Goal: Task Accomplishment & Management: Use online tool/utility

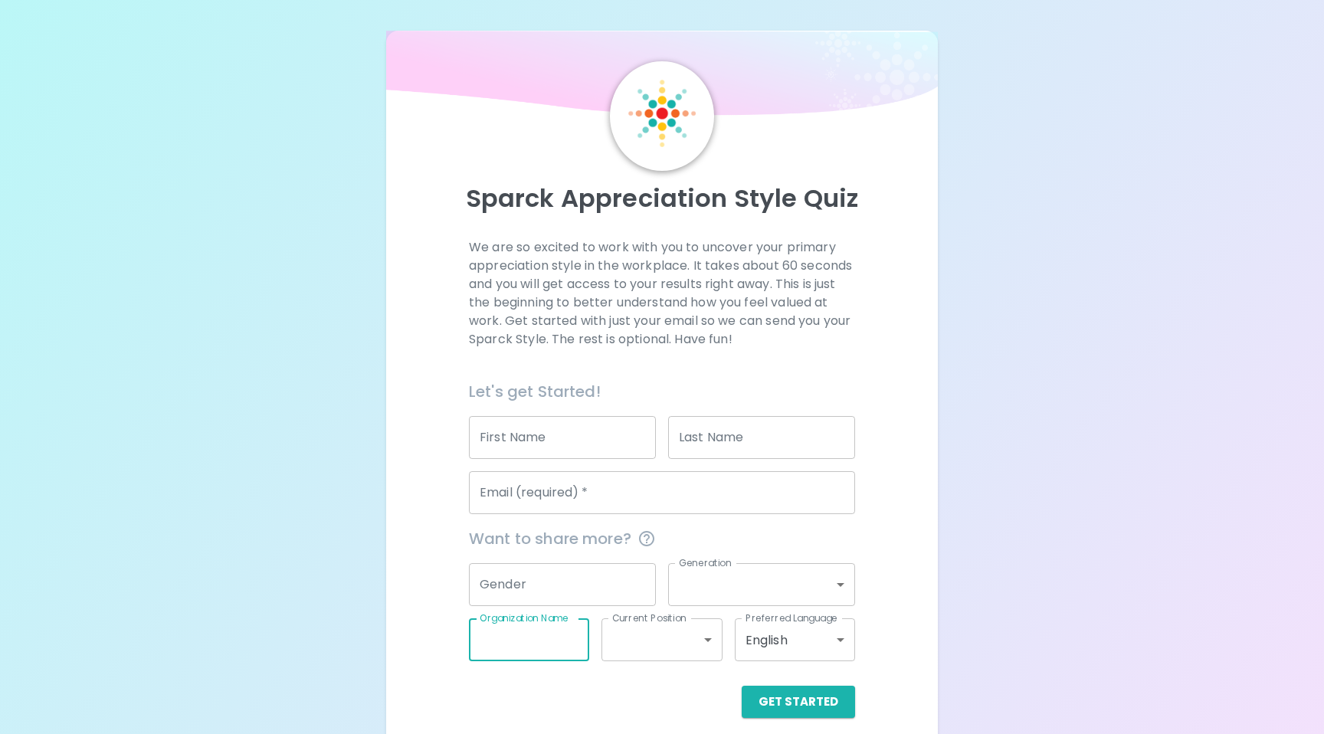
click at [502, 634] on input "Organization Name" at bounding box center [529, 639] width 120 height 43
click at [512, 565] on div "Gender Gender" at bounding box center [562, 584] width 187 height 43
click at [535, 280] on p "We are so excited to work with you to uncover your primary appreciation style i…" at bounding box center [662, 293] width 386 height 110
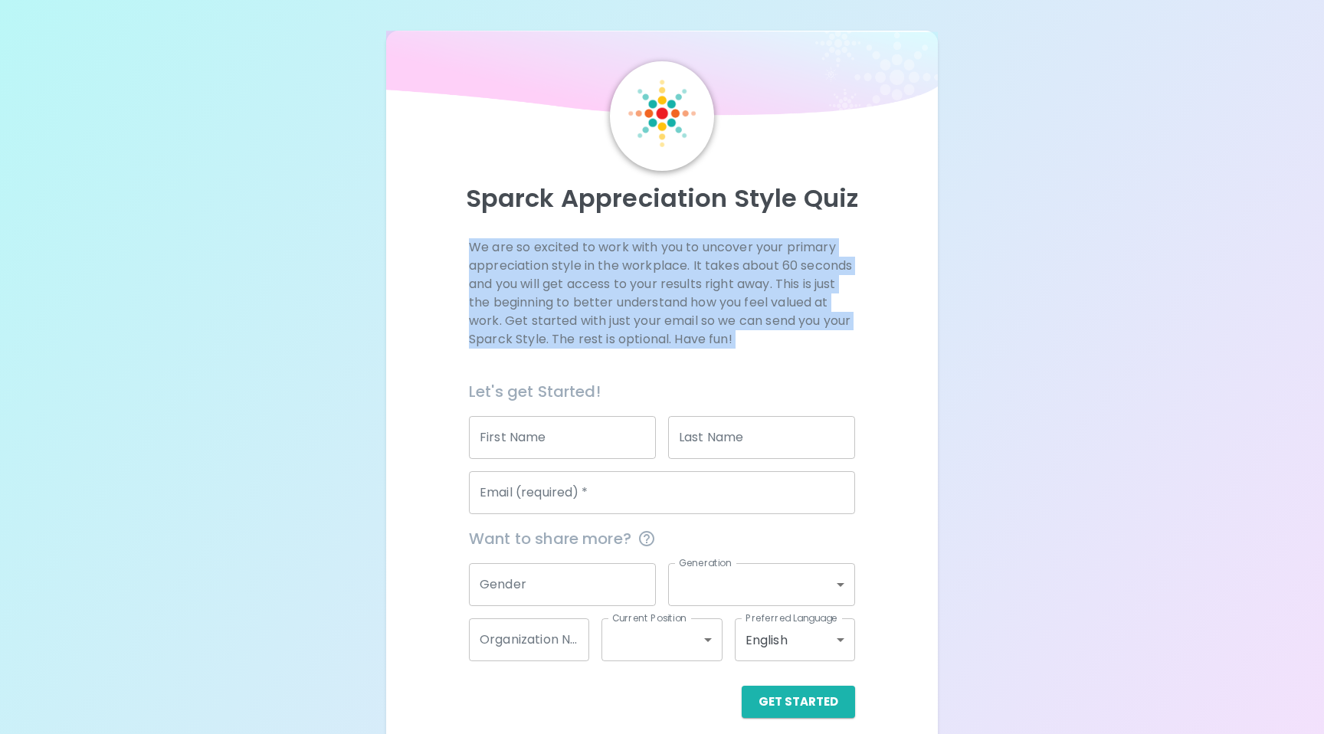
click at [535, 280] on p "We are so excited to work with you to uncover your primary appreciation style i…" at bounding box center [662, 293] width 386 height 110
click at [526, 290] on p "We are so excited to work with you to uncover your primary appreciation style i…" at bounding box center [662, 293] width 386 height 110
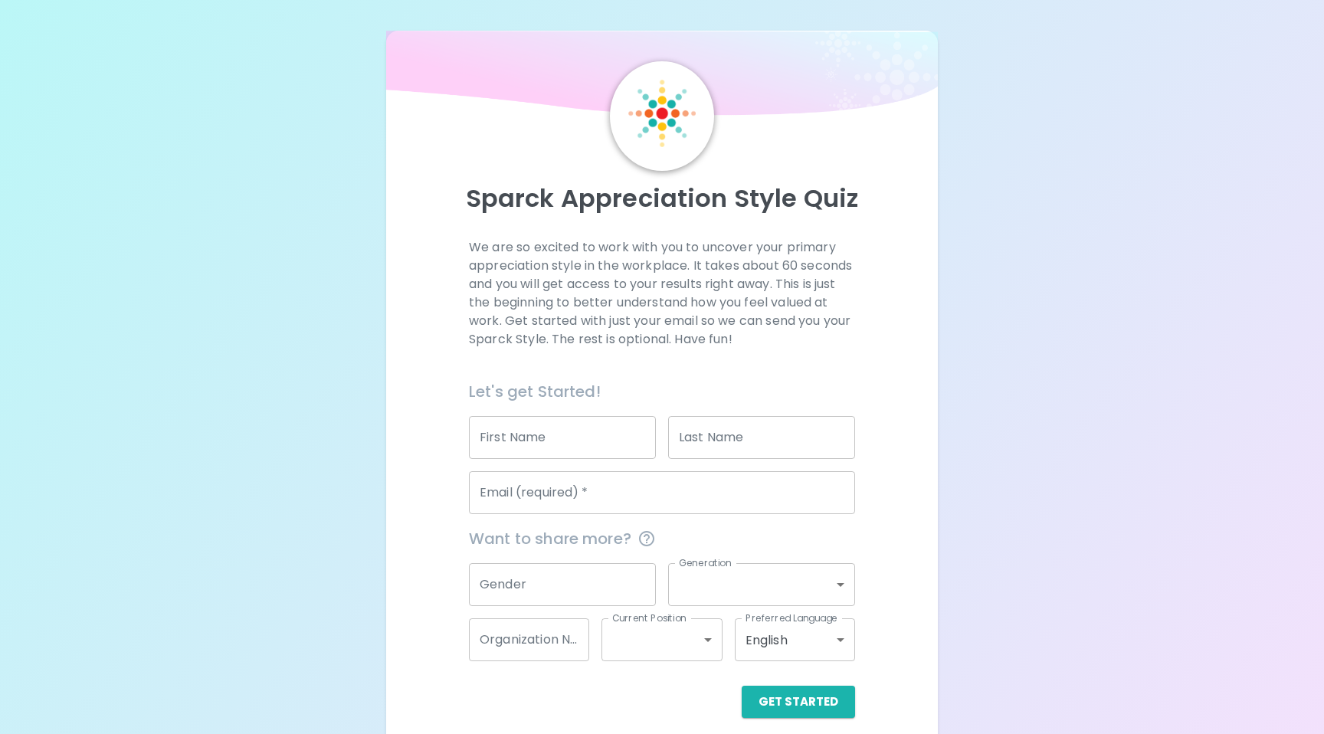
click at [535, 428] on input "First Name" at bounding box center [562, 437] width 187 height 43
type input "[PERSON_NAME]"
type input "[EMAIL_ADDRESS][DOMAIN_NAME]"
click at [545, 568] on input "Gender" at bounding box center [562, 584] width 187 height 43
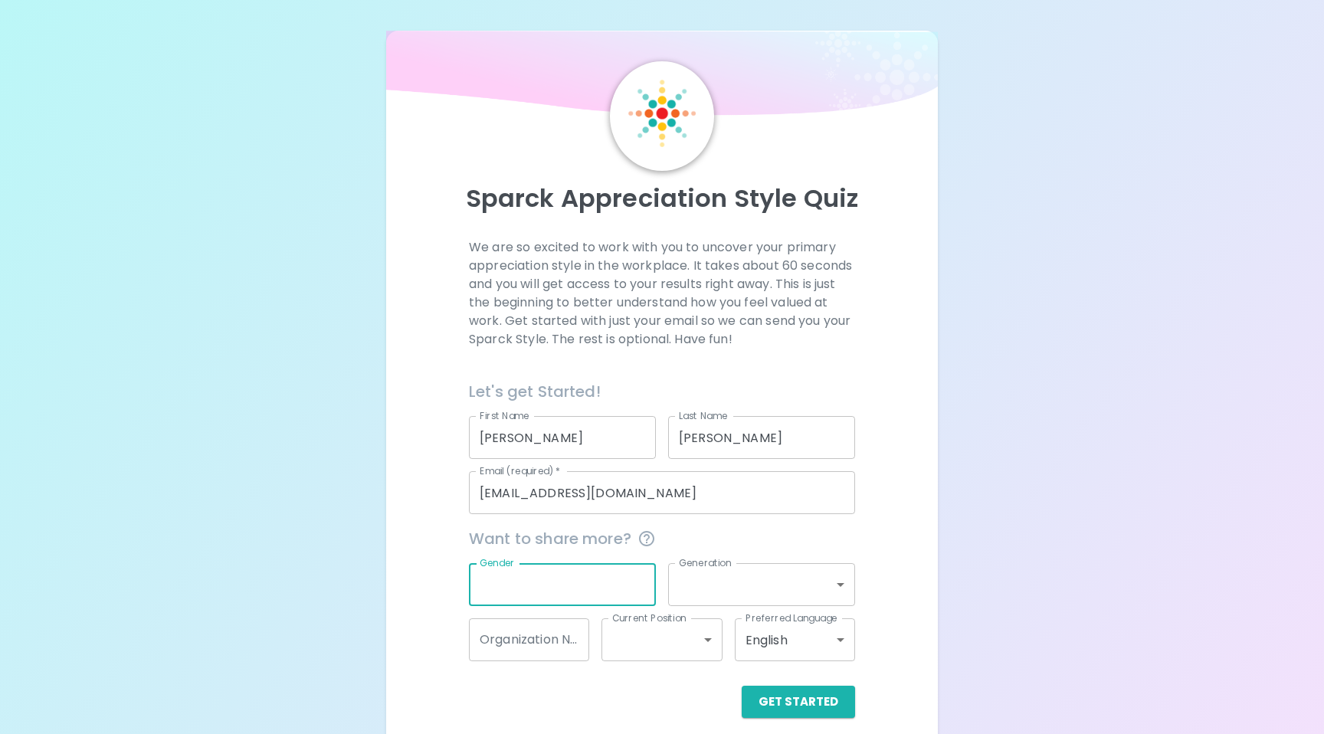
click at [734, 535] on span "Want to share more?" at bounding box center [662, 538] width 386 height 25
click at [716, 593] on body "Sparck Appreciation Style Quiz We are so excited to work with you to uncover yo…" at bounding box center [662, 374] width 1324 height 749
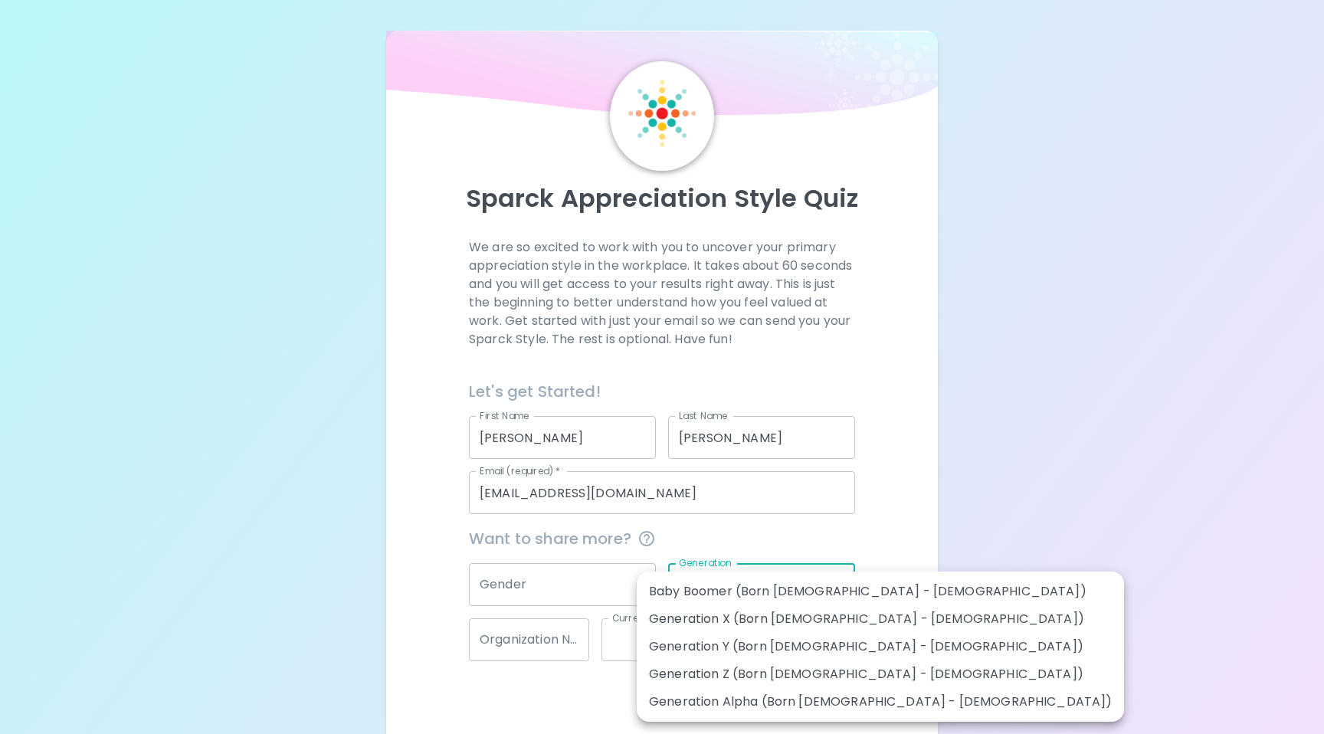
click at [558, 582] on div at bounding box center [662, 367] width 1324 height 734
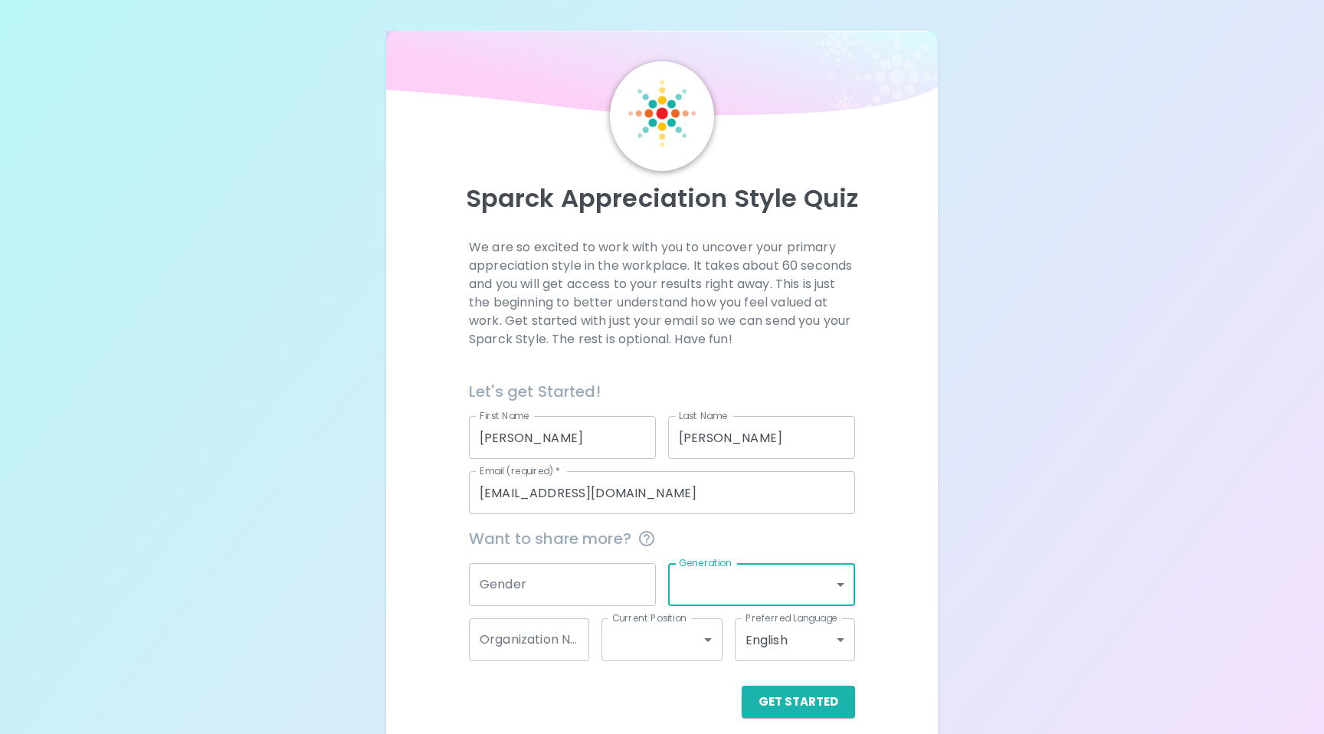
scroll to position [15, 0]
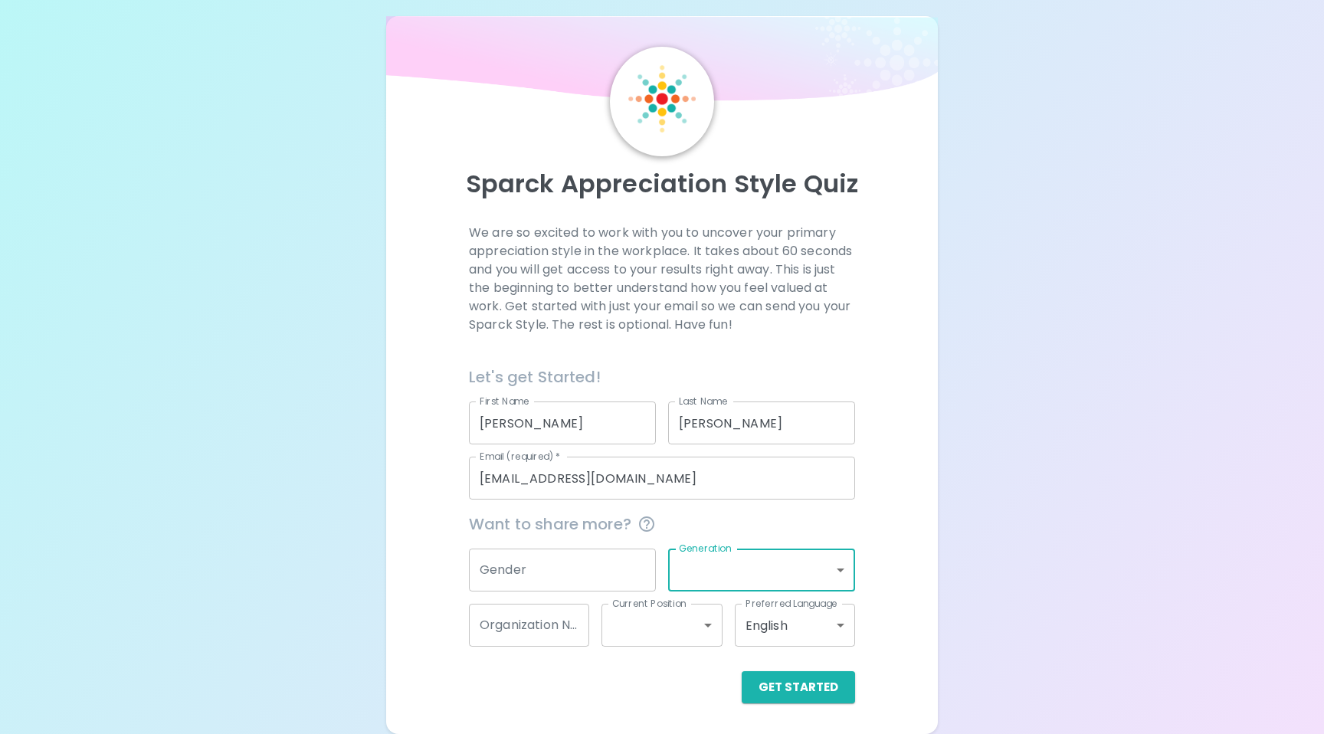
click at [497, 566] on input "Gender" at bounding box center [562, 570] width 187 height 43
click at [708, 522] on span "Want to share more?" at bounding box center [662, 524] width 386 height 25
click at [546, 567] on input "Gender" at bounding box center [562, 570] width 187 height 43
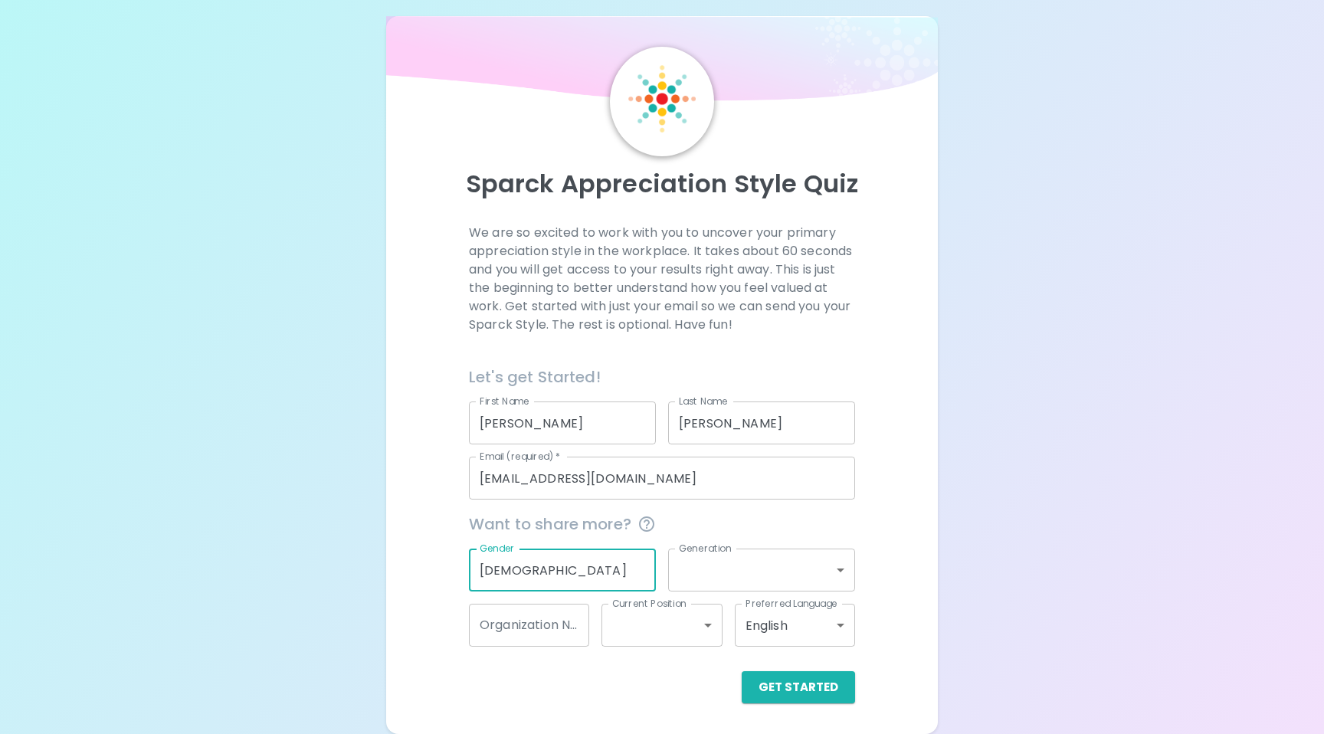
type input "[DEMOGRAPHIC_DATA]"
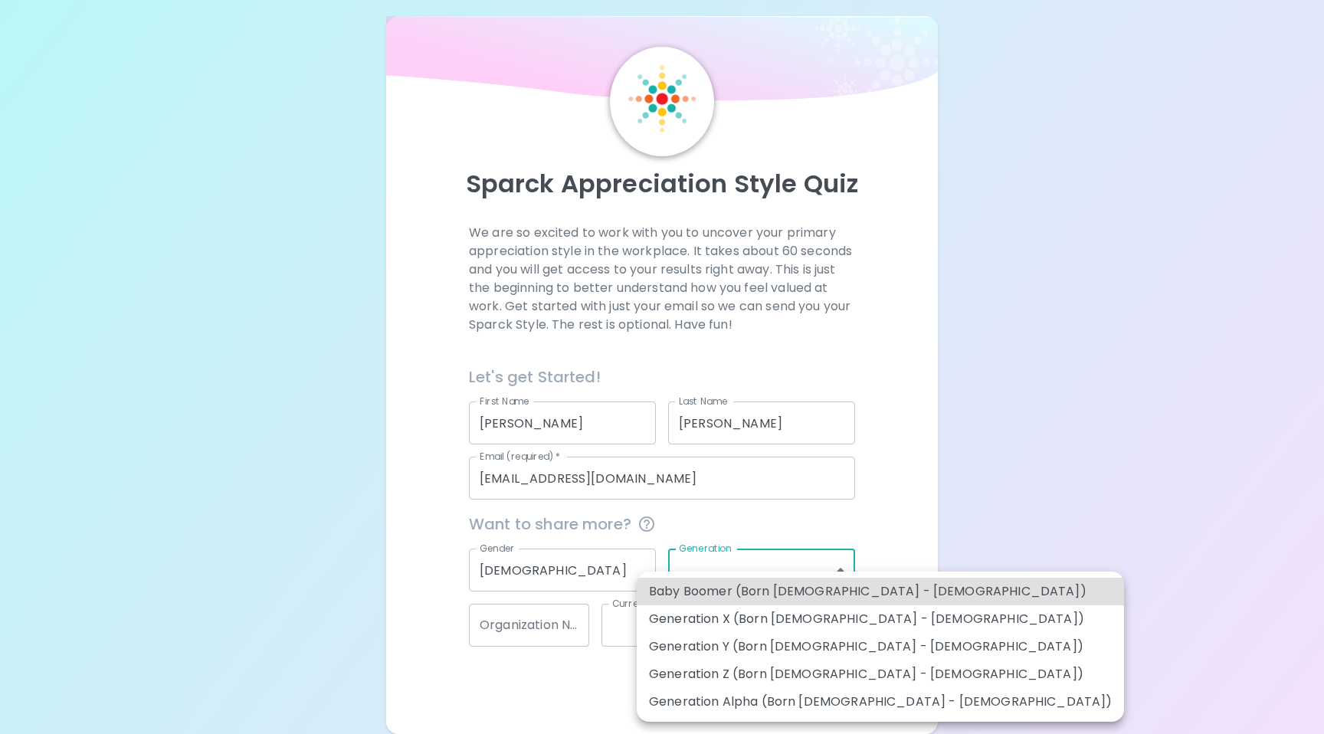
click at [721, 579] on body "Sparck Appreciation Style Quiz We are so excited to work with you to uncover yo…" at bounding box center [662, 359] width 1324 height 749
click at [716, 683] on li "Generation Z (Born [DEMOGRAPHIC_DATA] - [DEMOGRAPHIC_DATA])" at bounding box center [880, 675] width 487 height 28
type input "generation_z"
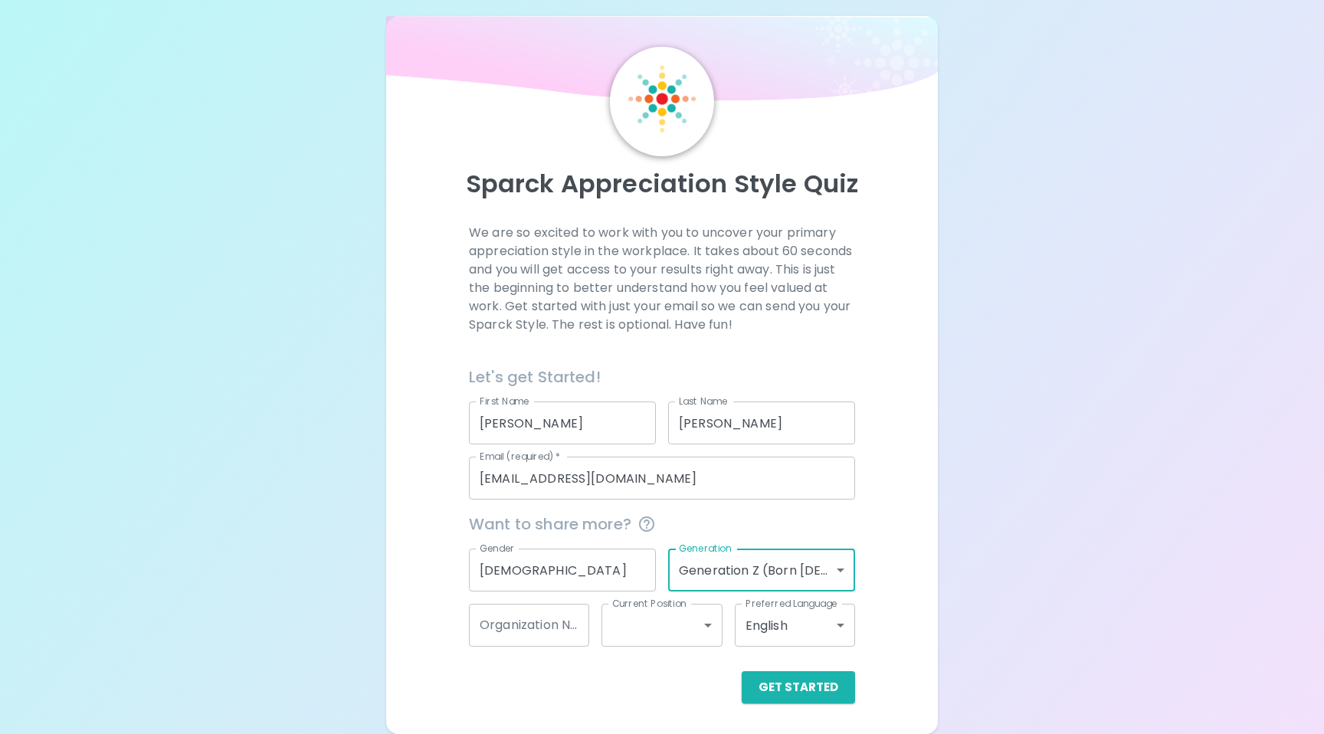
click at [556, 625] on input "Organization Name" at bounding box center [529, 625] width 120 height 43
click at [631, 634] on body "Sparck Appreciation Style Quiz We are so excited to work with you to uncover yo…" at bounding box center [662, 359] width 1324 height 749
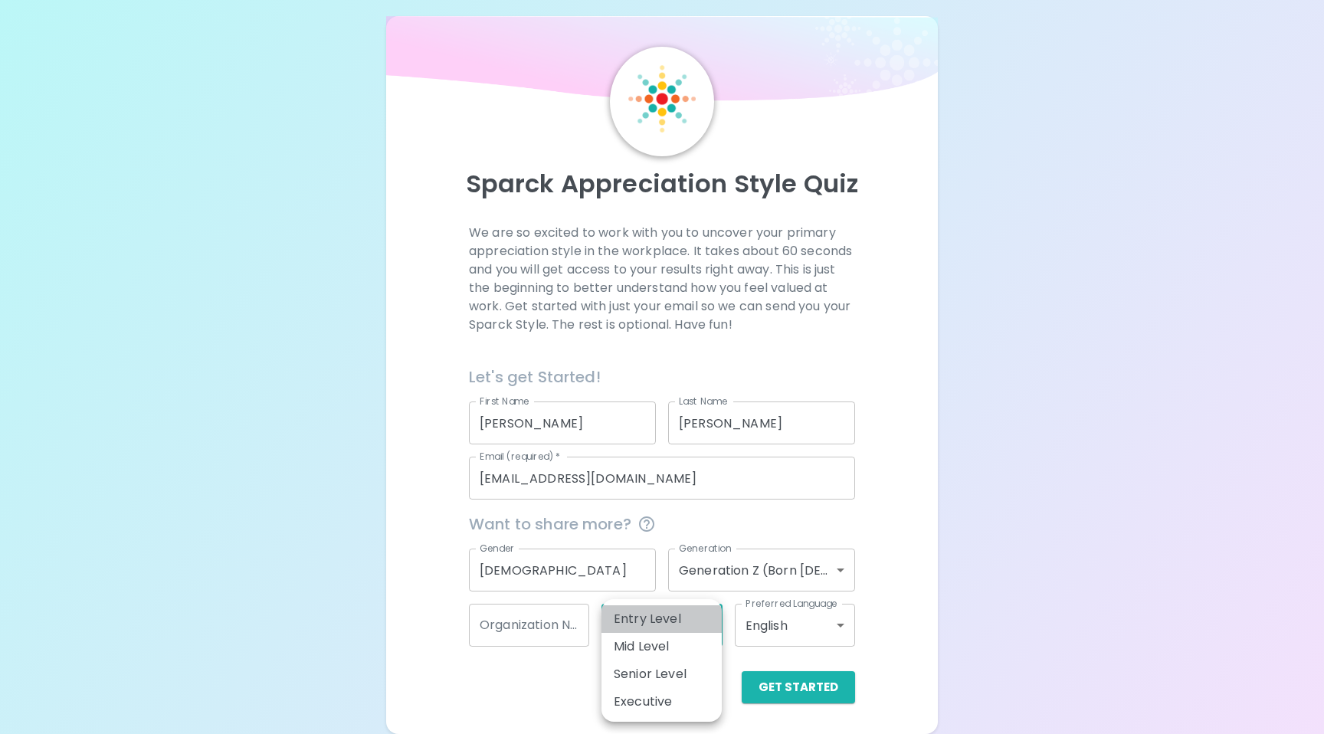
click at [637, 626] on li "Entry Level" at bounding box center [662, 619] width 120 height 28
type input "entry_level"
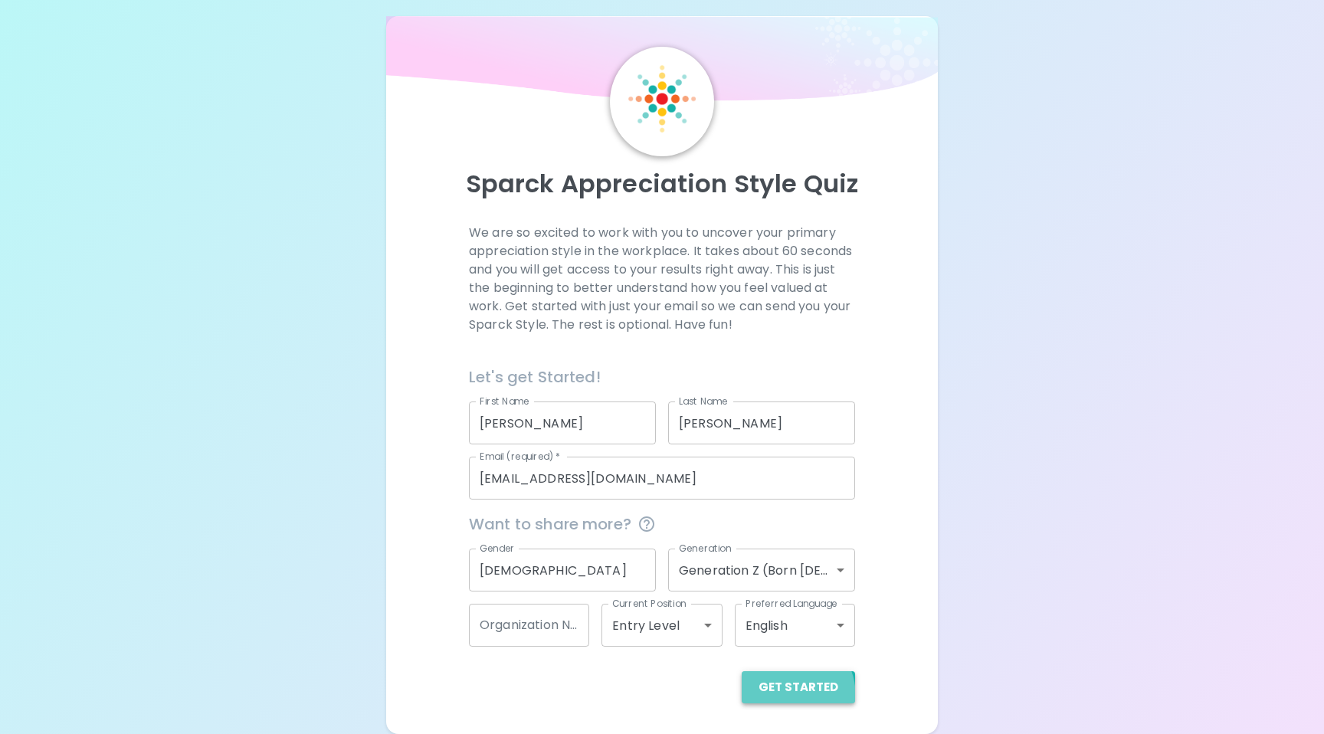
click at [779, 697] on button "Get Started" at bounding box center [798, 687] width 113 height 32
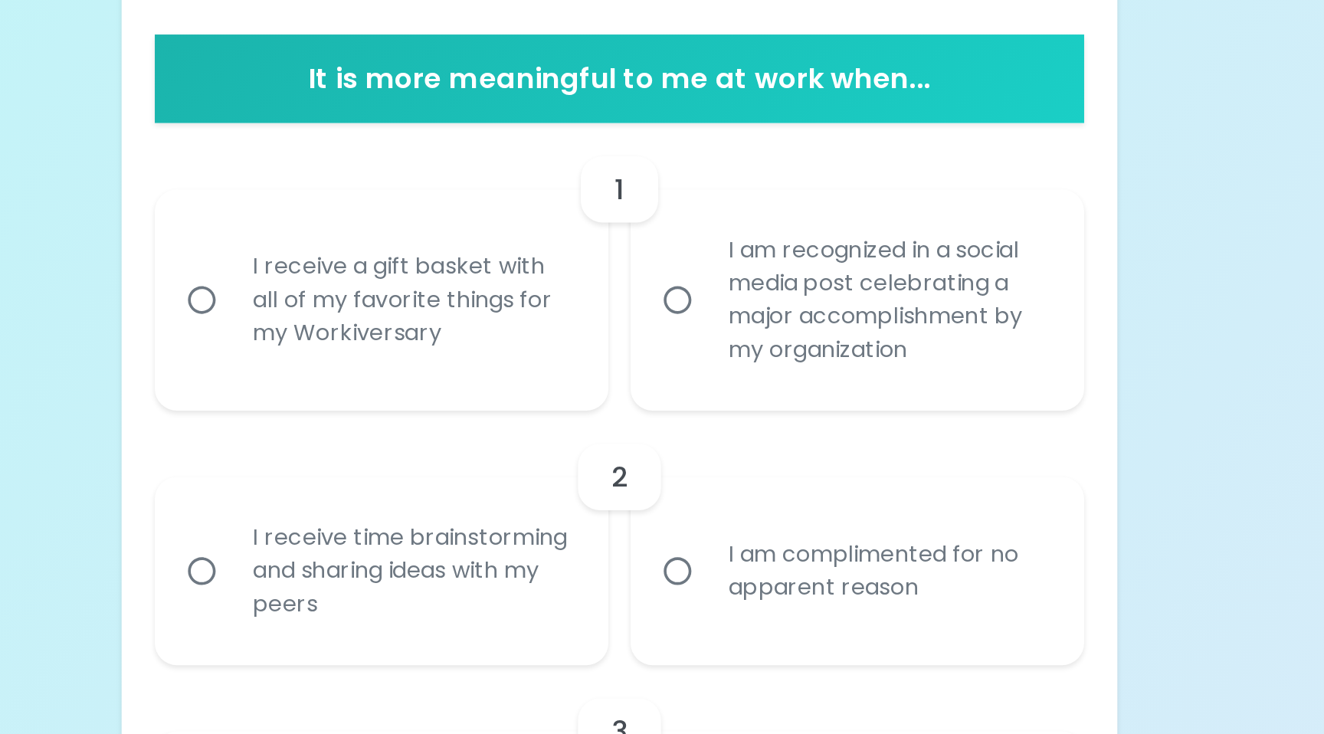
click at [567, 455] on div "I receive a gift basket with all of my favorite things for my Workiversary" at bounding box center [547, 451] width 201 height 92
click at [447, 455] on input "I receive a gift basket with all of my favorite things for my Workiversary" at bounding box center [431, 450] width 32 height 32
radio input "true"
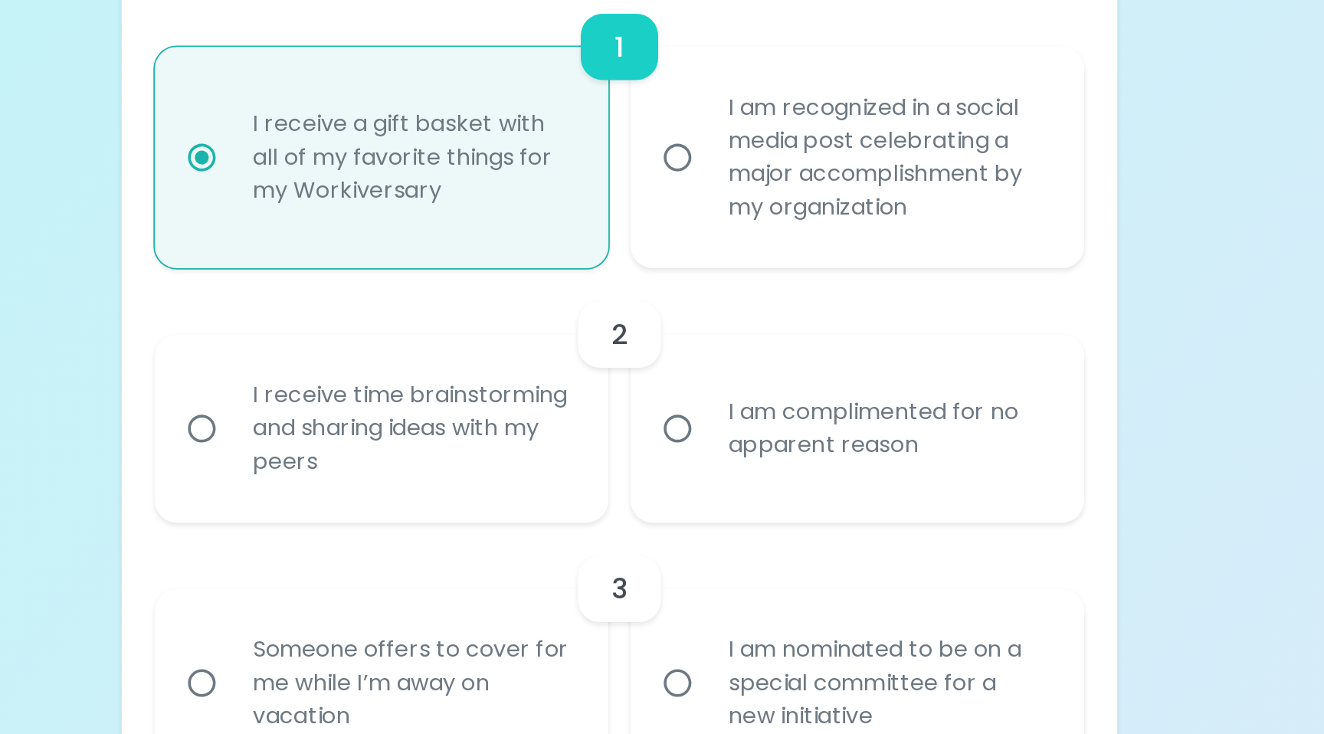
scroll to position [137, 0]
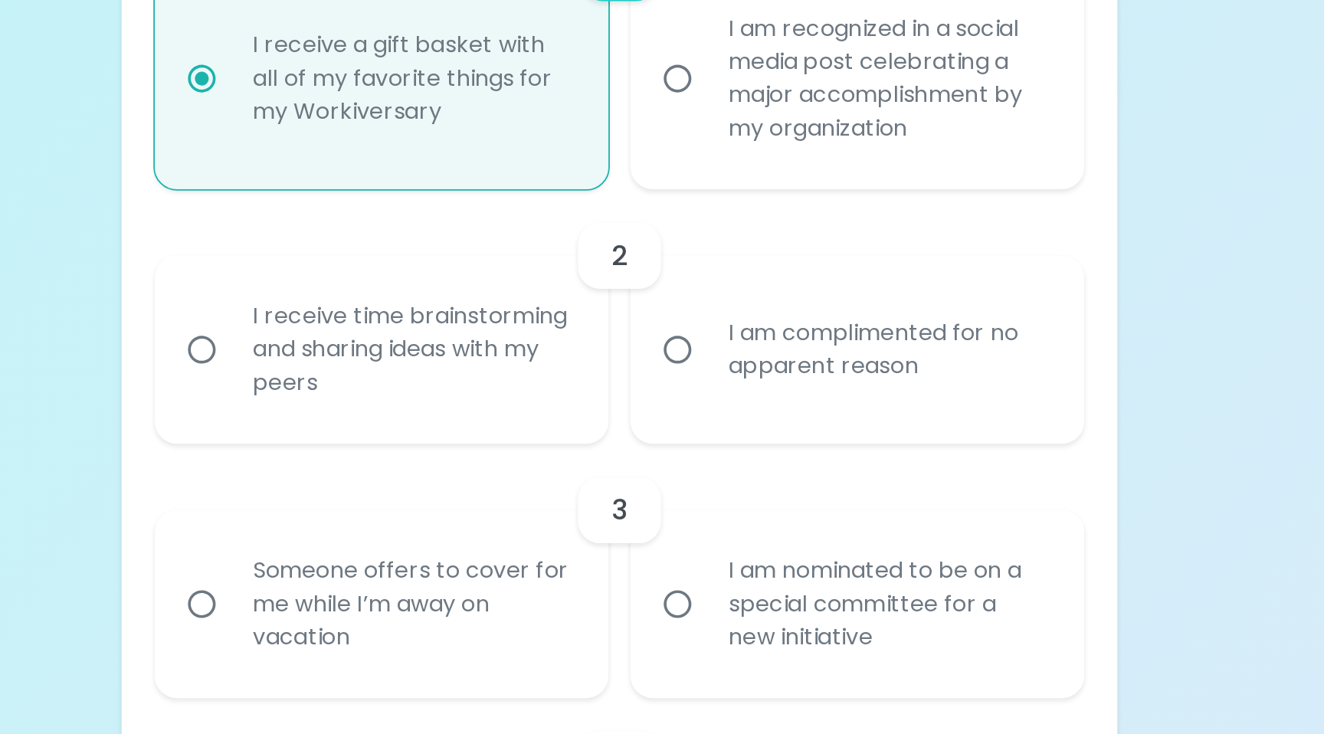
click at [767, 505] on div "I am complimented for no apparent reason" at bounding box center [810, 478] width 201 height 74
click at [710, 494] on input "I am complimented for no apparent reason" at bounding box center [694, 478] width 32 height 32
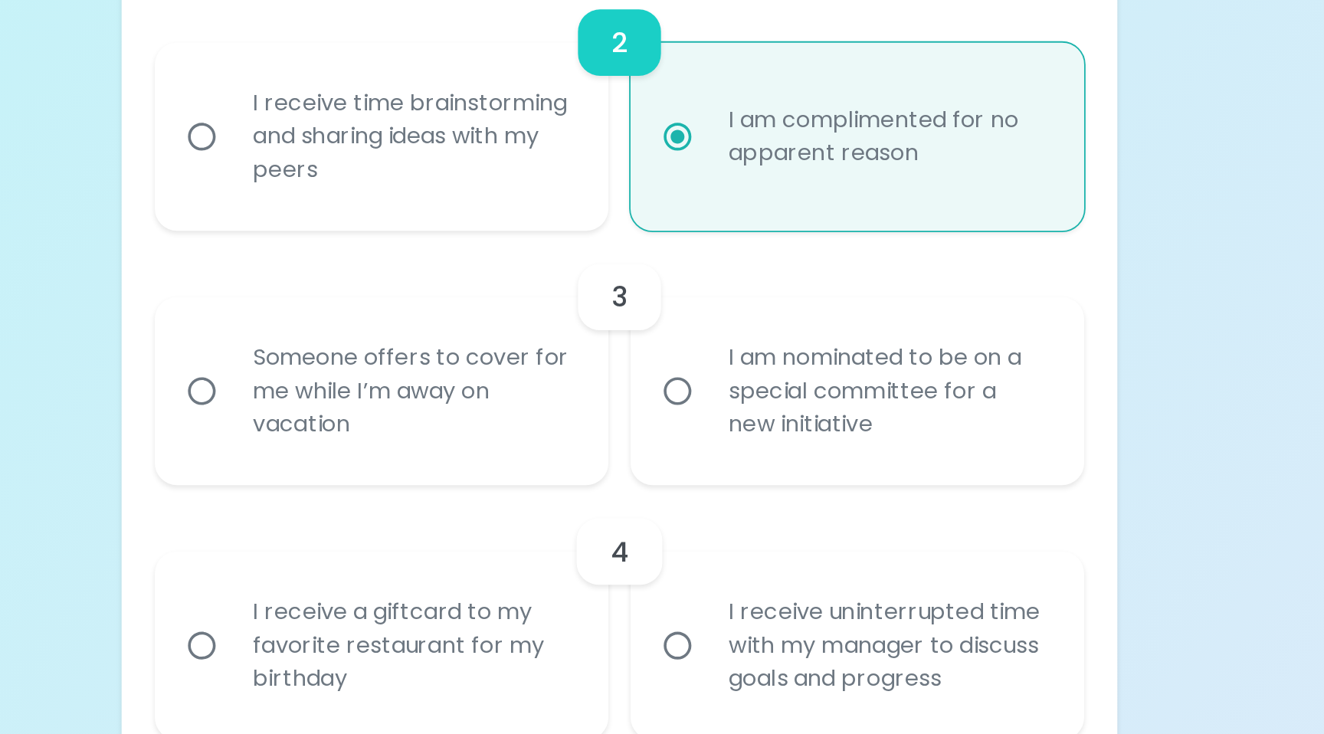
scroll to position [260, 0]
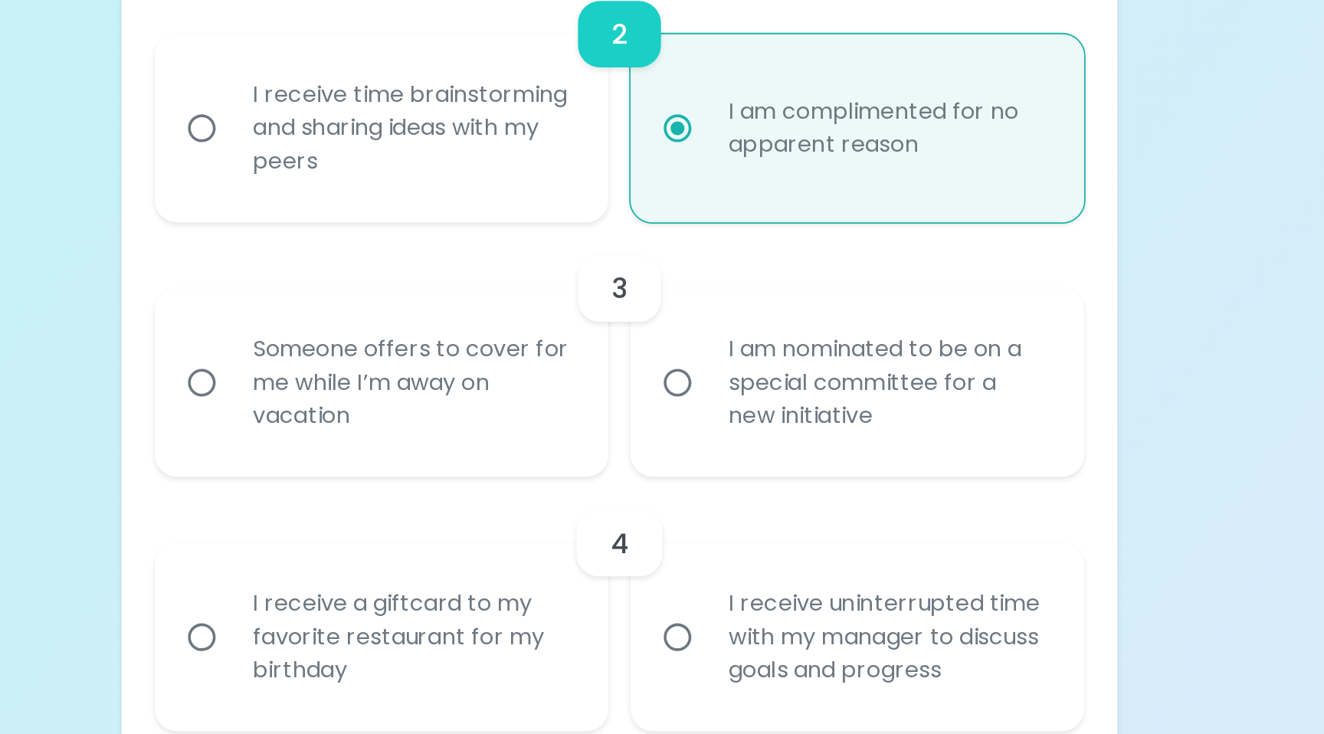
radio input "true"
click at [685, 529] on label "I am nominated to be on a special committee for a new initiative" at bounding box center [785, 496] width 251 height 104
click at [685, 513] on input "I am nominated to be on a special committee for a new initiative" at bounding box center [694, 496] width 32 height 32
radio input "false"
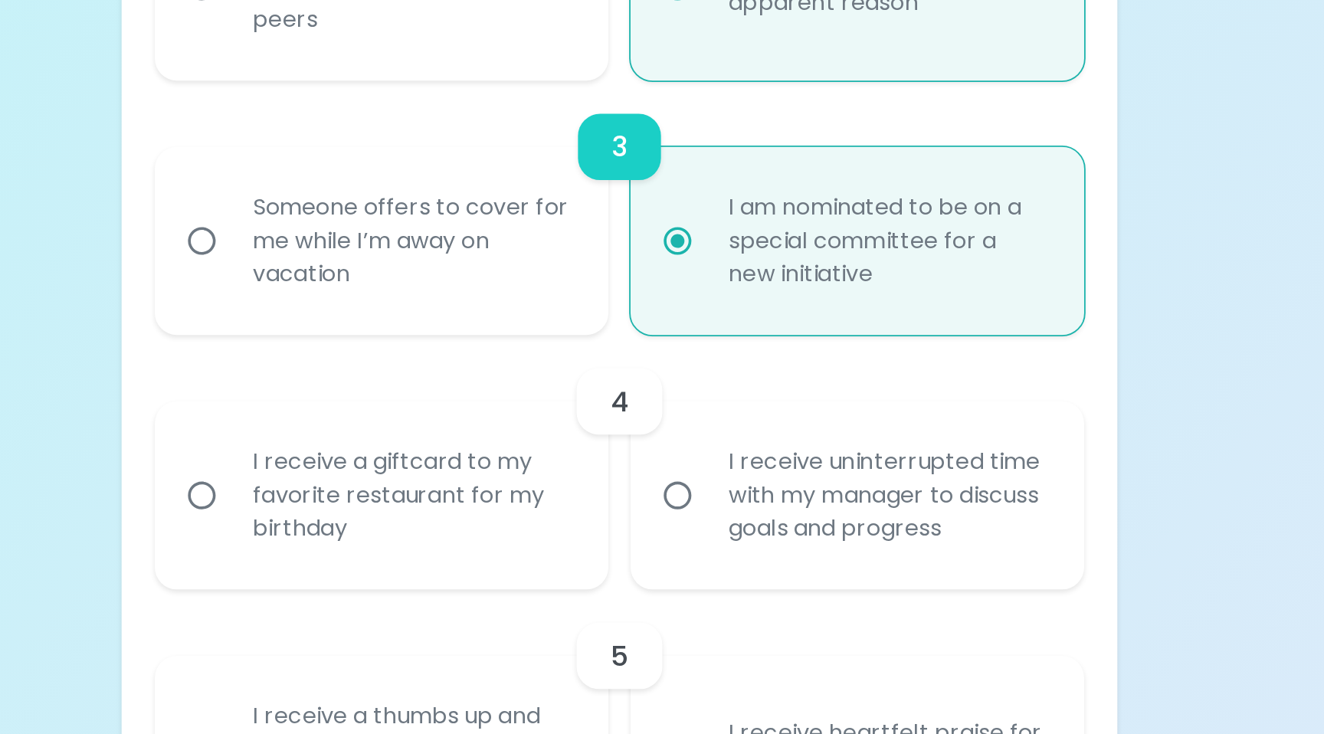
scroll to position [382, 0]
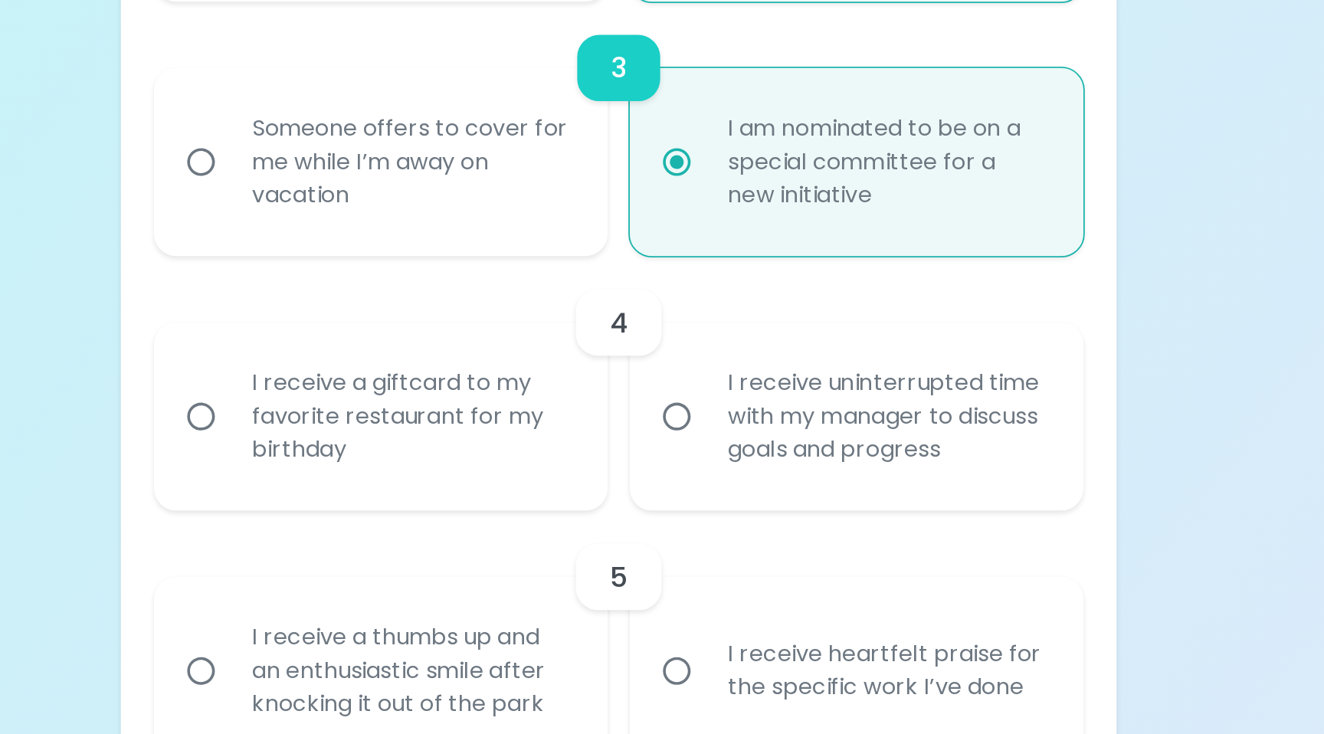
radio input "true"
click at [649, 543] on div "I receive a giftcard to my favorite restaurant for my birthday" at bounding box center [530, 515] width 251 height 104
click at [707, 543] on label "I receive uninterrupted time with my manager to discuss goals and progress" at bounding box center [785, 515] width 251 height 104
click at [707, 531] on input "I receive uninterrupted time with my manager to discuss goals and progress" at bounding box center [694, 515] width 32 height 32
radio input "false"
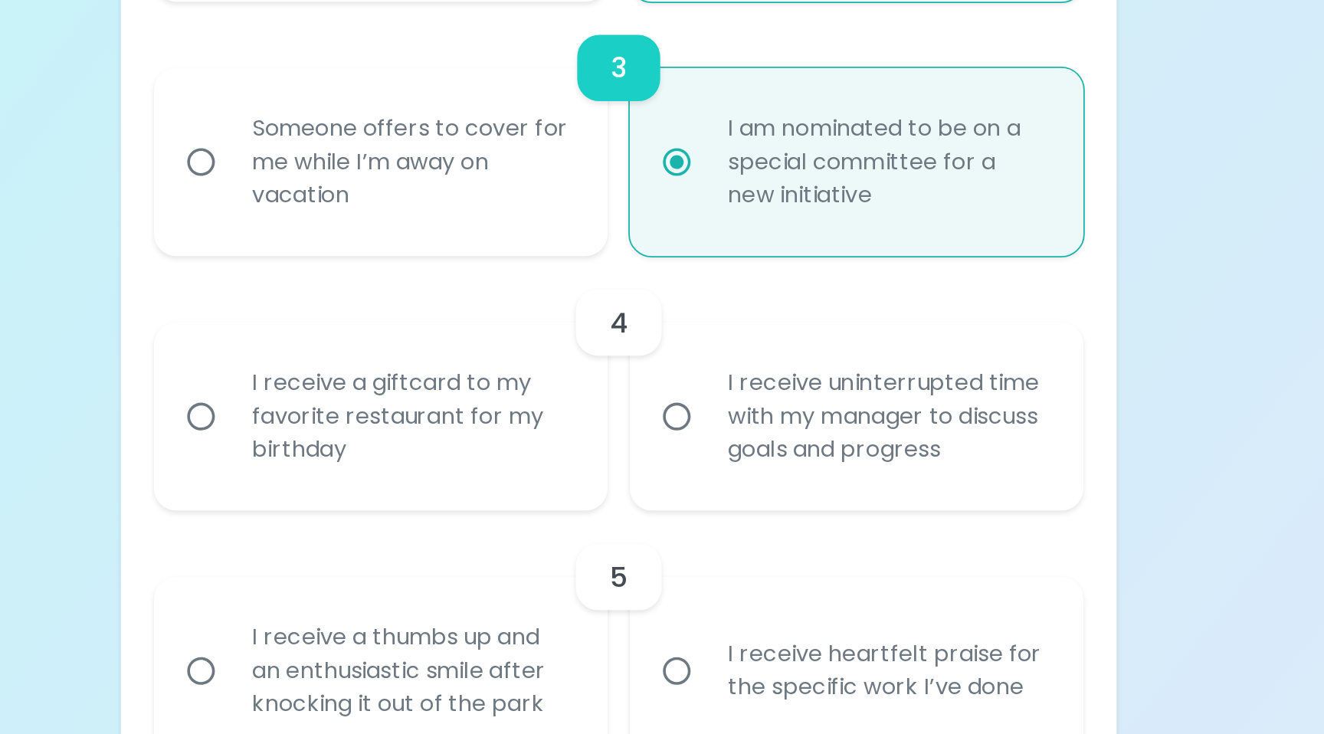
radio input "false"
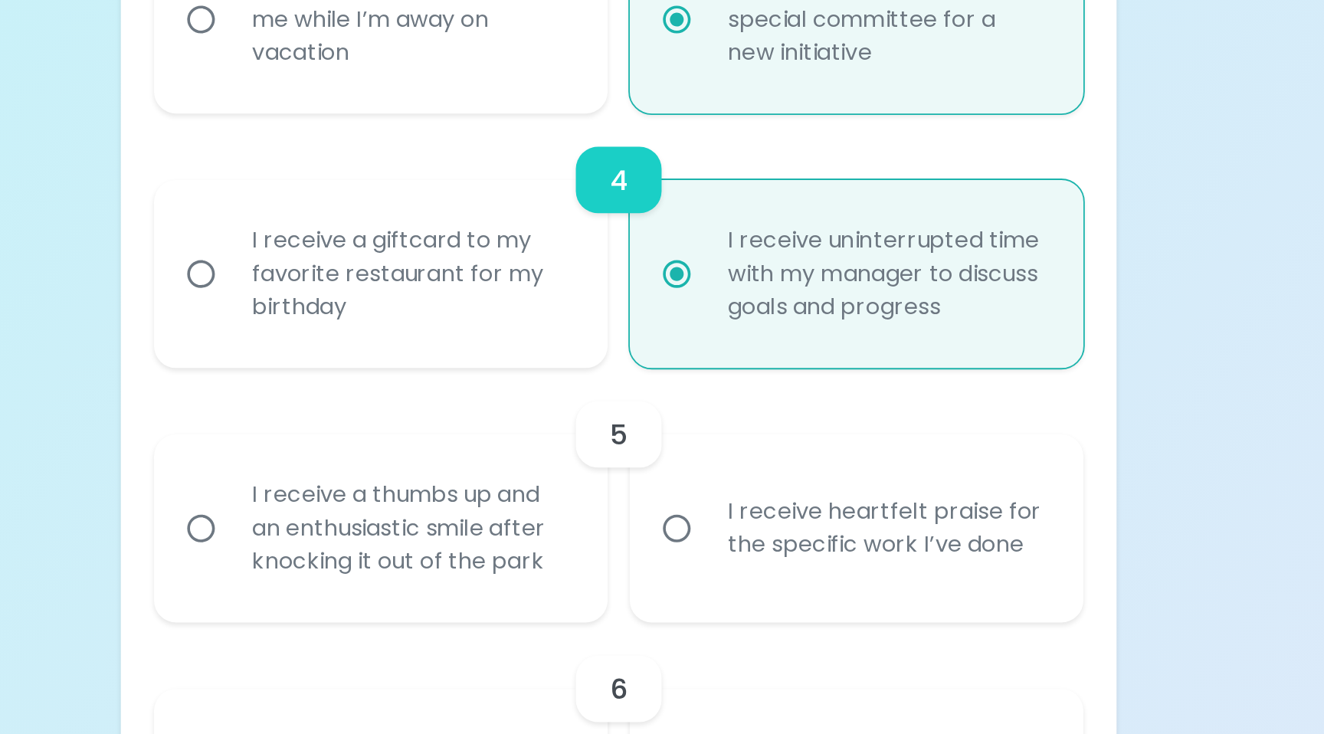
scroll to position [505, 0]
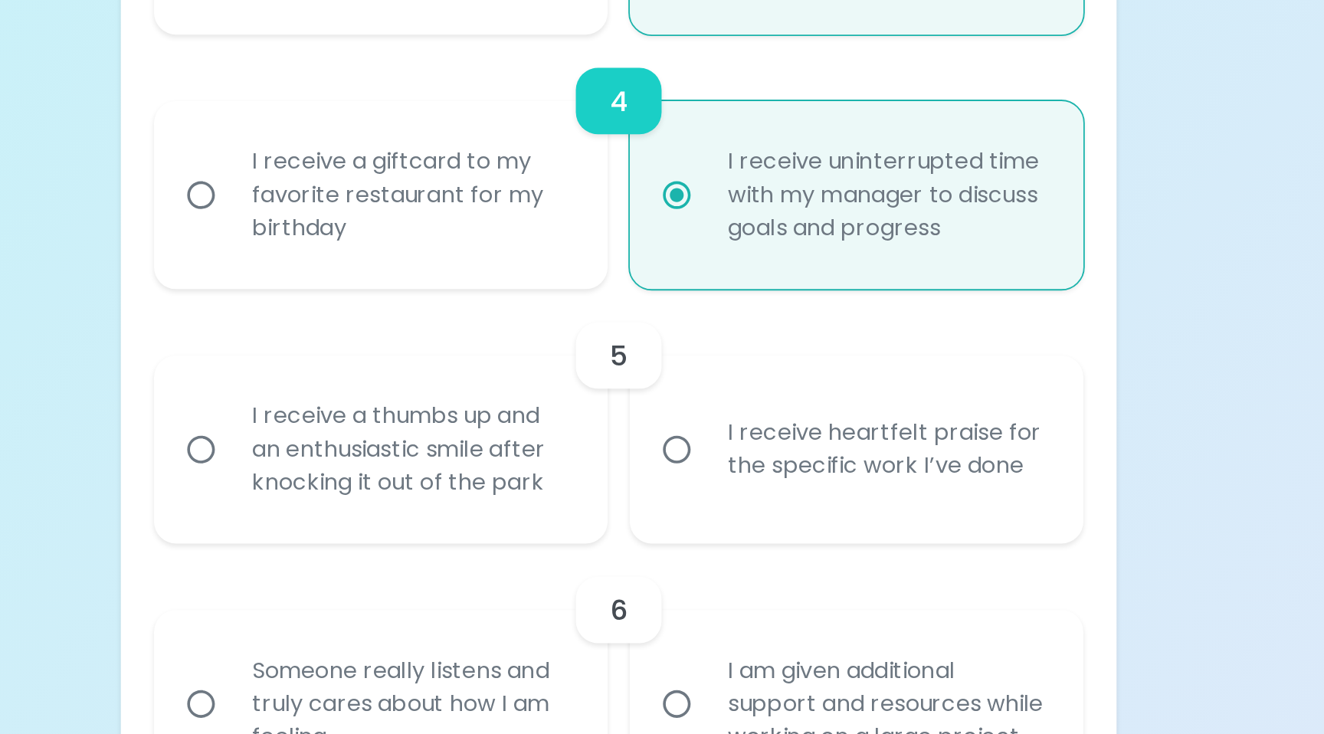
radio input "true"
click at [708, 565] on label "I receive heartfelt praise for the specific work I’ve done" at bounding box center [785, 533] width 251 height 104
click at [708, 549] on input "I receive heartfelt praise for the specific work I’ve done" at bounding box center [694, 533] width 32 height 32
radio input "false"
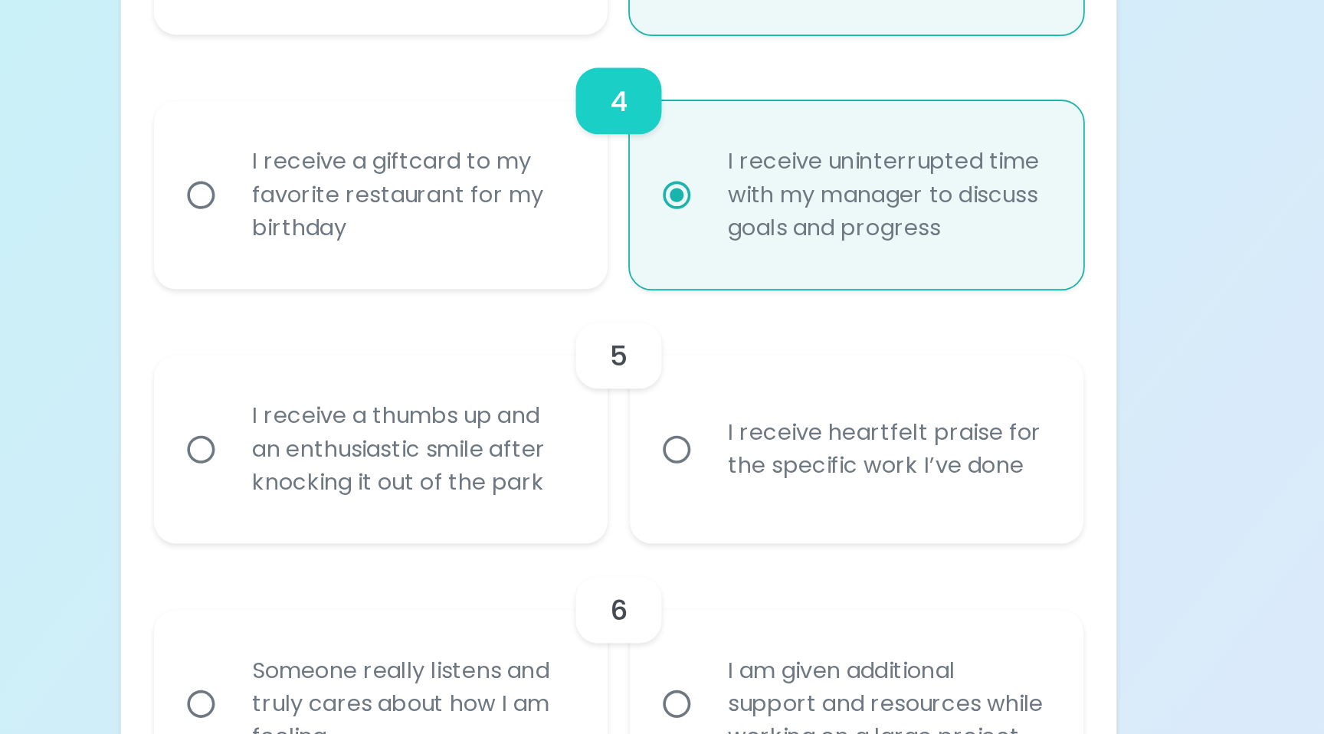
radio input "false"
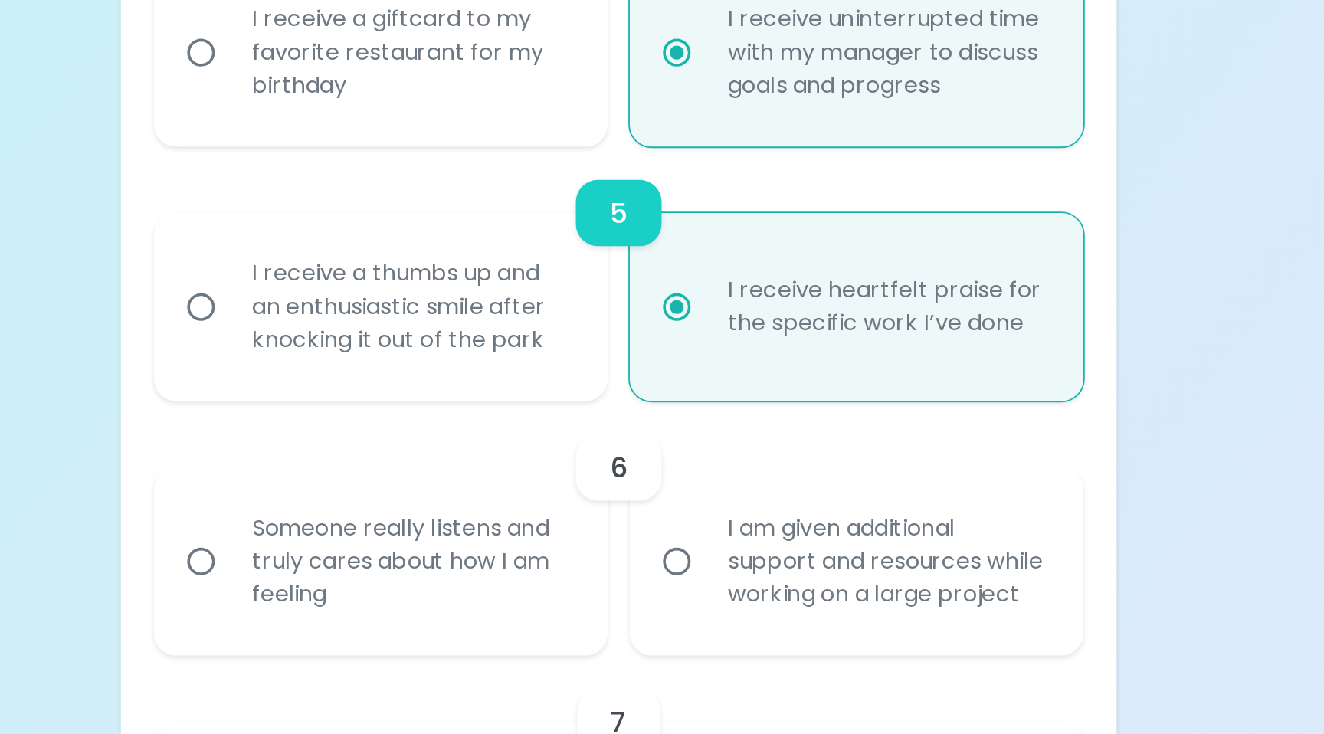
scroll to position [628, 0]
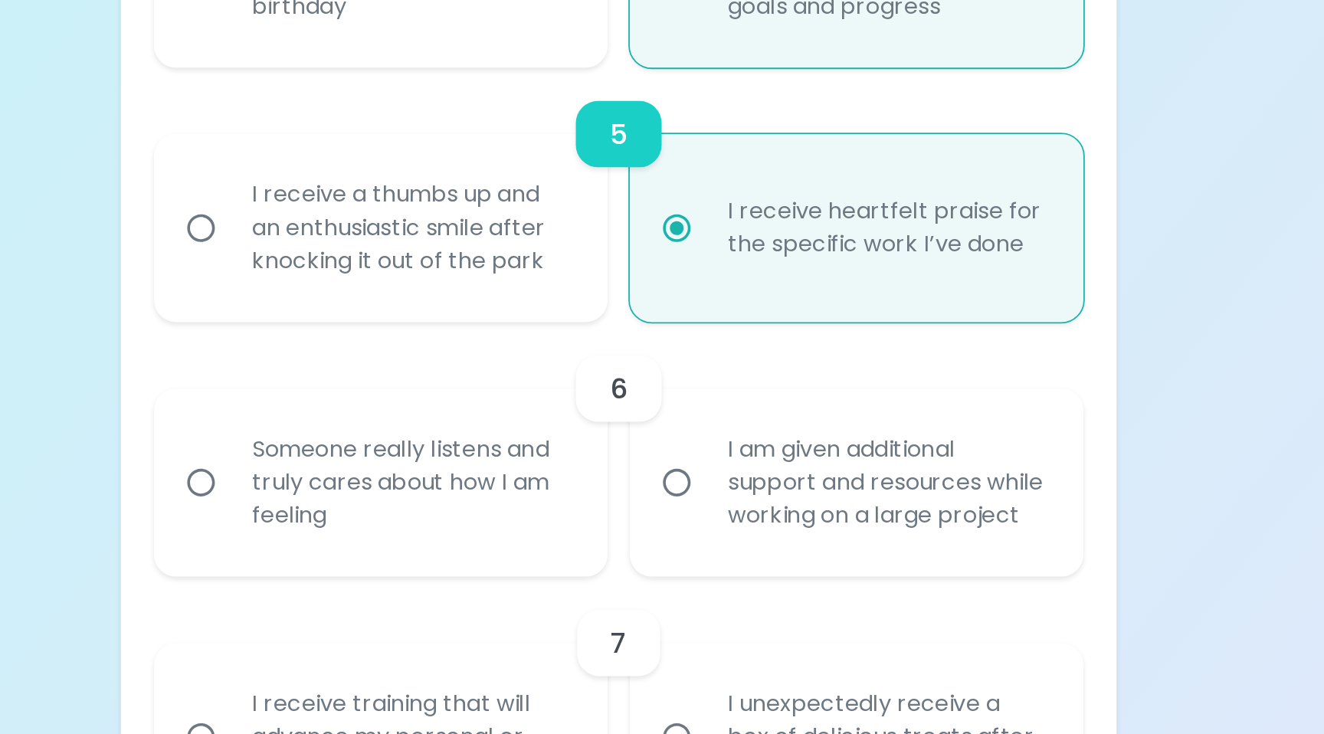
radio input "true"
click at [615, 588] on div "Someone really listens and truly cares about how I am feeling" at bounding box center [547, 552] width 201 height 92
click at [447, 568] on input "Someone really listens and truly cares about how I am feeling" at bounding box center [431, 552] width 32 height 32
radio input "false"
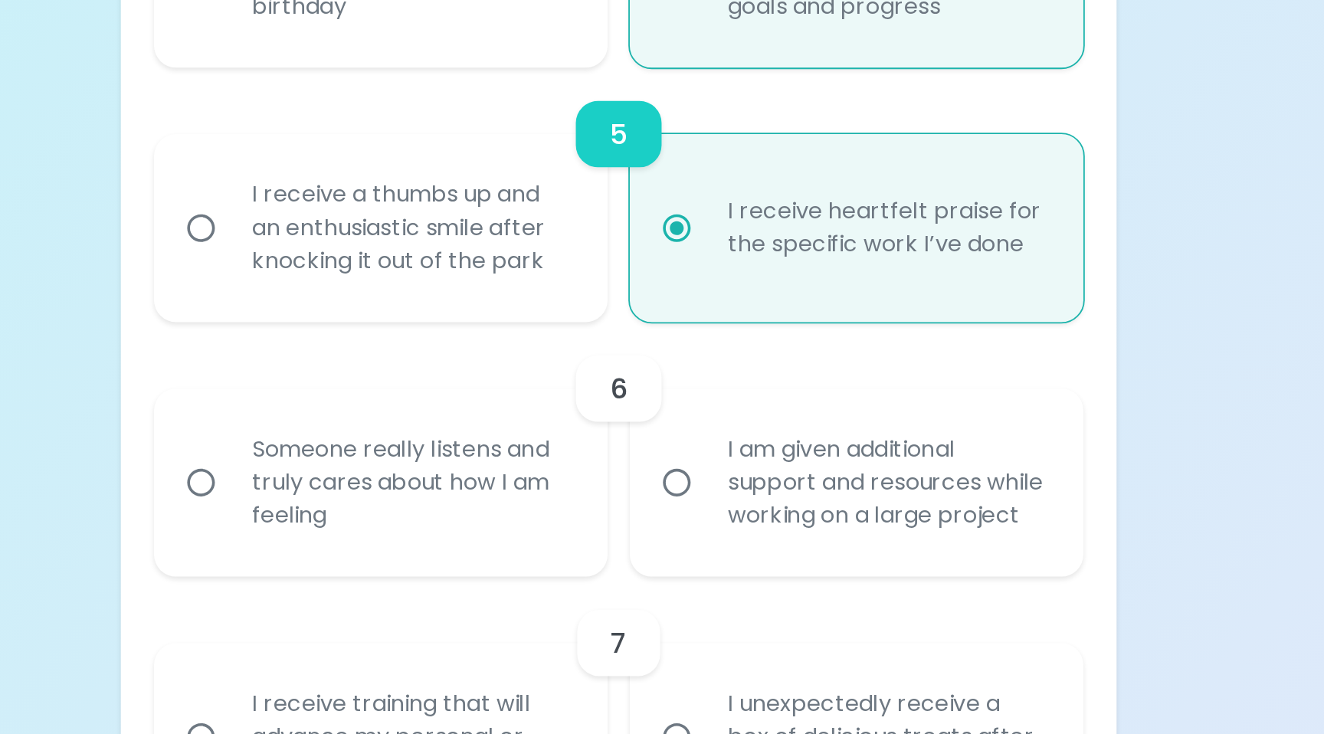
radio input "false"
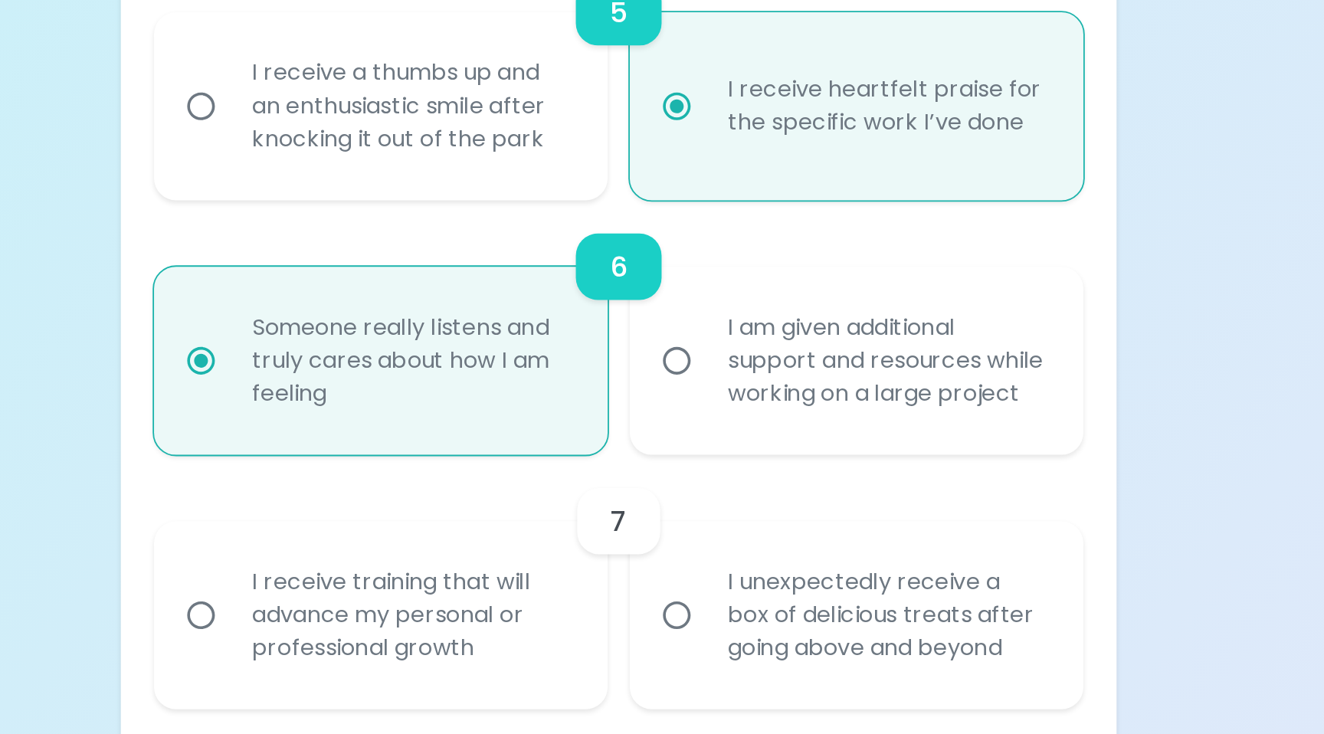
scroll to position [750, 0]
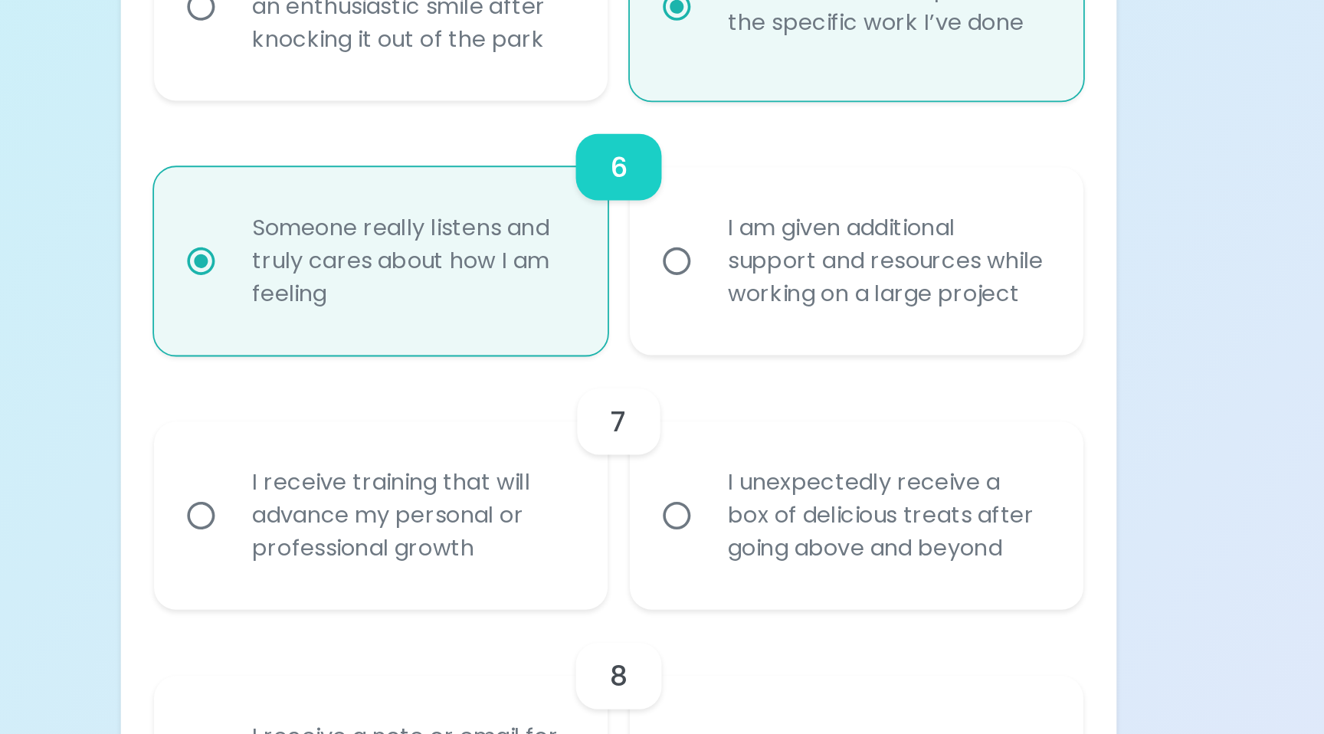
radio input "true"
click at [625, 605] on div "I receive training that will advance my personal or professional growth" at bounding box center [547, 570] width 201 height 92
click at [447, 586] on input "I receive training that will advance my personal or professional growth" at bounding box center [431, 570] width 32 height 32
radio input "false"
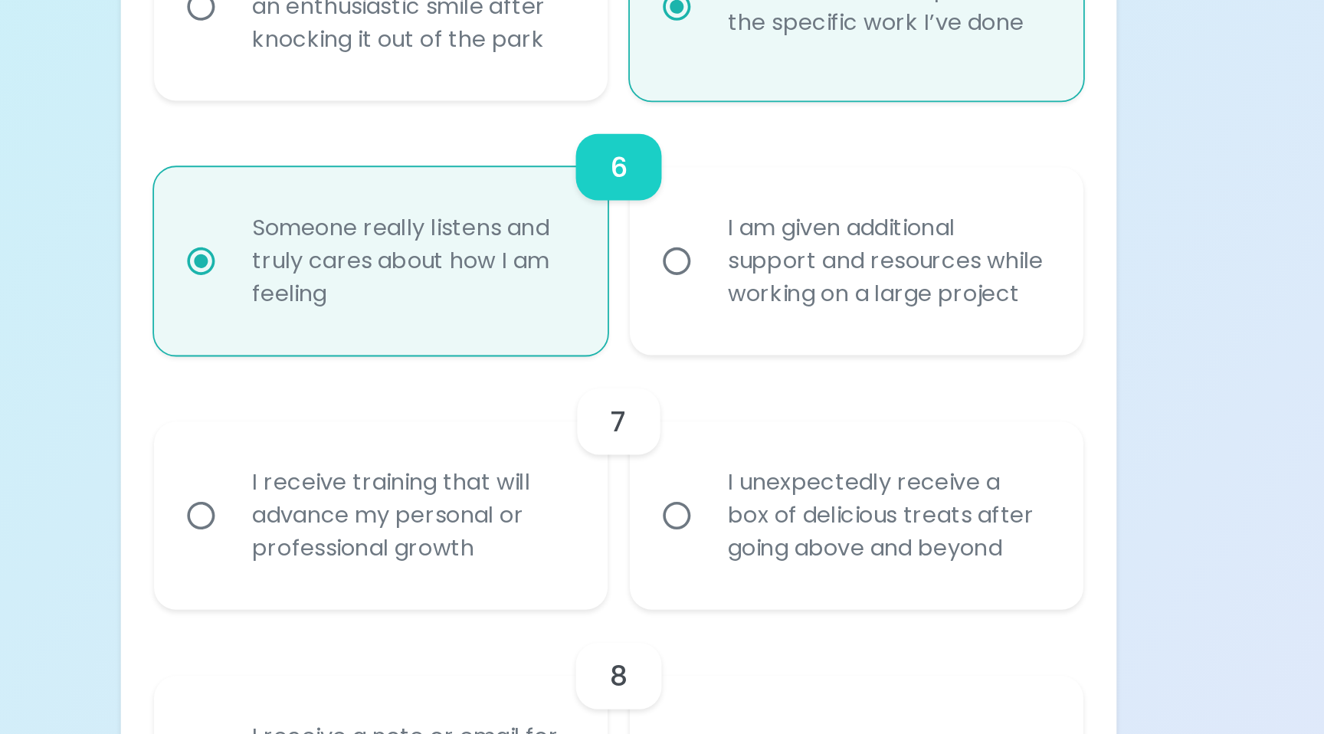
radio input "false"
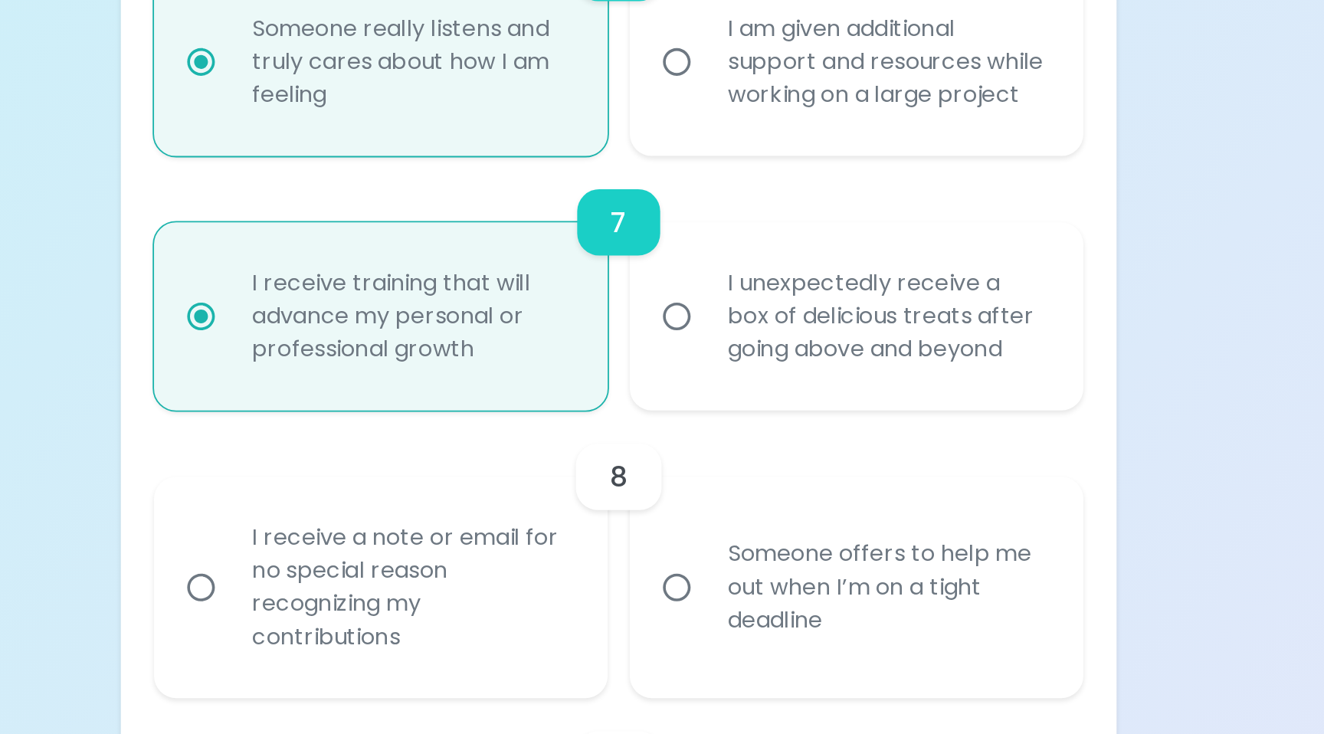
scroll to position [873, 0]
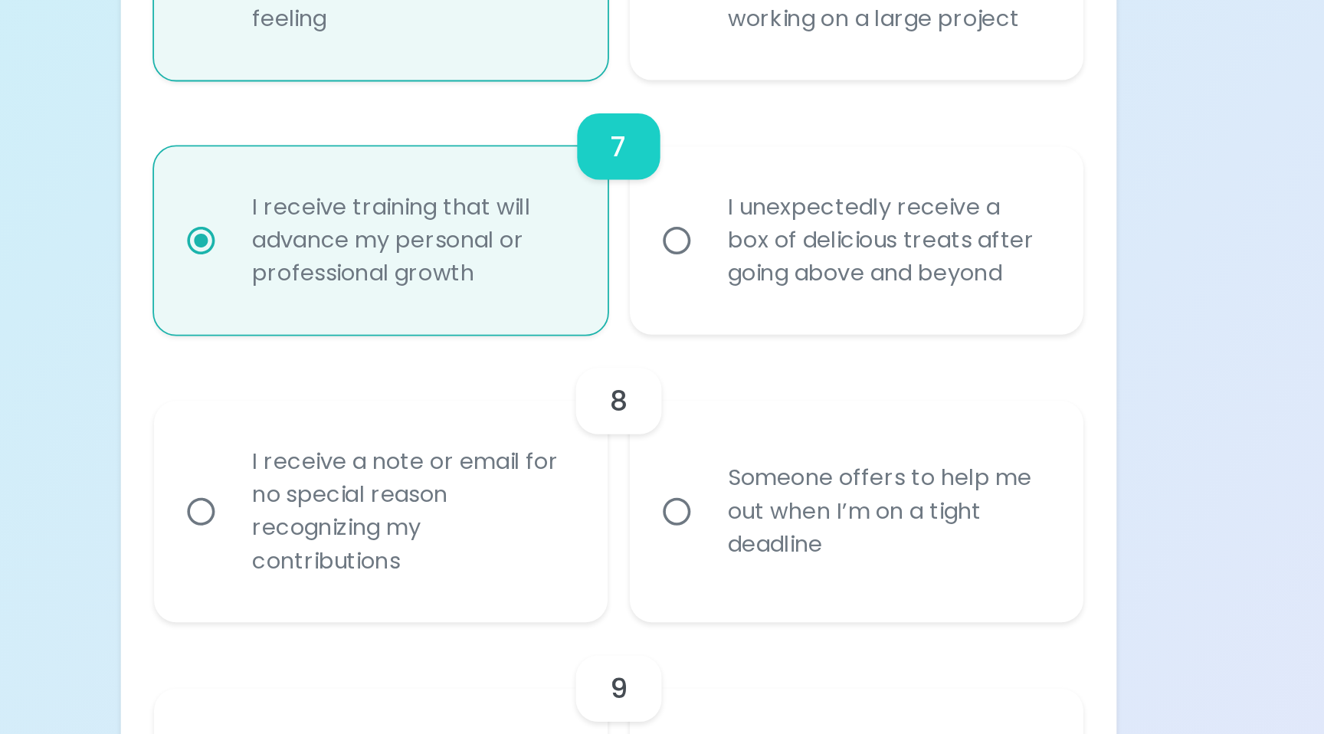
radio input "true"
click at [718, 628] on div "Someone offers to help me out when I’m on a tight deadline" at bounding box center [810, 598] width 201 height 92
click at [710, 614] on input "Someone offers to help me out when I’m on a tight deadline" at bounding box center [694, 598] width 32 height 32
radio input "false"
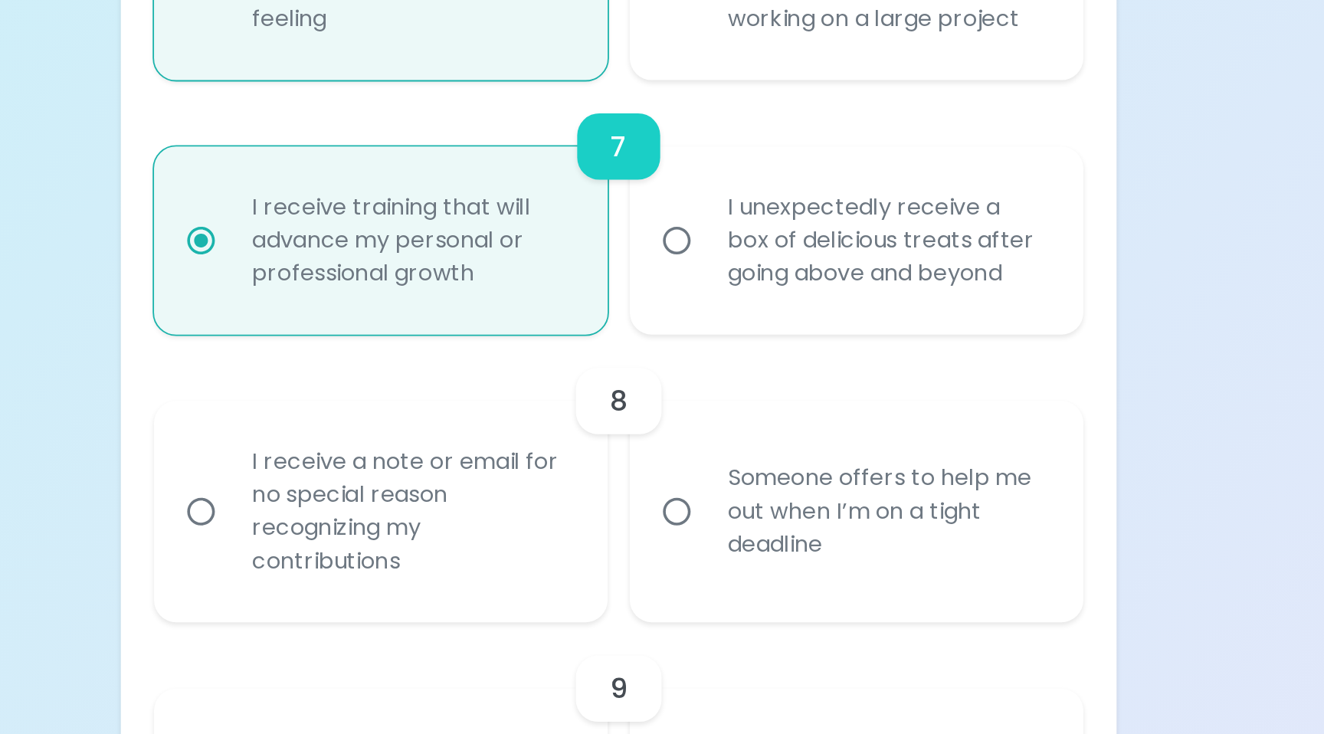
radio input "false"
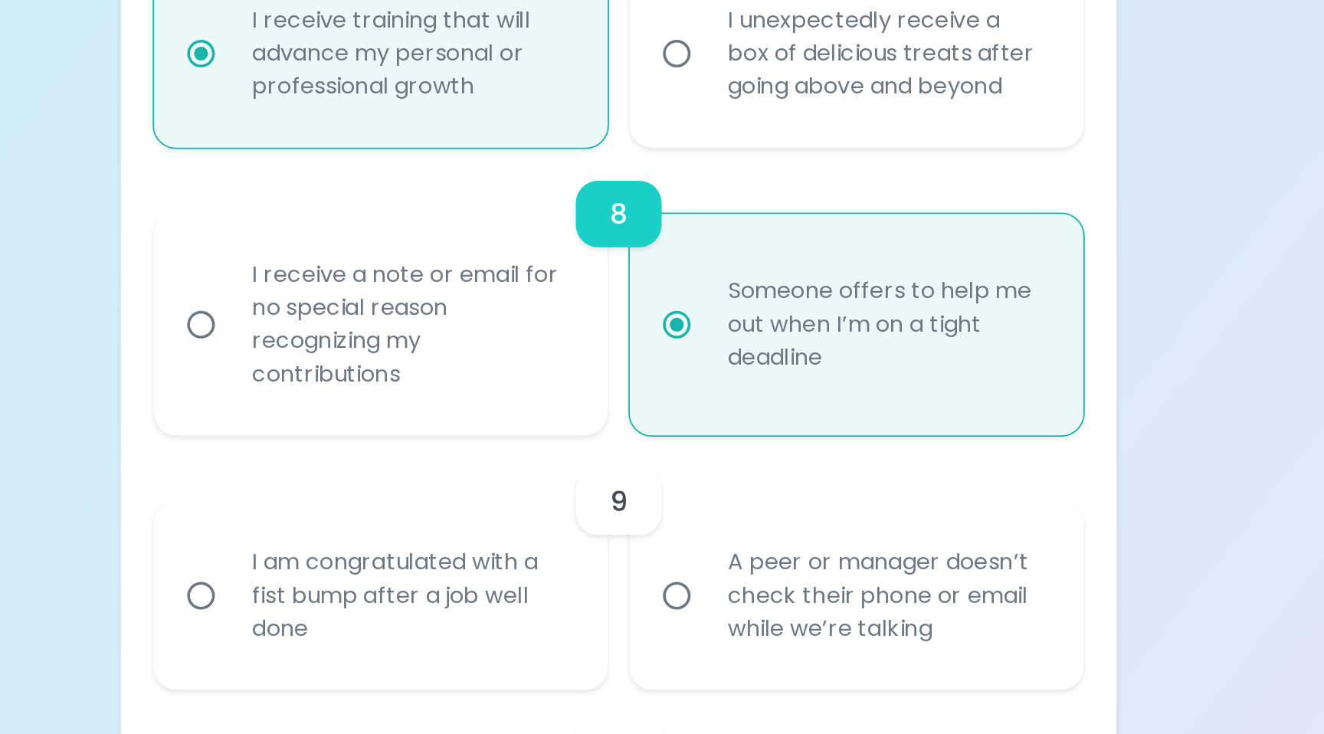
scroll to position [995, 0]
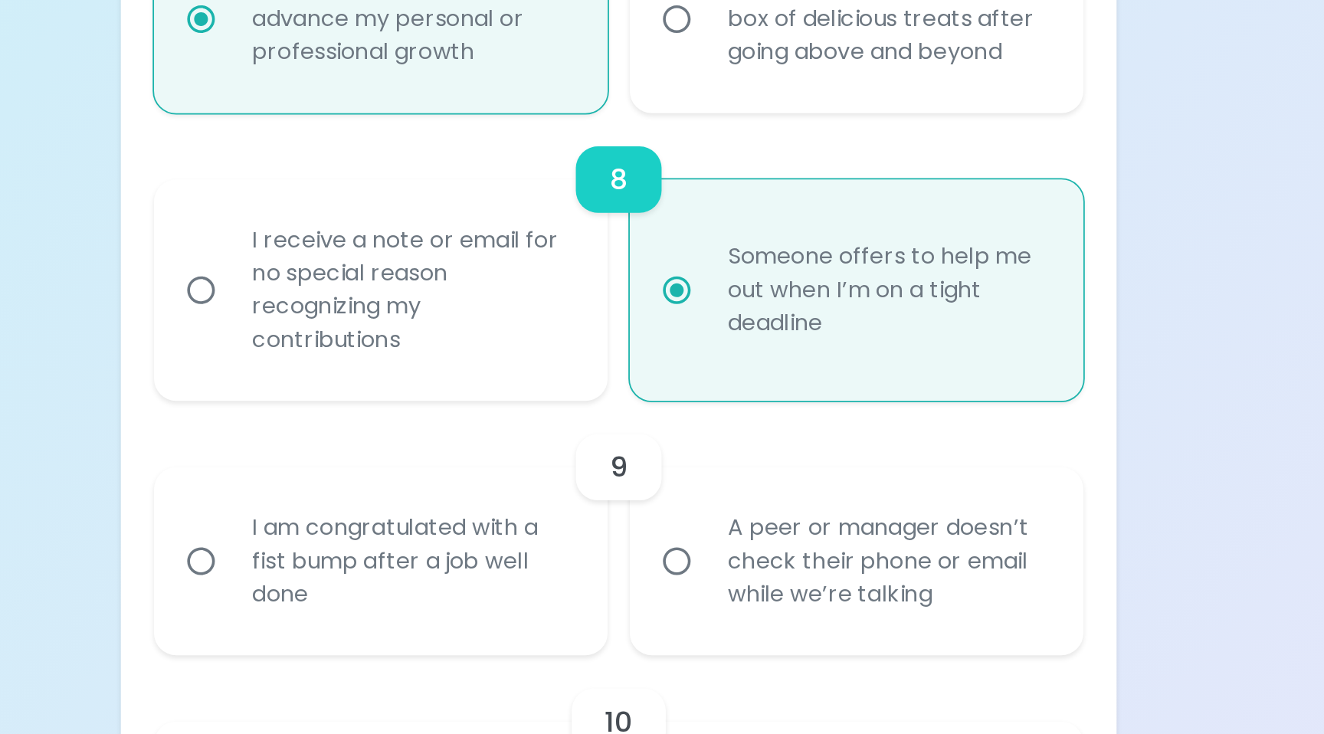
radio input "true"
click at [582, 536] on label "I receive a note or email for no special reason recognizing my contributions" at bounding box center [521, 475] width 251 height 123
click at [447, 491] on input "I receive a note or email for no special reason recognizing my contributions" at bounding box center [431, 475] width 32 height 32
radio input "false"
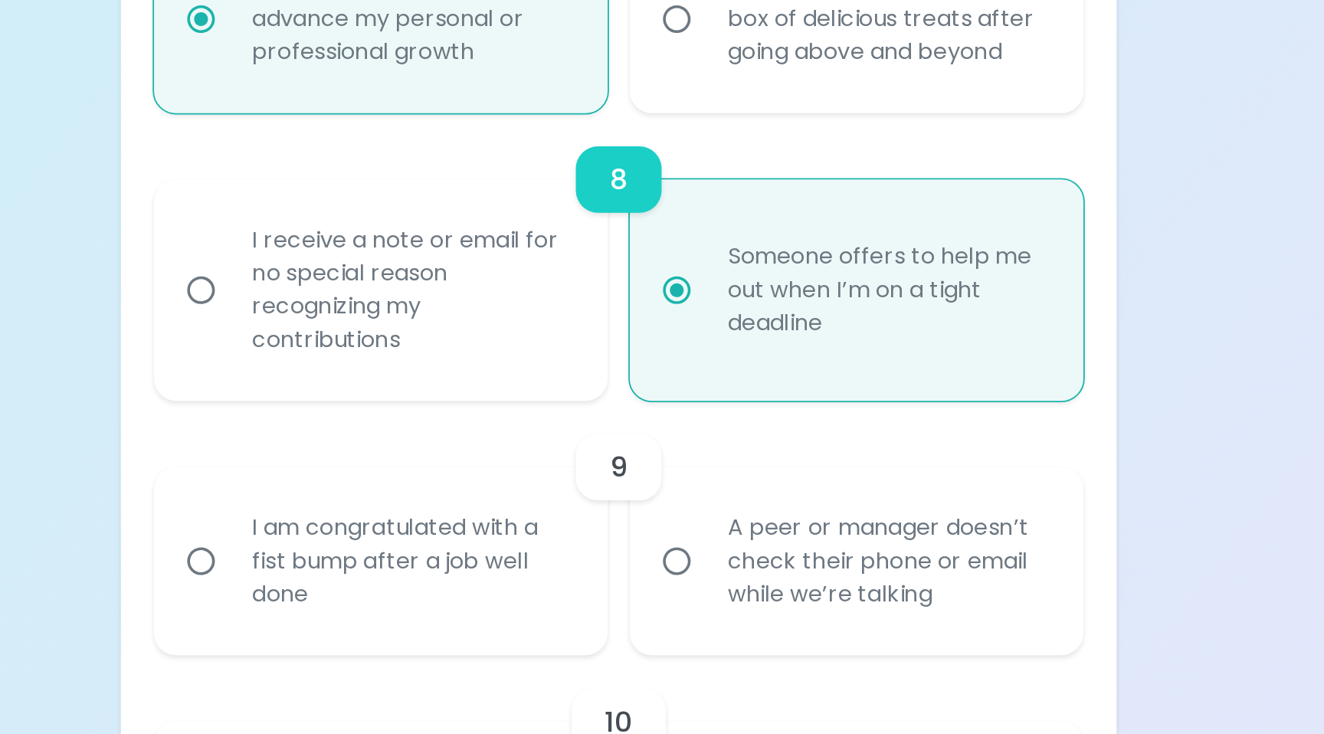
radio input "false"
radio input "true"
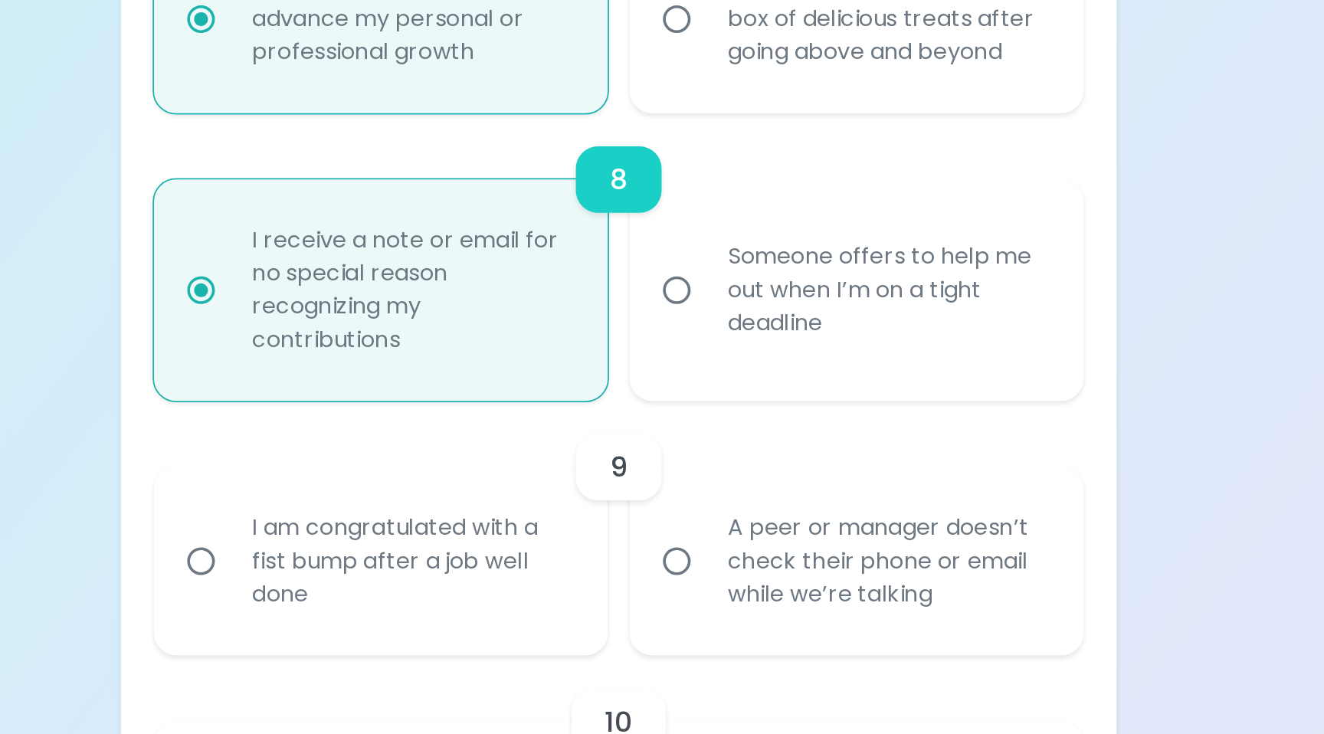
radio input "true"
click at [786, 652] on div "A peer or manager doesn’t check their phone or email while we’re talking" at bounding box center [810, 625] width 201 height 92
click at [710, 641] on input "A peer or manager doesn’t check their phone or email while we’re talking" at bounding box center [694, 625] width 32 height 32
radio input "false"
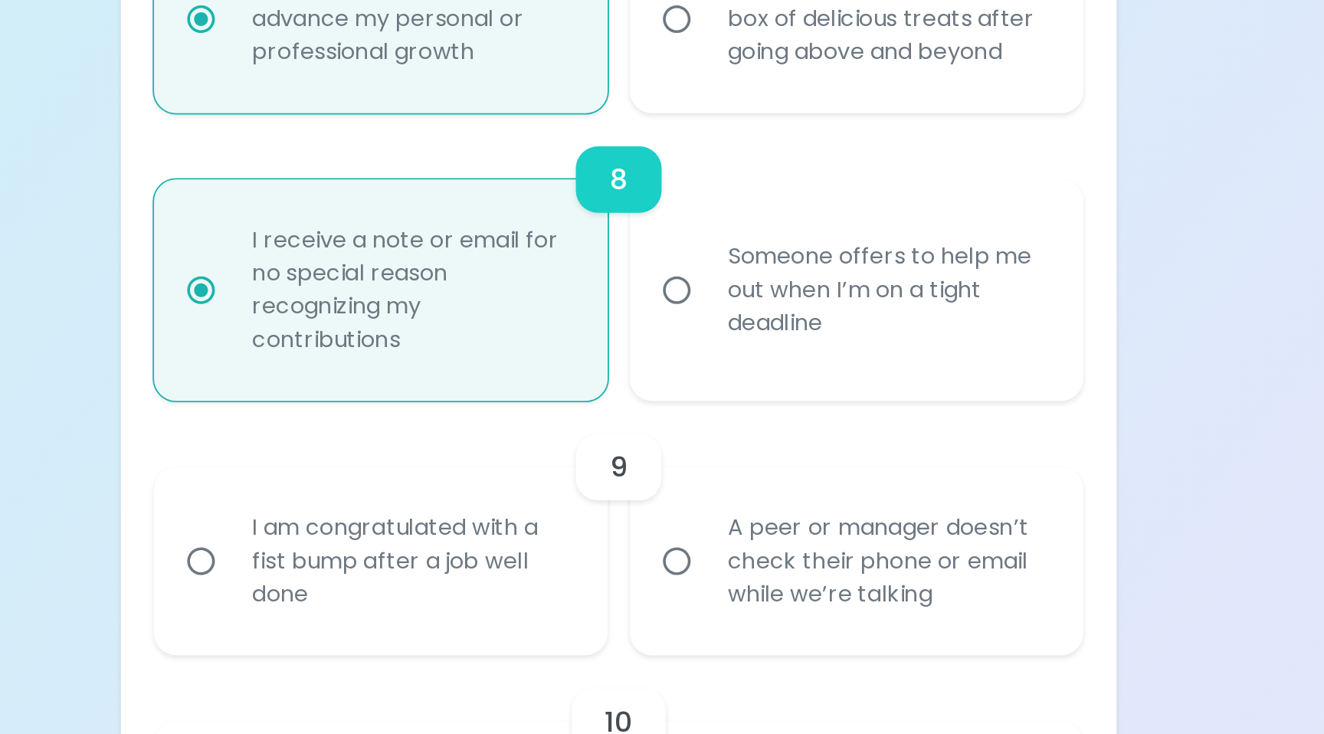
radio input "false"
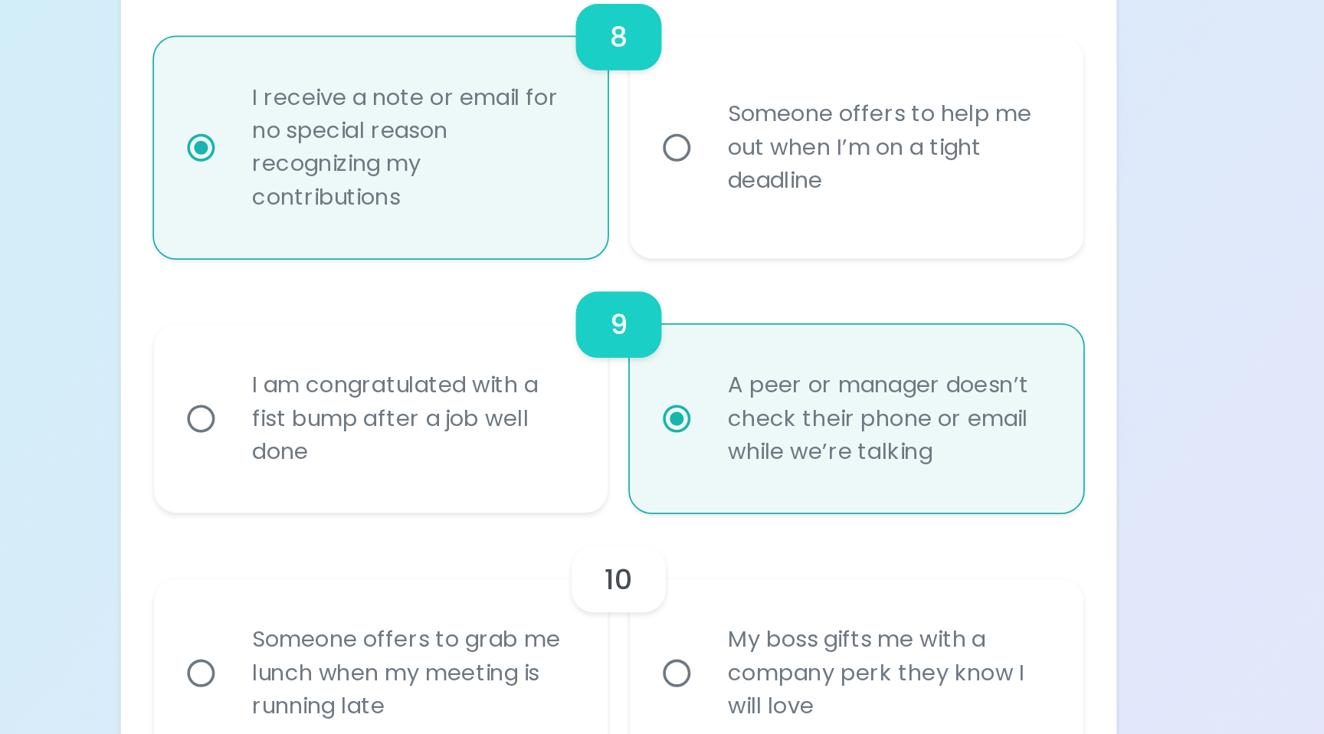
scroll to position [1118, 0]
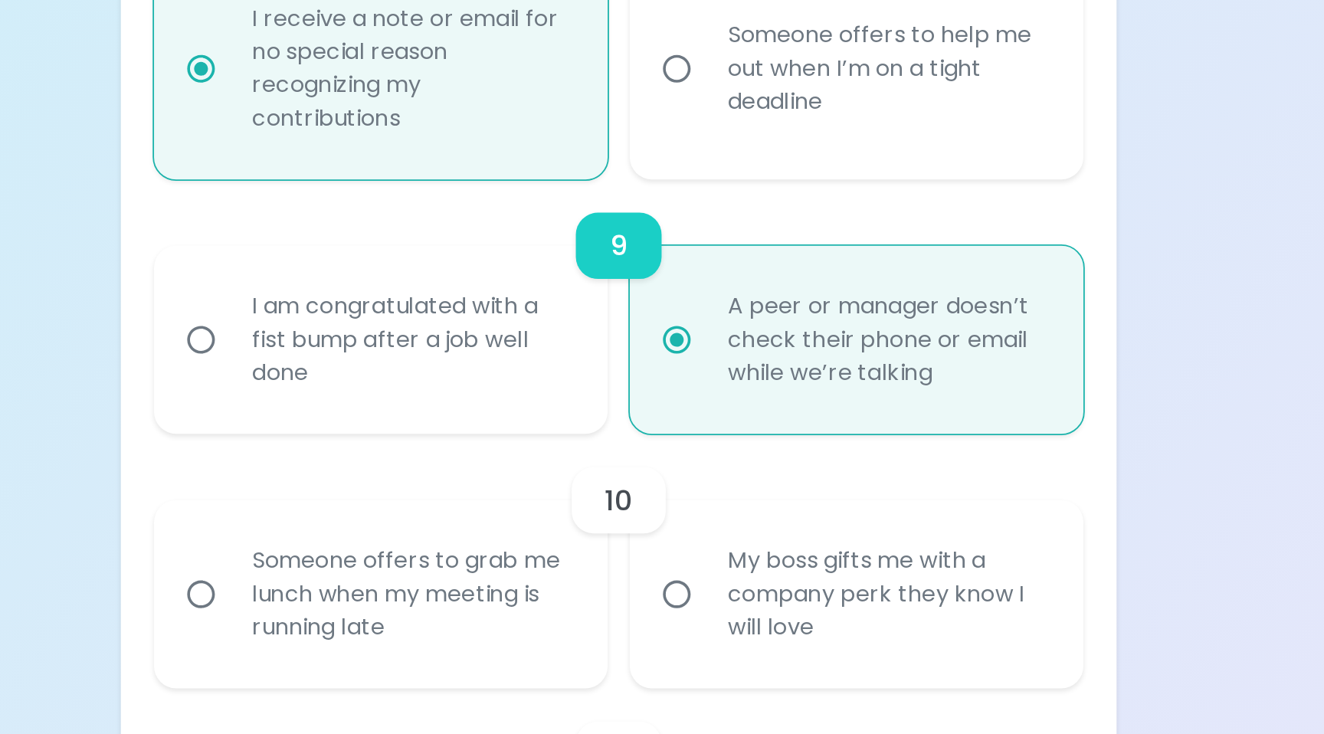
radio input "true"
click at [680, 660] on input "My boss gifts me with a company perk they know I will love" at bounding box center [694, 644] width 32 height 32
radio input "false"
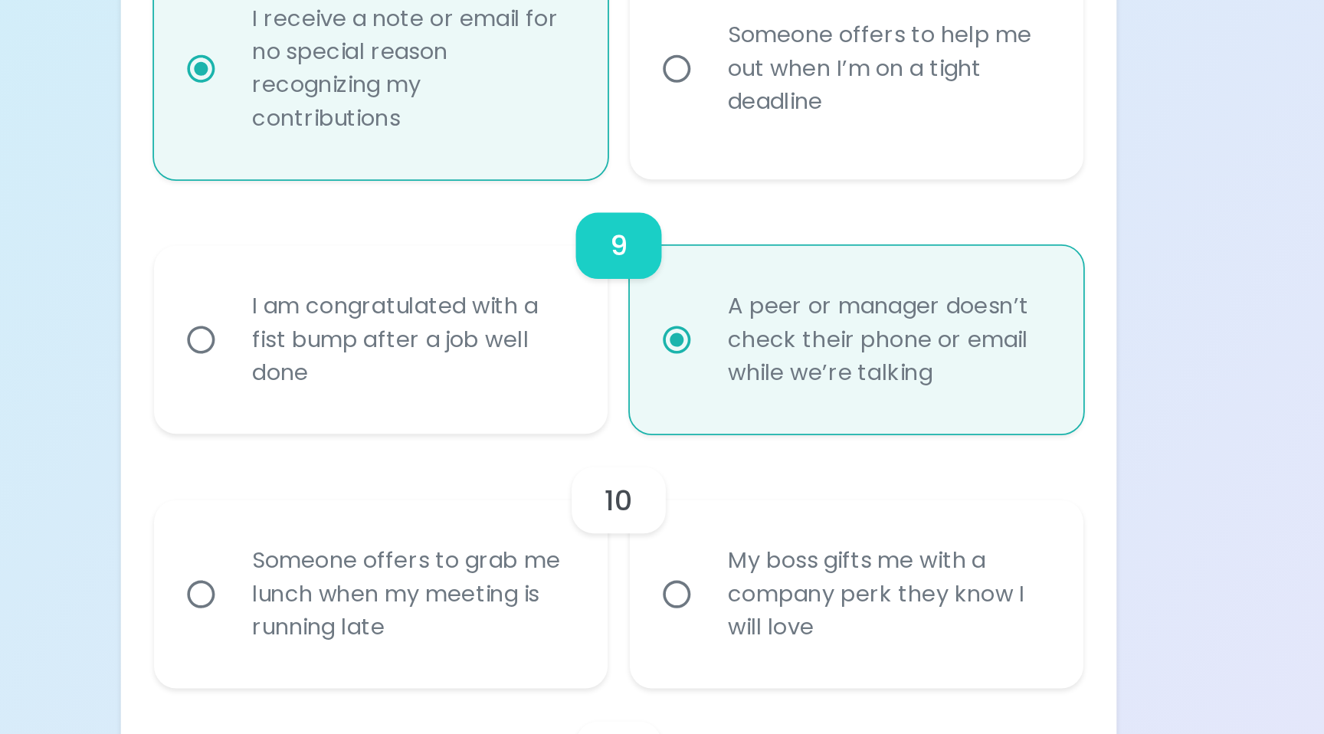
radio input "false"
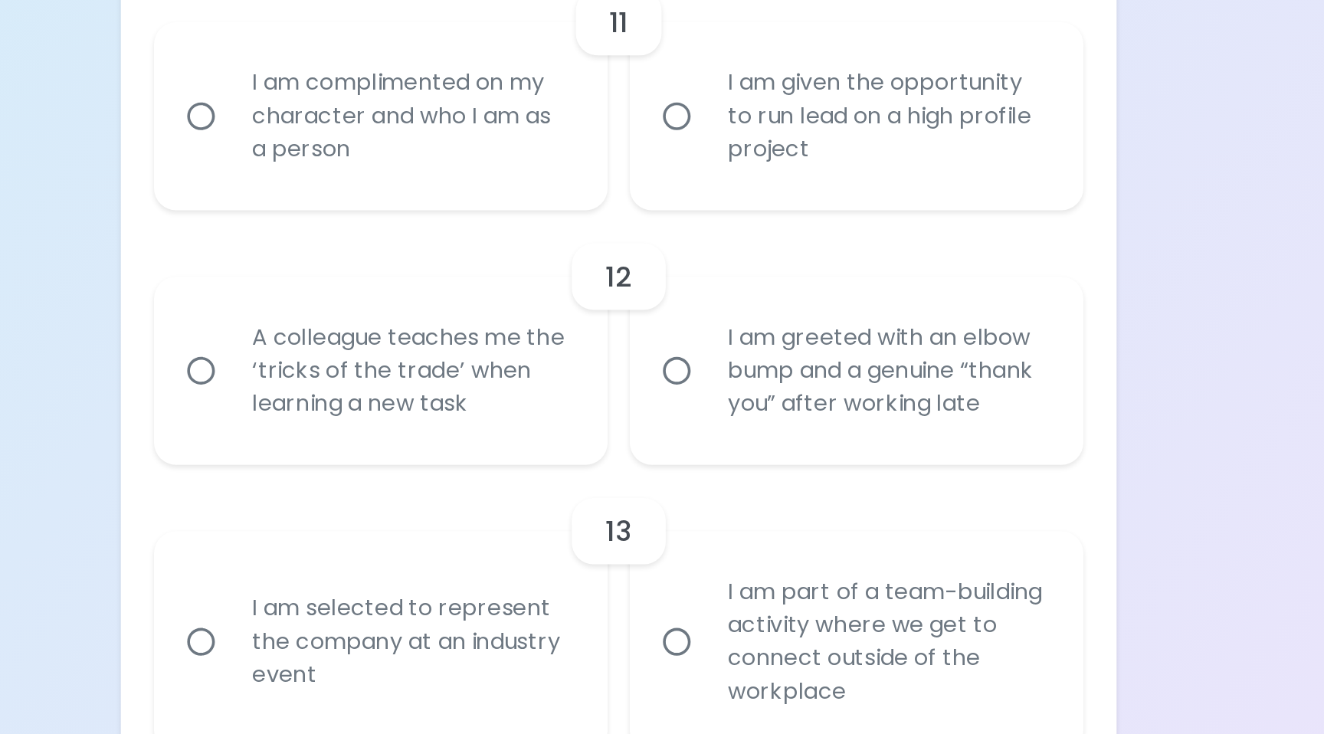
scroll to position [1513, 0]
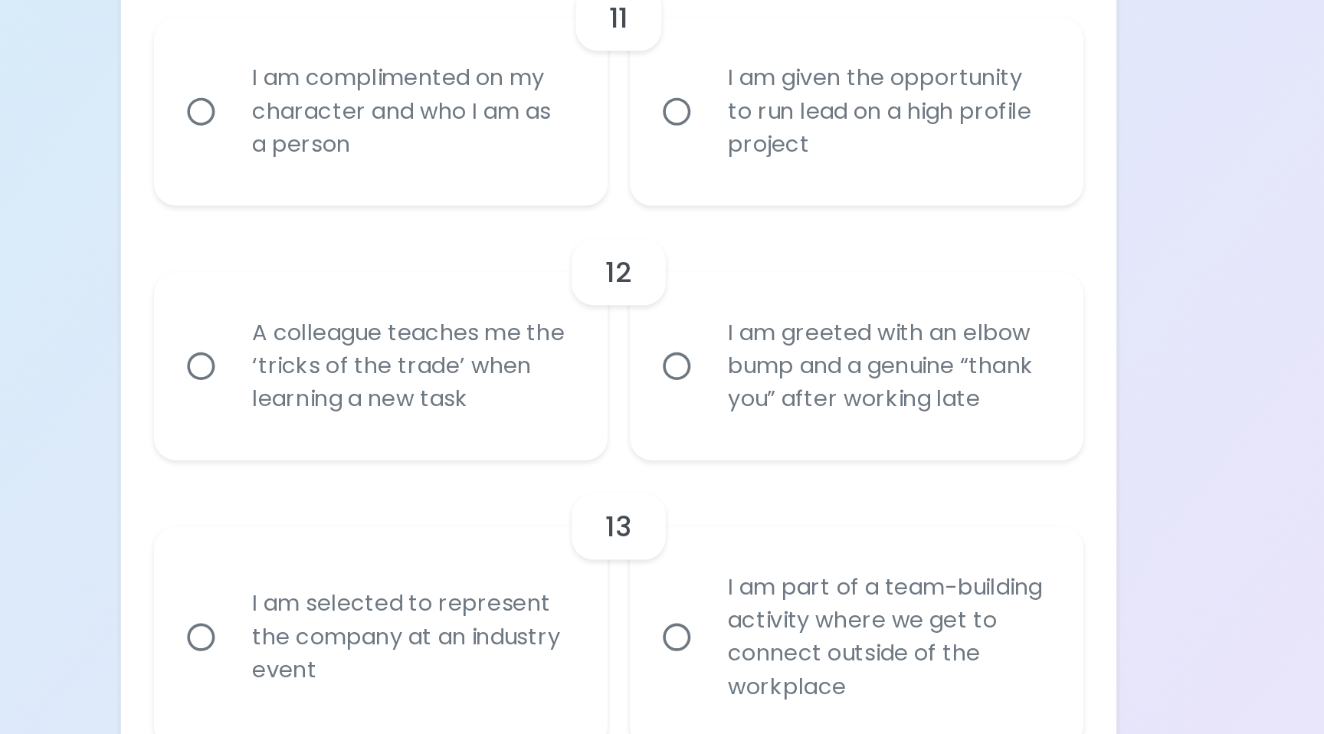
radio input "true"
click at [745, 431] on div "I am given the opportunity to run lead on a high profile project" at bounding box center [810, 389] width 201 height 92
click at [710, 405] on input "I am given the opportunity to run lead on a high profile project" at bounding box center [694, 389] width 32 height 32
radio input "false"
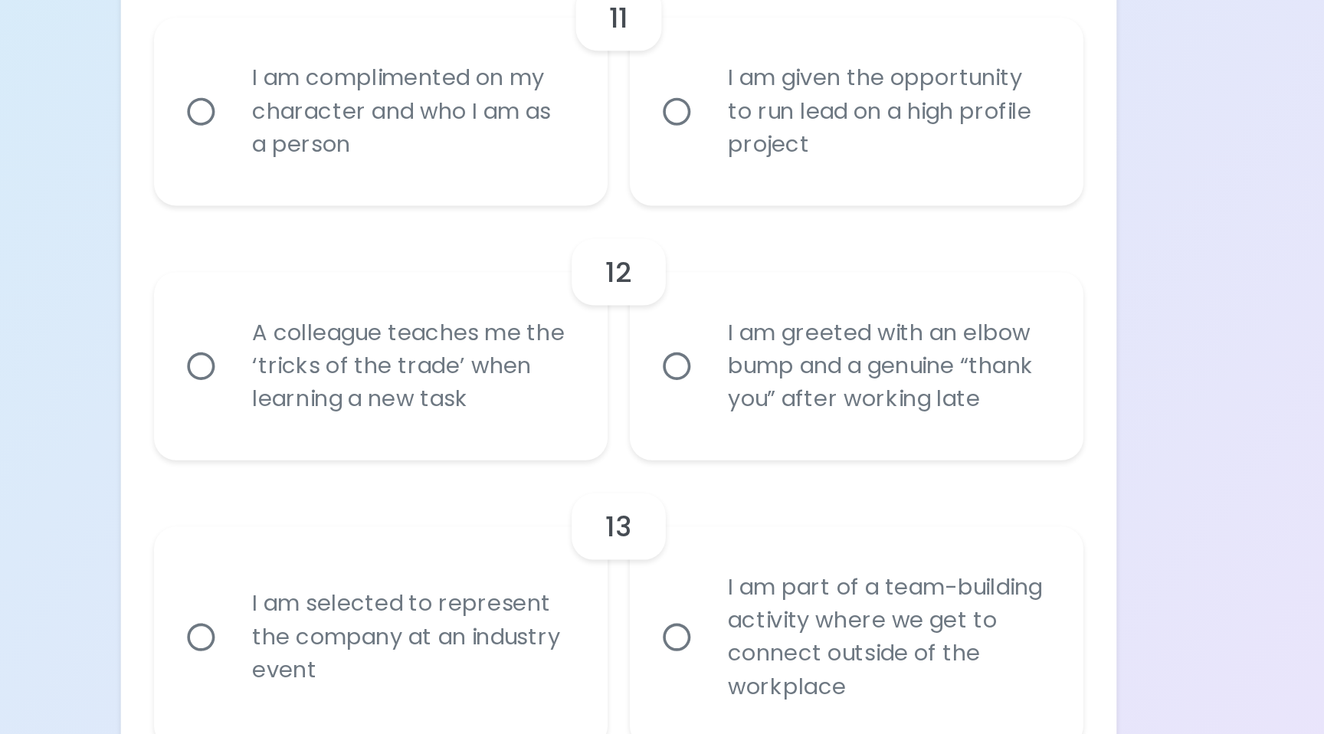
radio input "false"
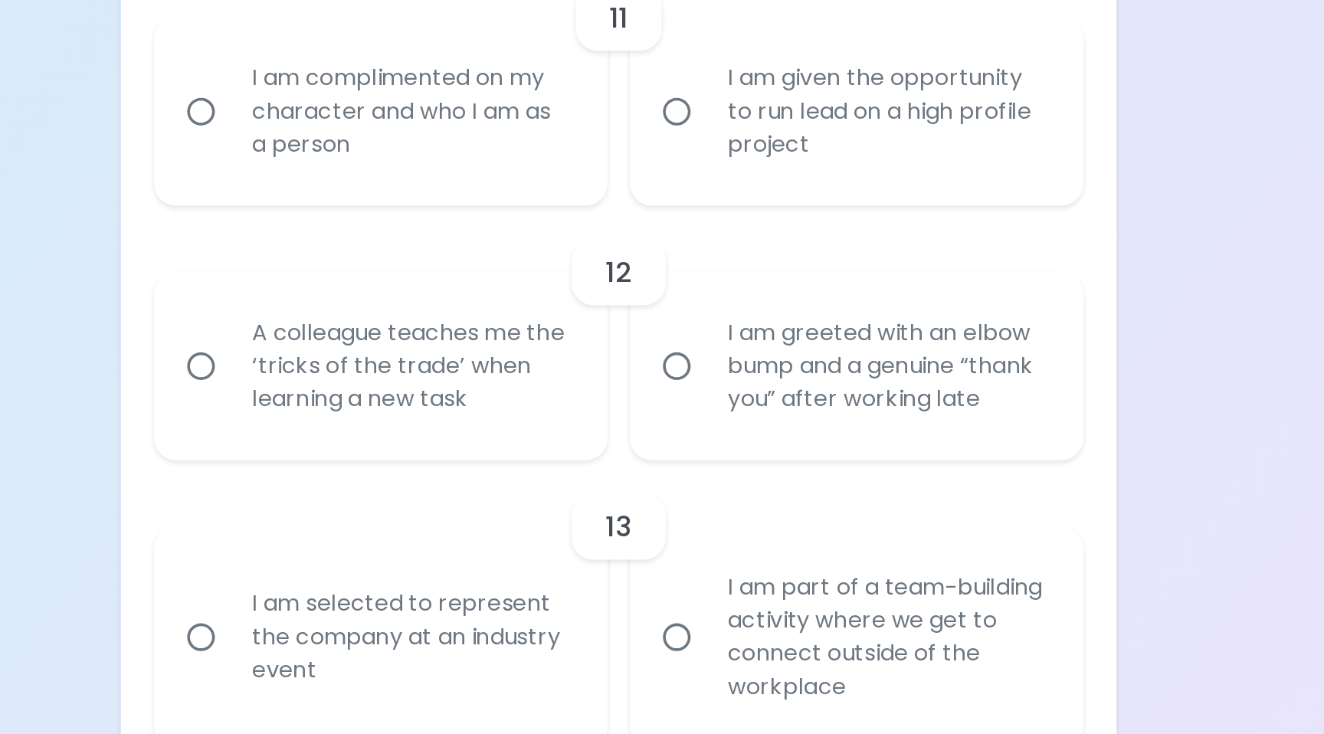
radio input "false"
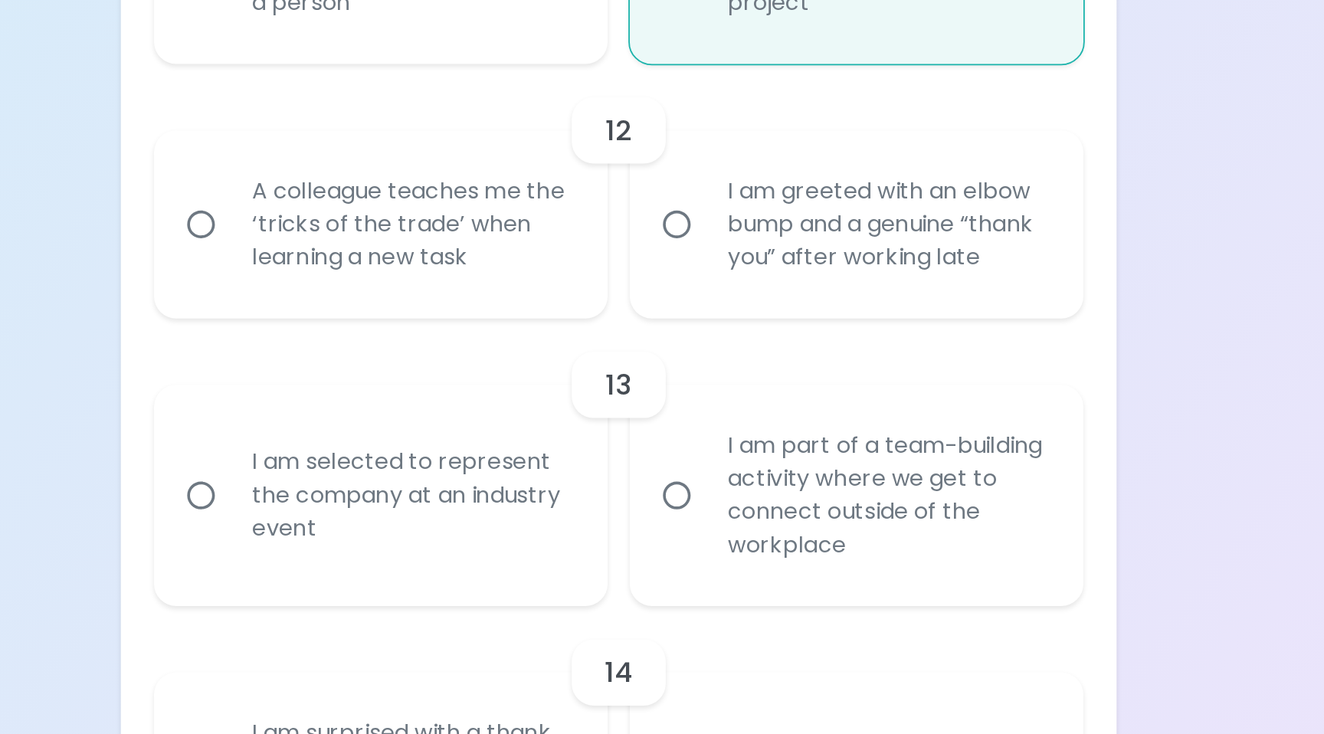
scroll to position [1636, 0]
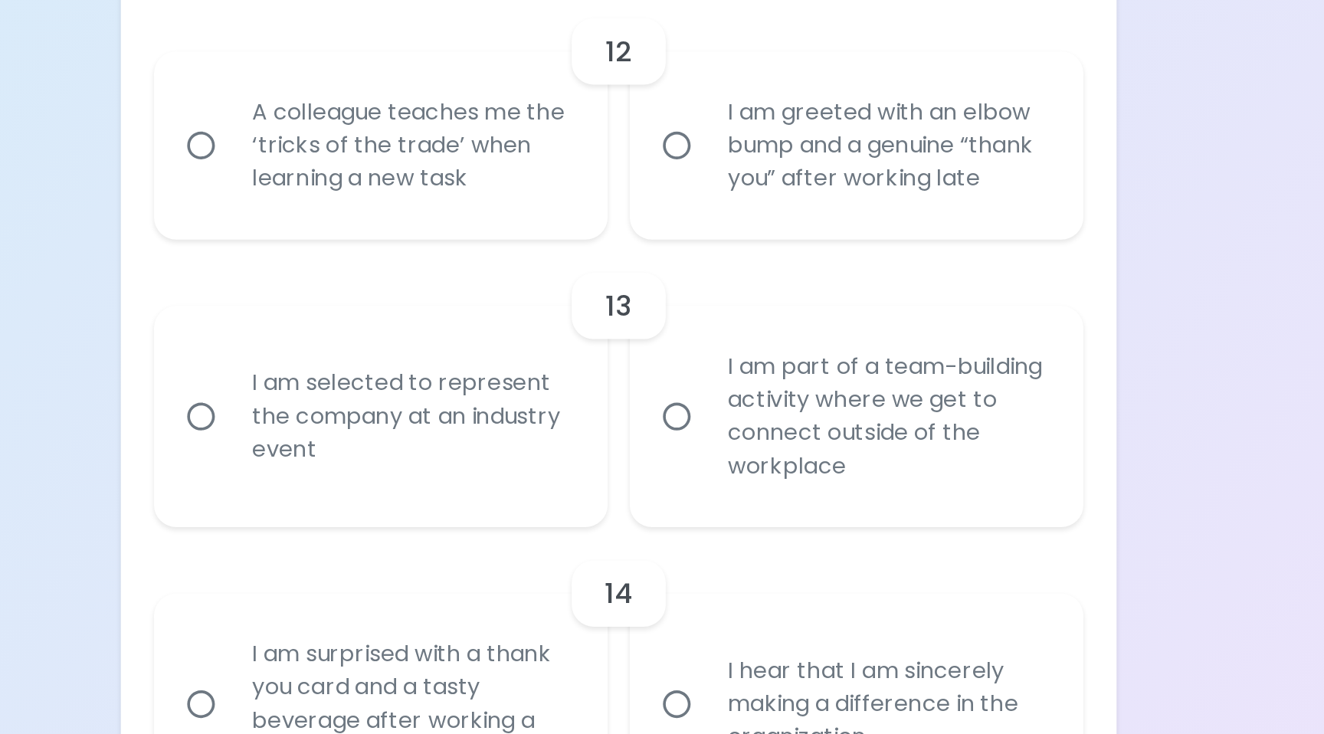
radio input "true"
click at [605, 447] on div "A colleague teaches me the ‘tricks of the trade’ when learning a new task" at bounding box center [547, 408] width 201 height 92
click at [447, 424] on input "A colleague teaches me the ‘tricks of the trade’ when learning a new task" at bounding box center [431, 408] width 32 height 32
radio input "false"
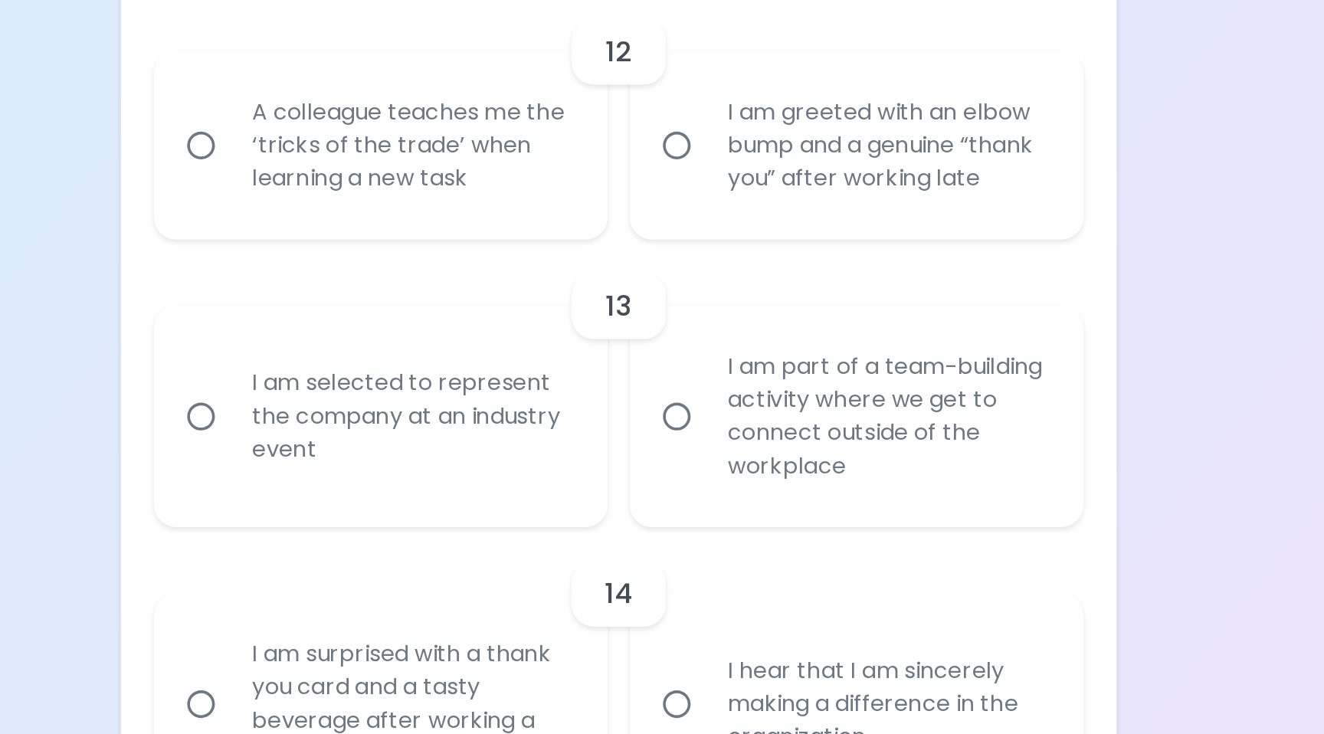
radio input "false"
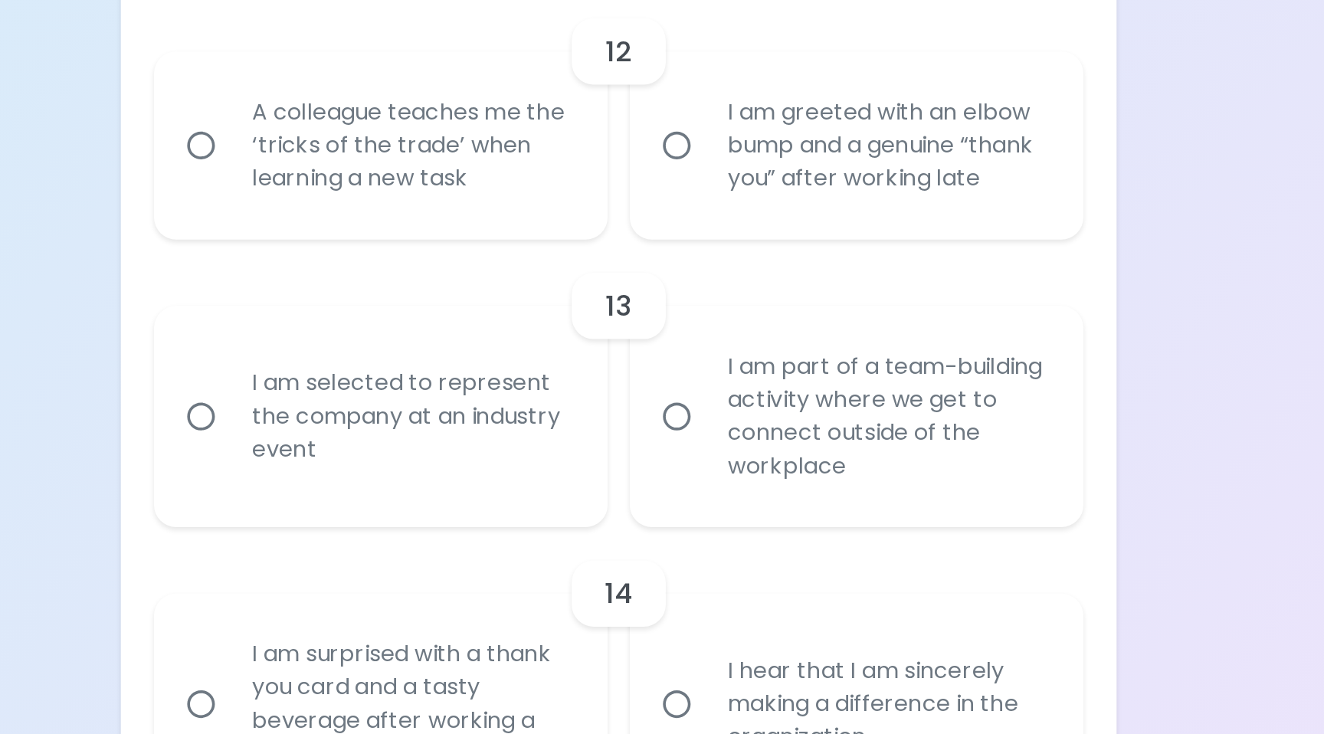
radio input "false"
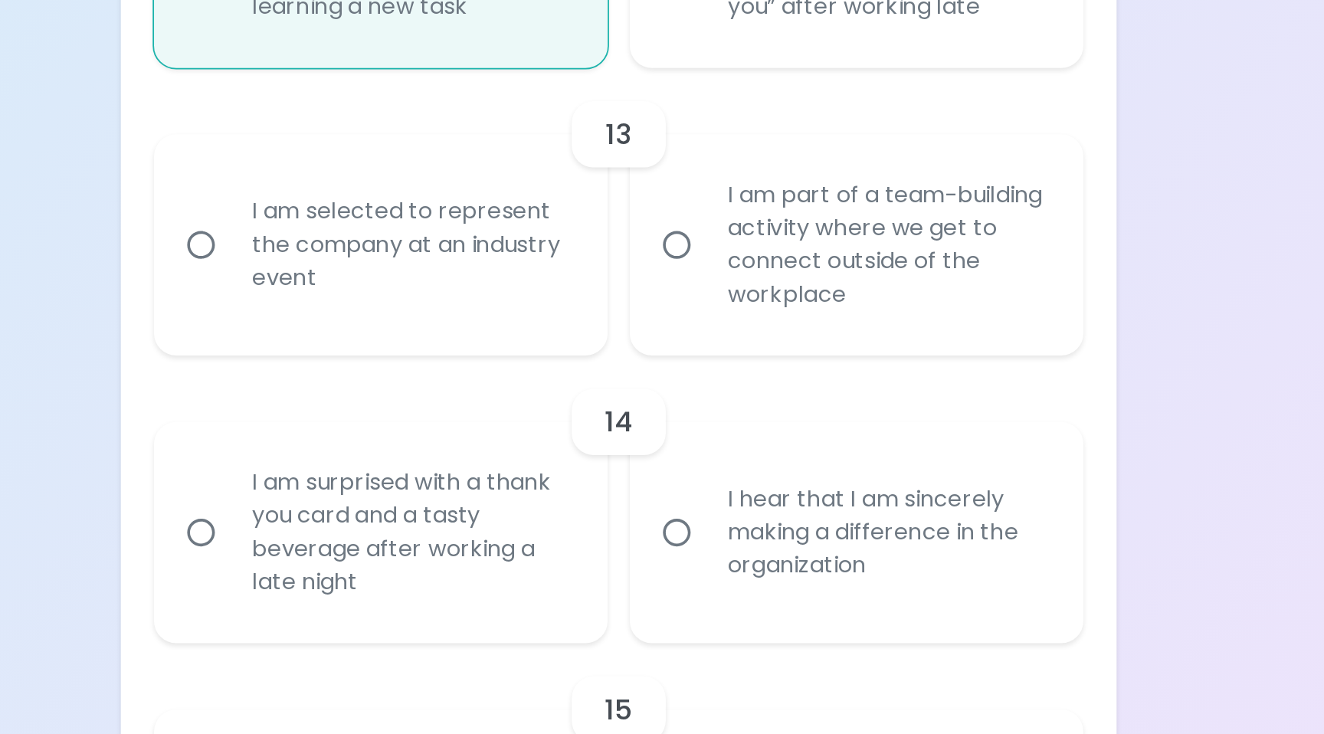
scroll to position [1759, 0]
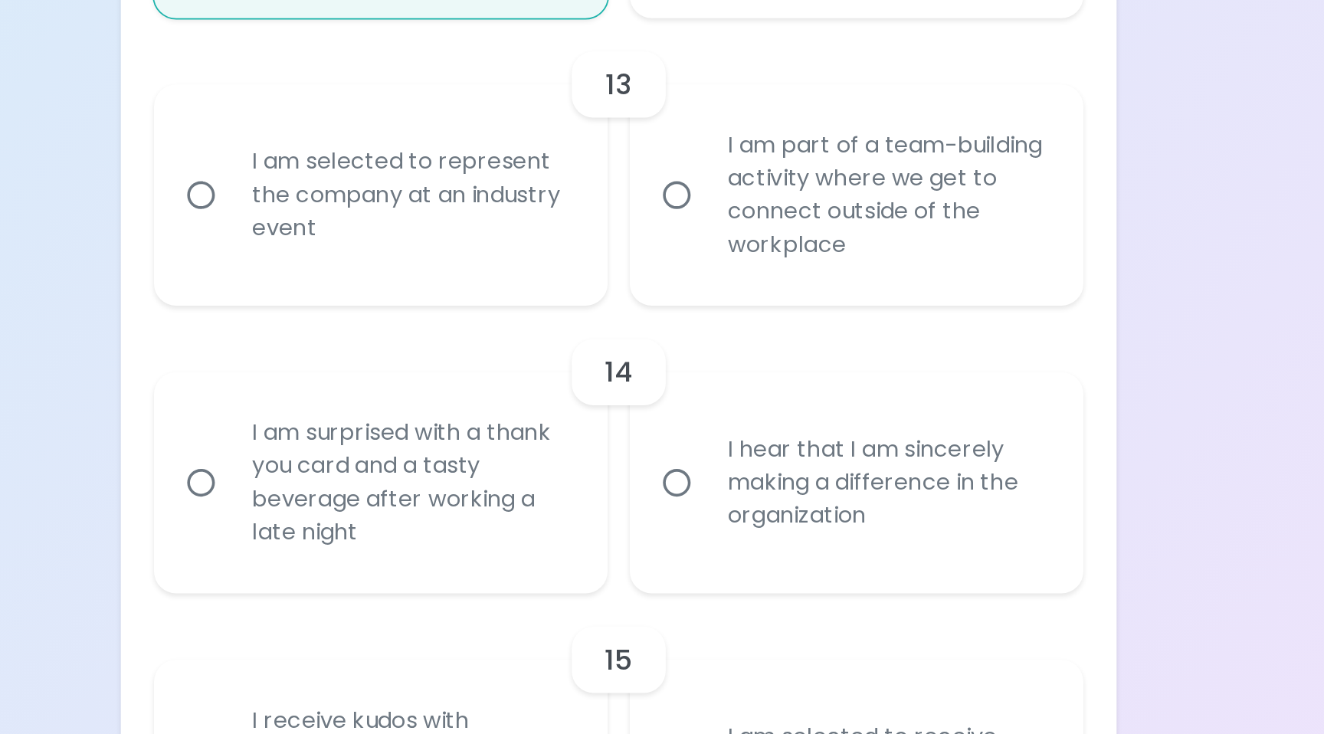
radio input "true"
click at [634, 466] on div "I am selected to represent the company at an industry event" at bounding box center [547, 435] width 201 height 92
click at [447, 451] on input "I am selected to represent the company at an industry event" at bounding box center [431, 435] width 32 height 32
radio input "false"
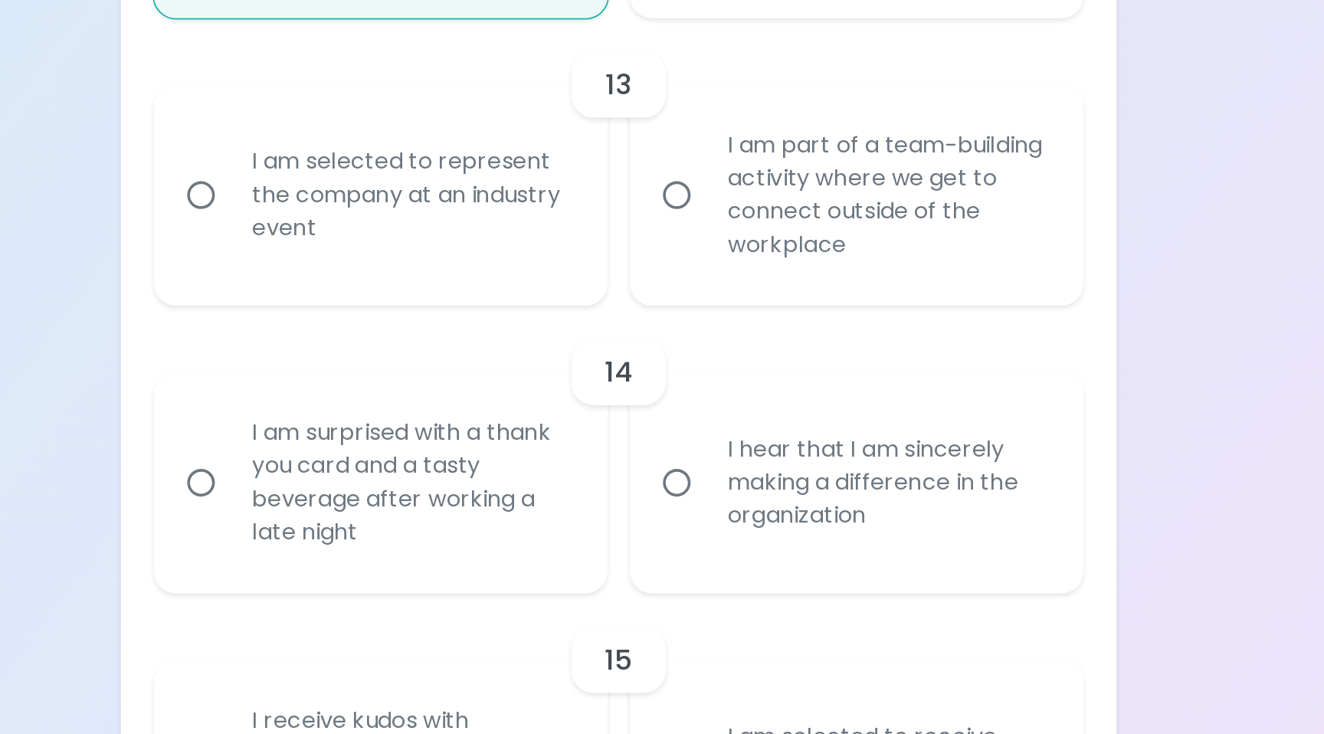
radio input "false"
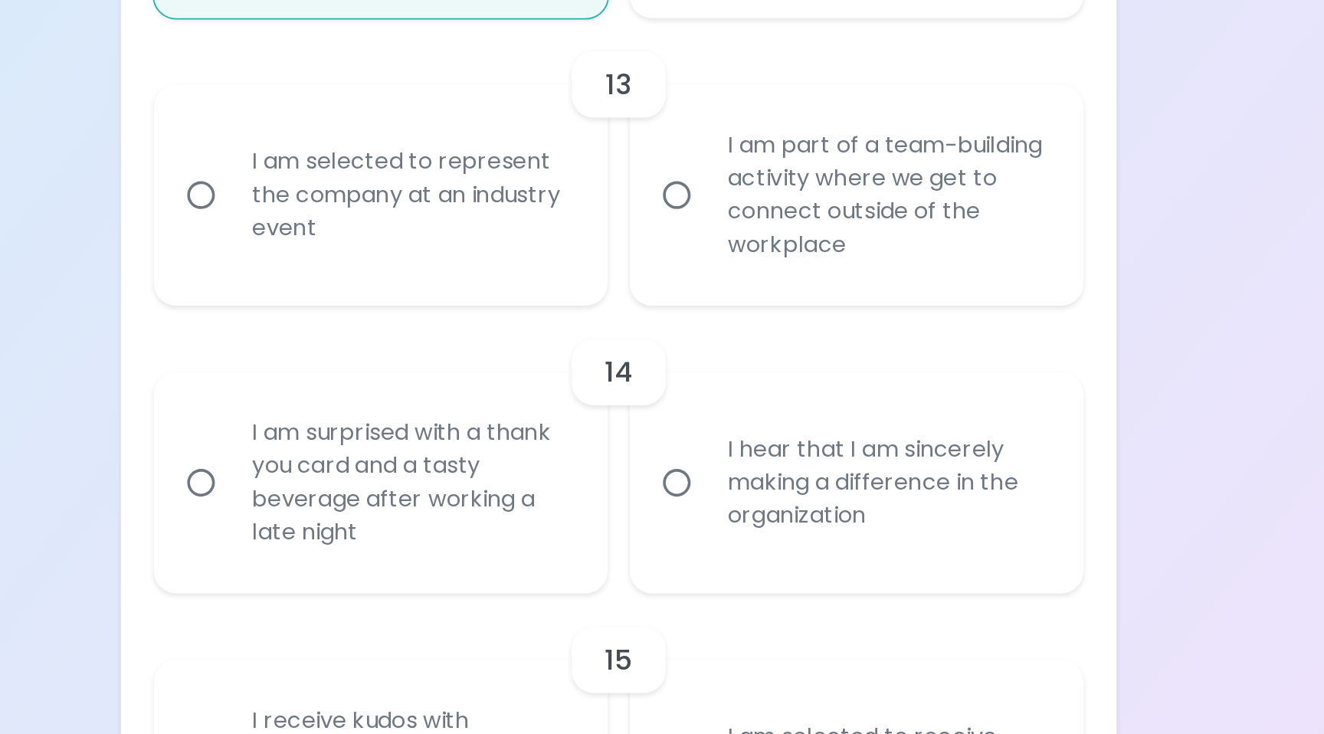
radio input "false"
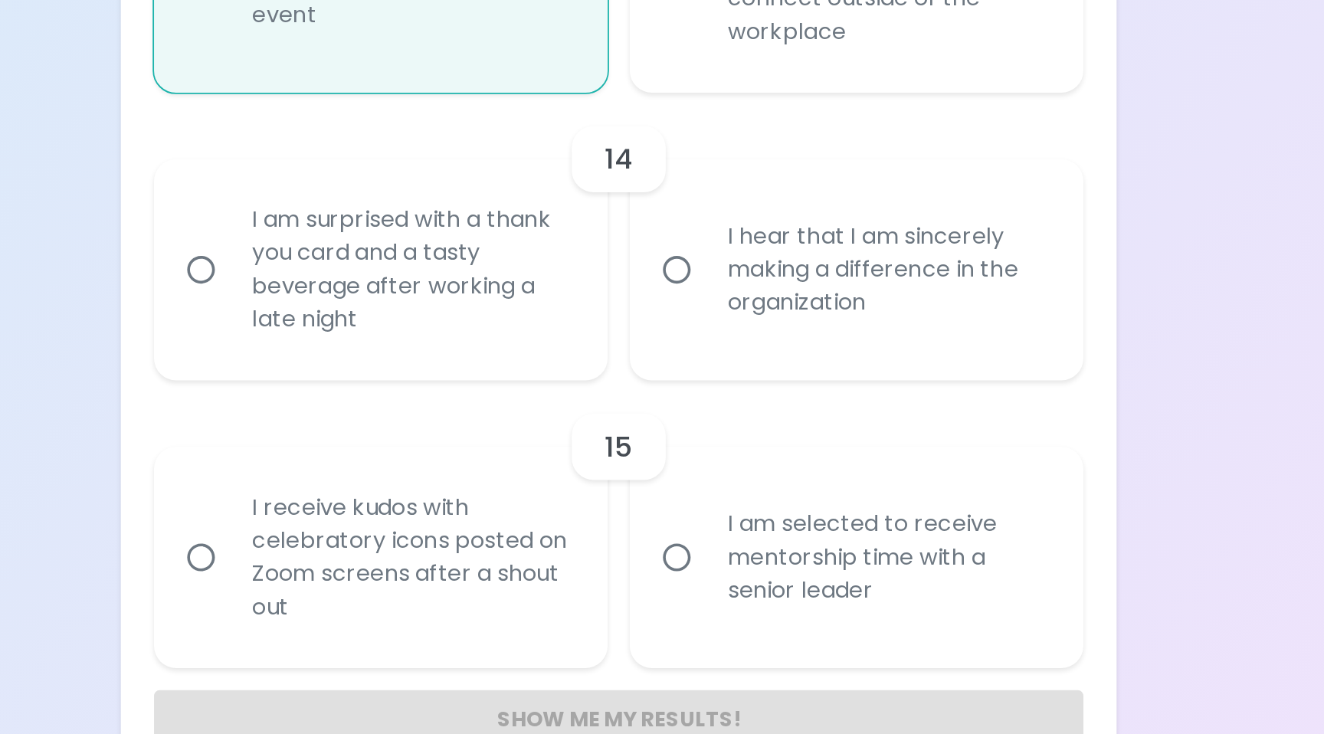
scroll to position [1881, 0]
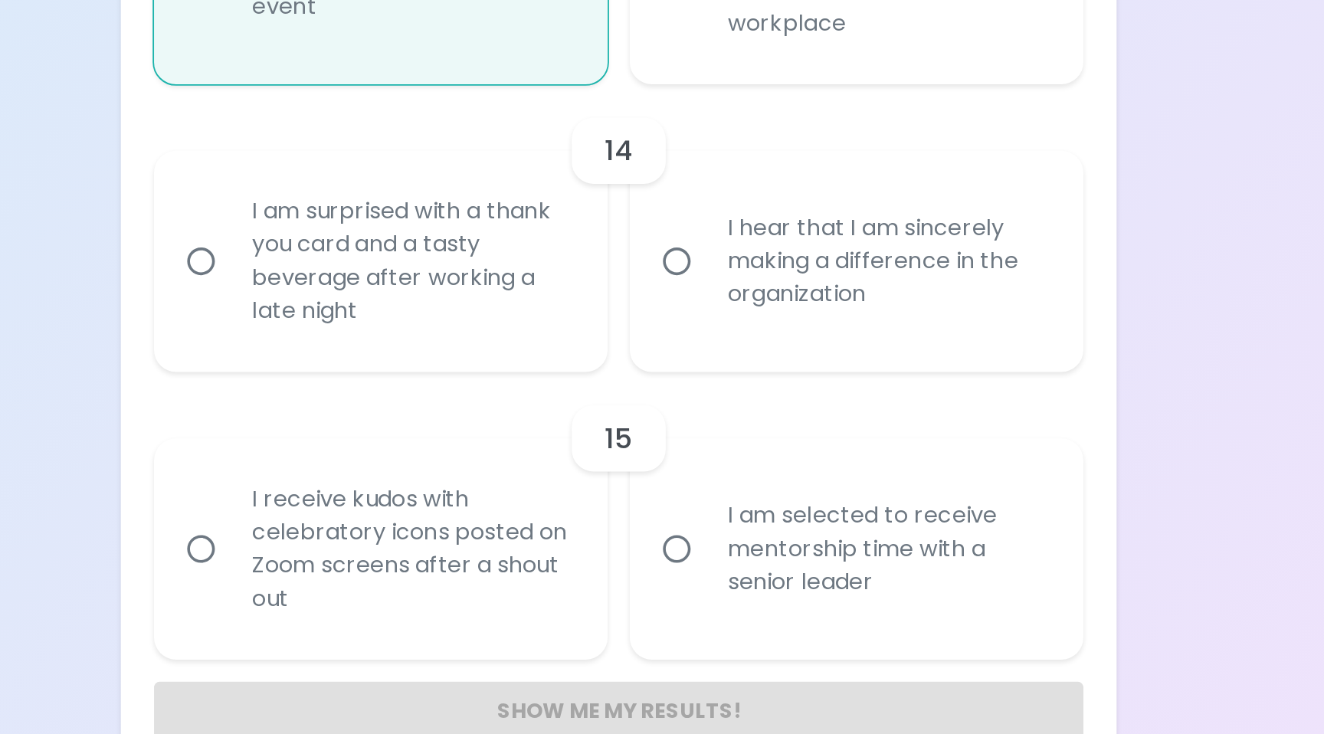
radio input "true"
click at [617, 499] on div "I am surprised with a thank you card and a tasty beverage after working a late …" at bounding box center [547, 472] width 201 height 110
click at [447, 488] on input "I am surprised with a thank you card and a tasty beverage after working a late …" at bounding box center [431, 472] width 32 height 32
radio input "false"
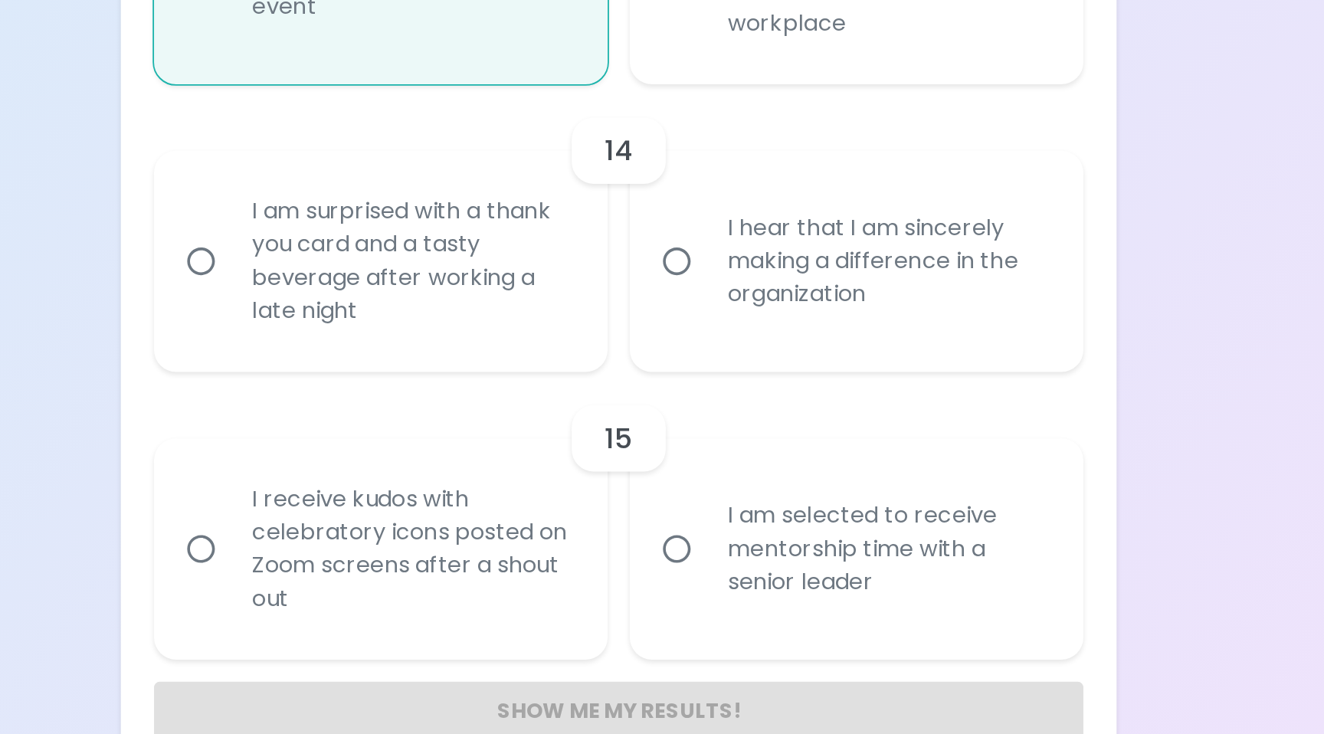
radio input "false"
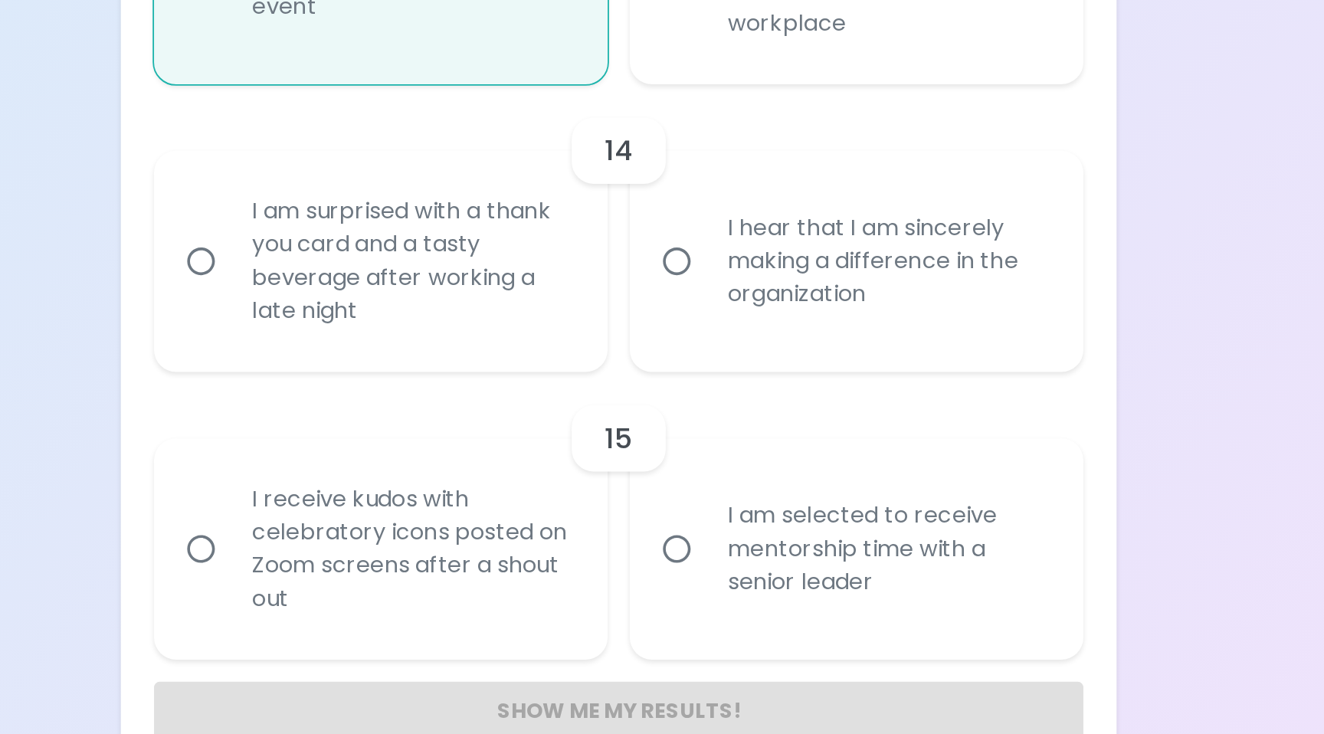
radio input "false"
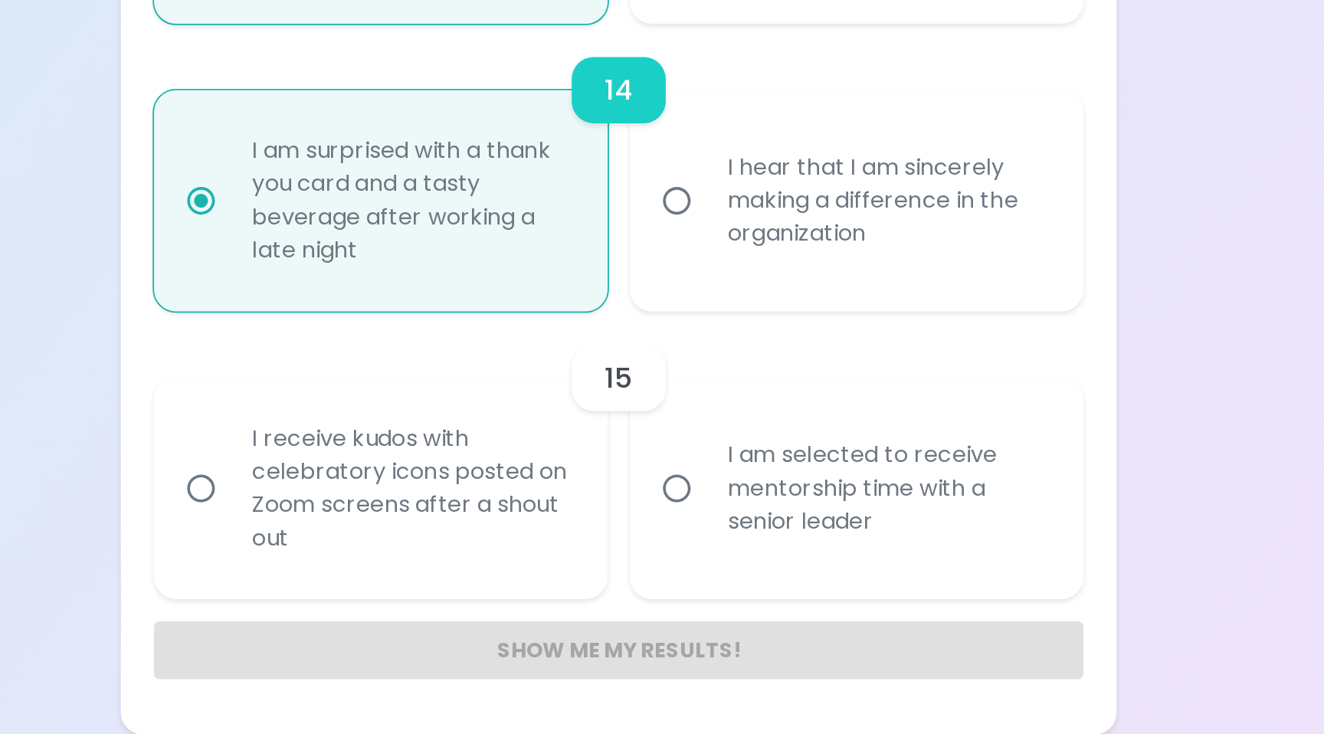
scroll to position [1933, 0]
radio input "true"
click at [716, 621] on div "I am selected to receive mentorship time with a senior leader" at bounding box center [810, 598] width 201 height 92
click at [710, 614] on input "I am selected to receive mentorship time with a senior leader" at bounding box center [694, 598] width 32 height 32
radio input "false"
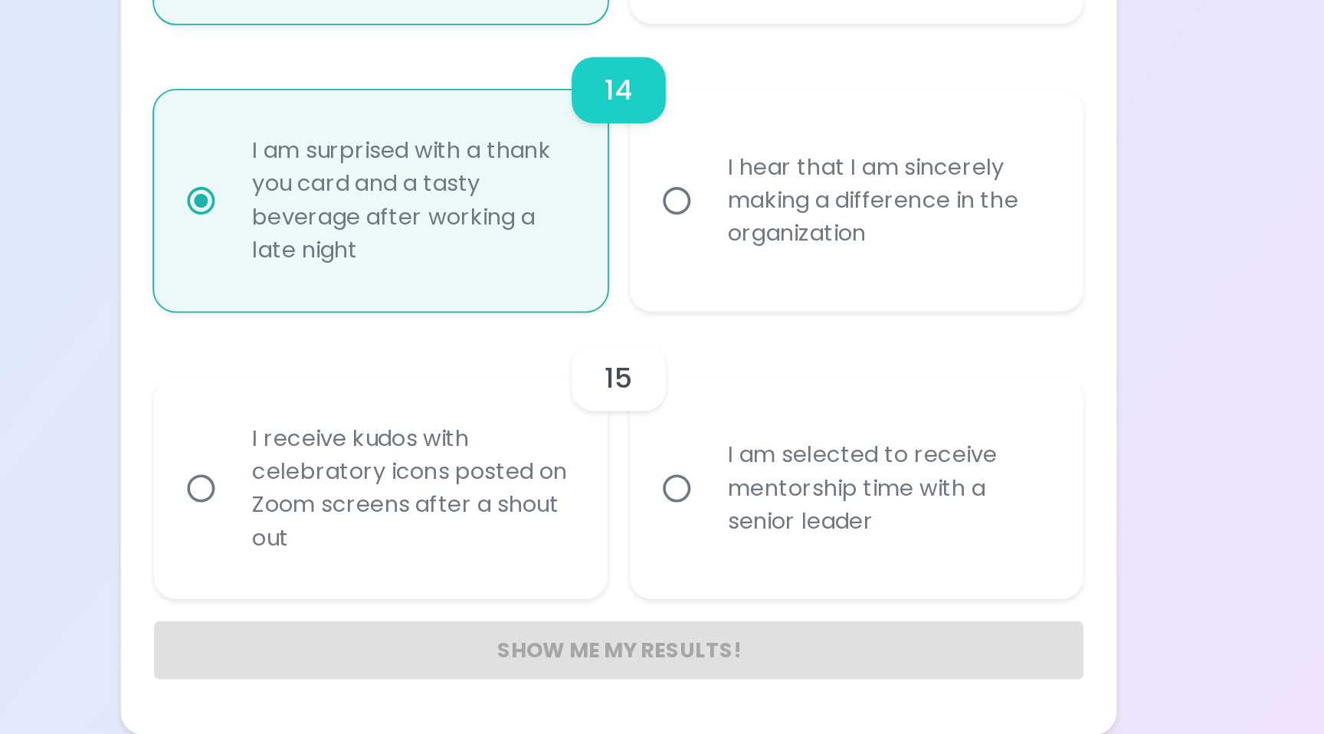
radio input "false"
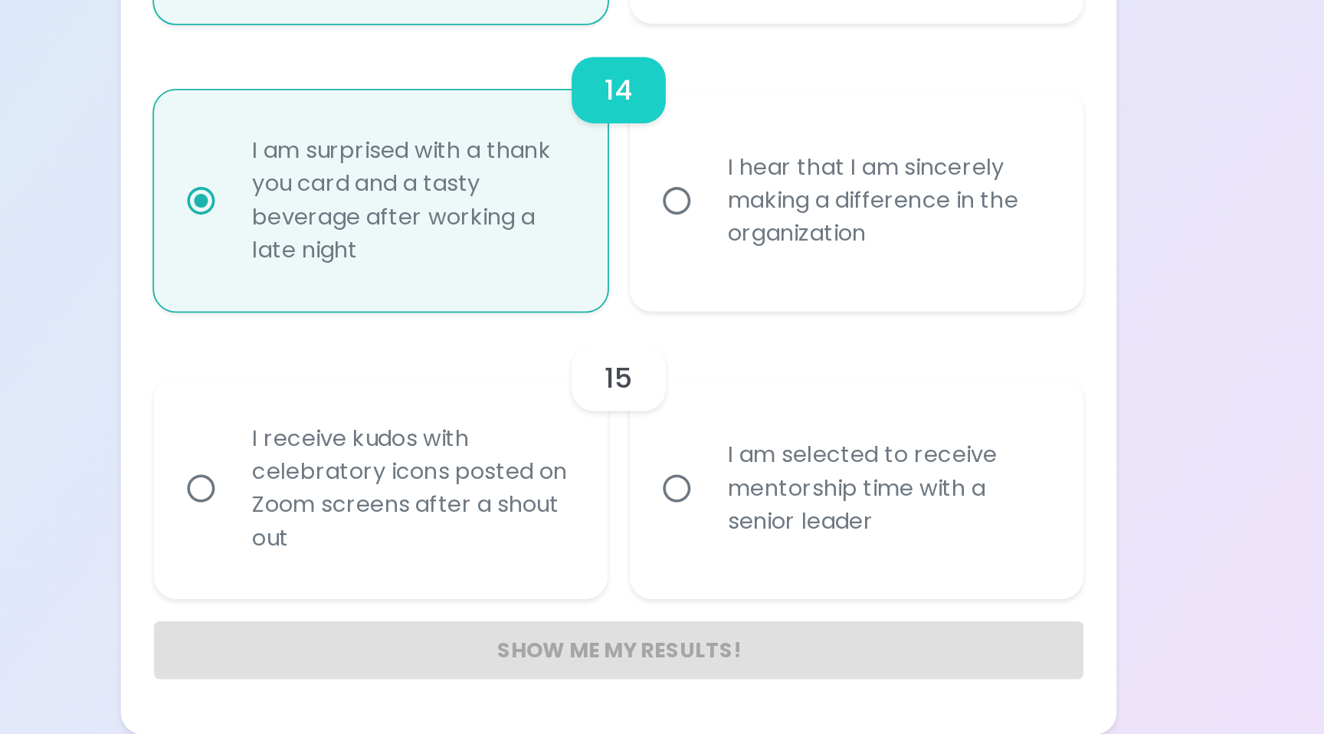
radio input "false"
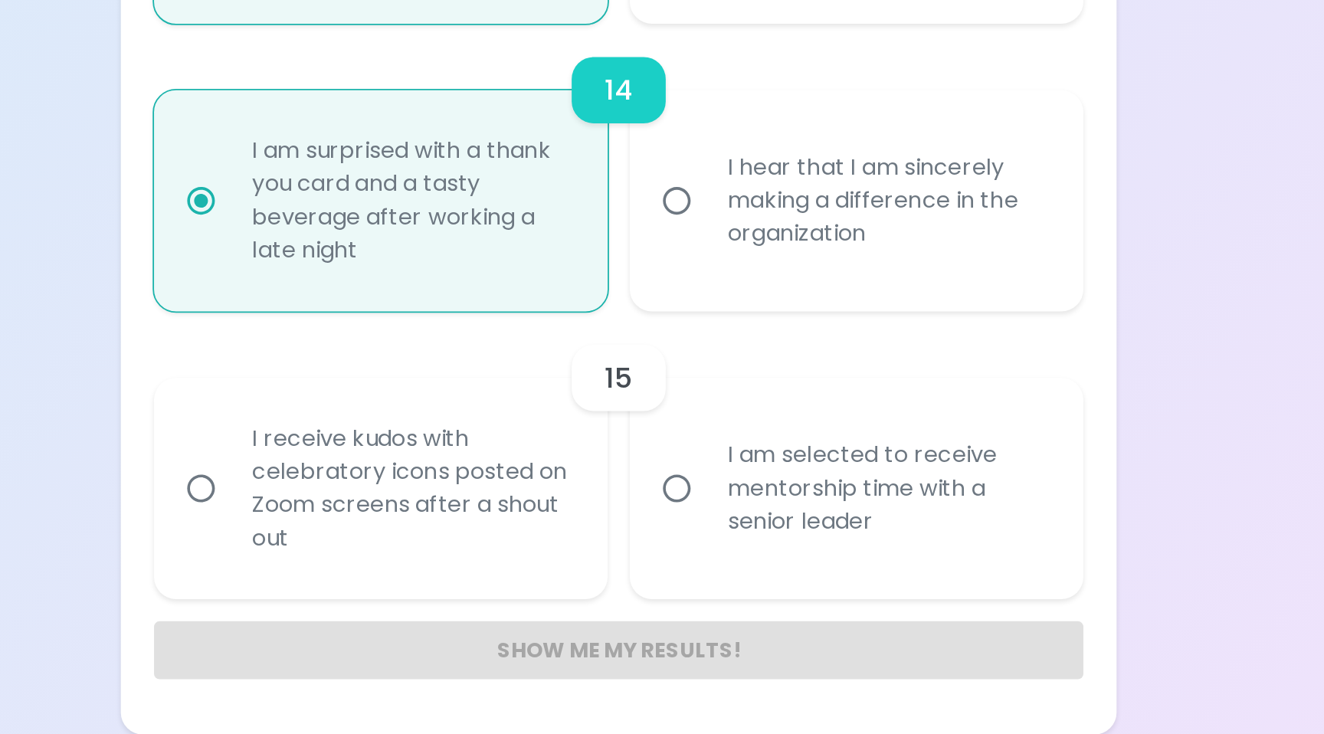
radio input "false"
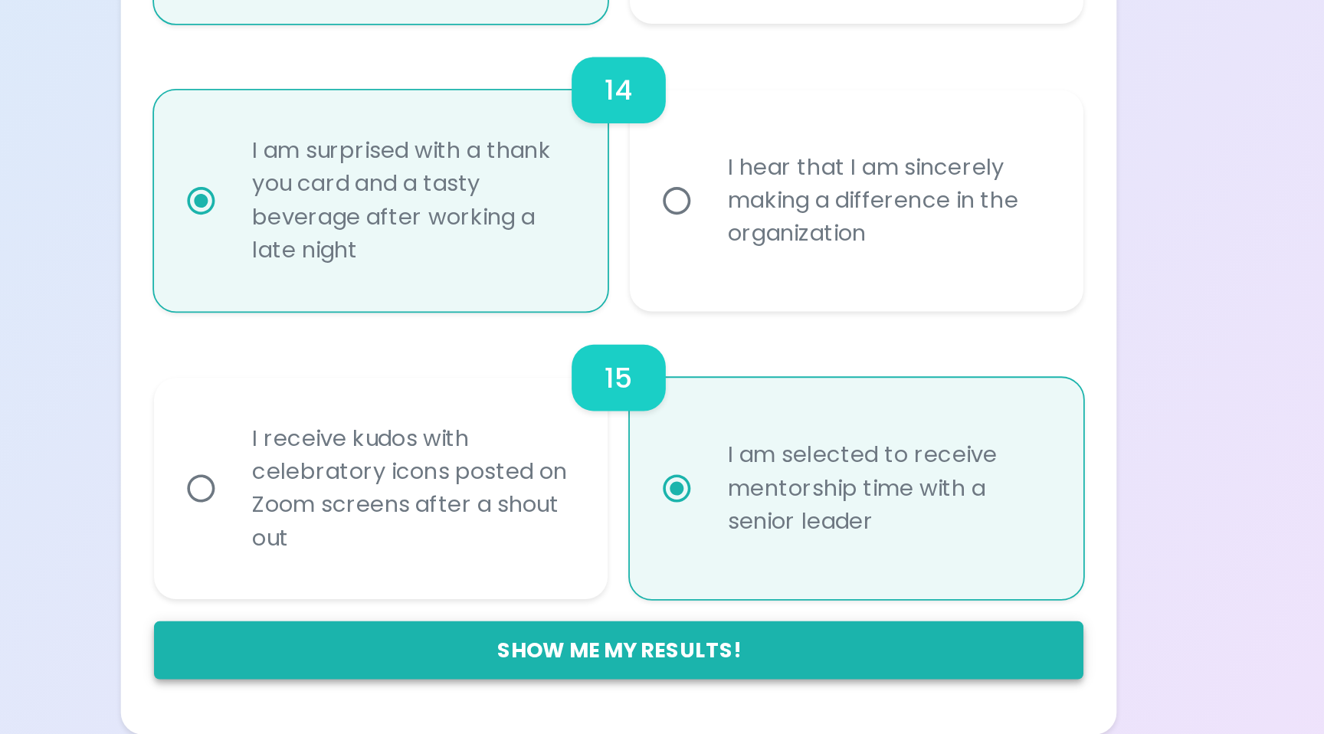
radio input "true"
click at [713, 695] on button "Show me my results!" at bounding box center [662, 687] width 515 height 32
radio input "false"
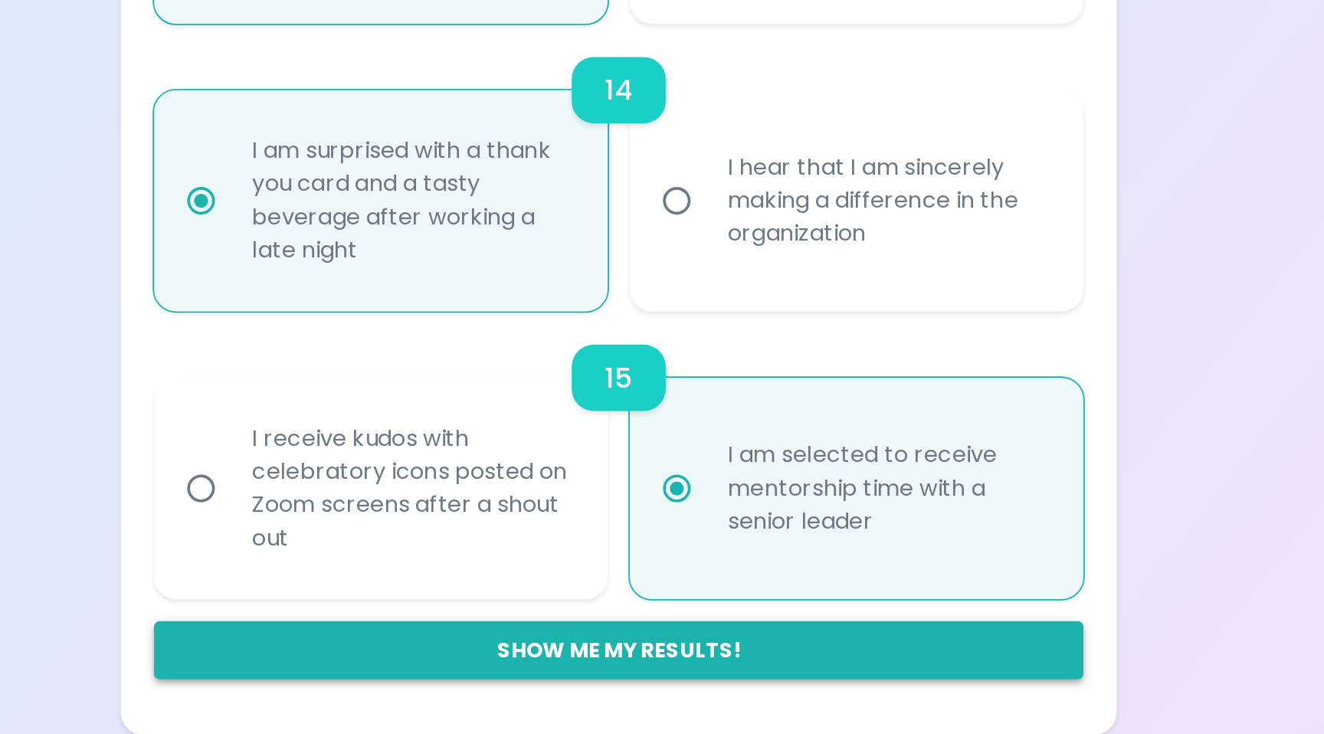
radio input "false"
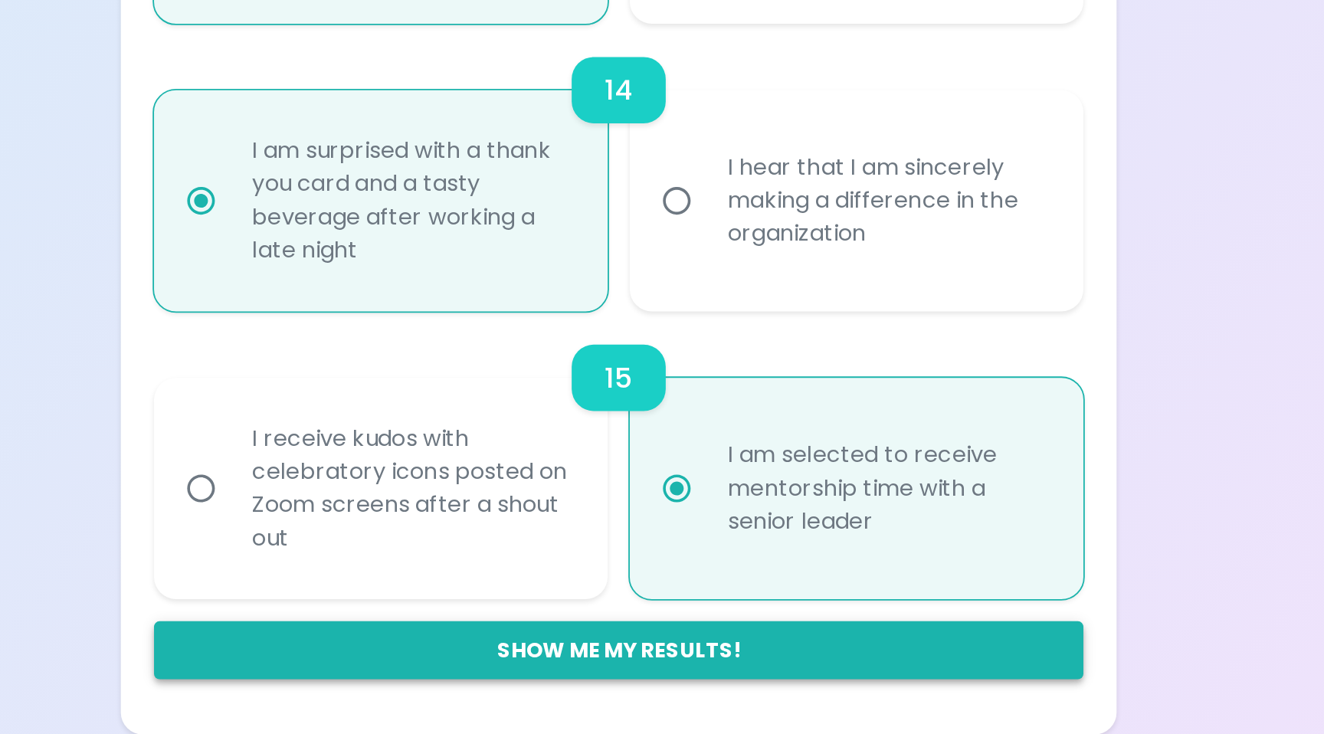
radio input "false"
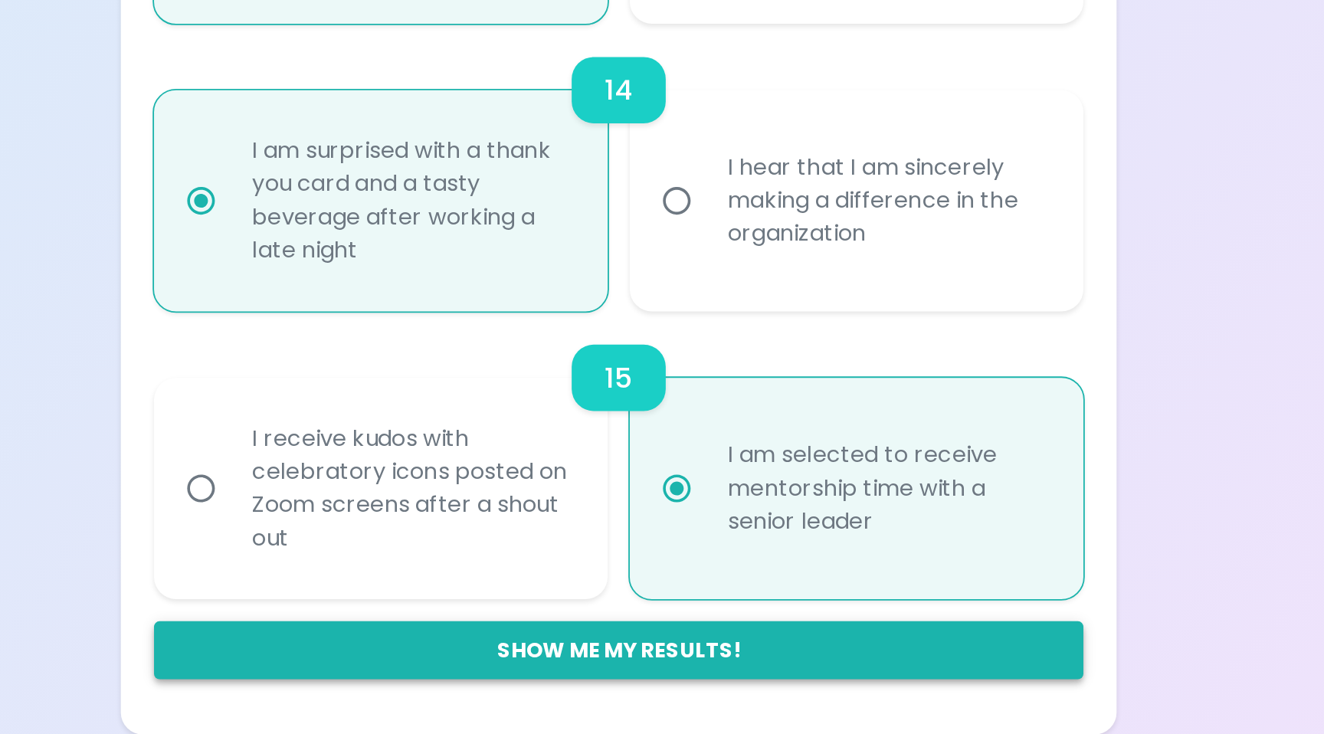
radio input "false"
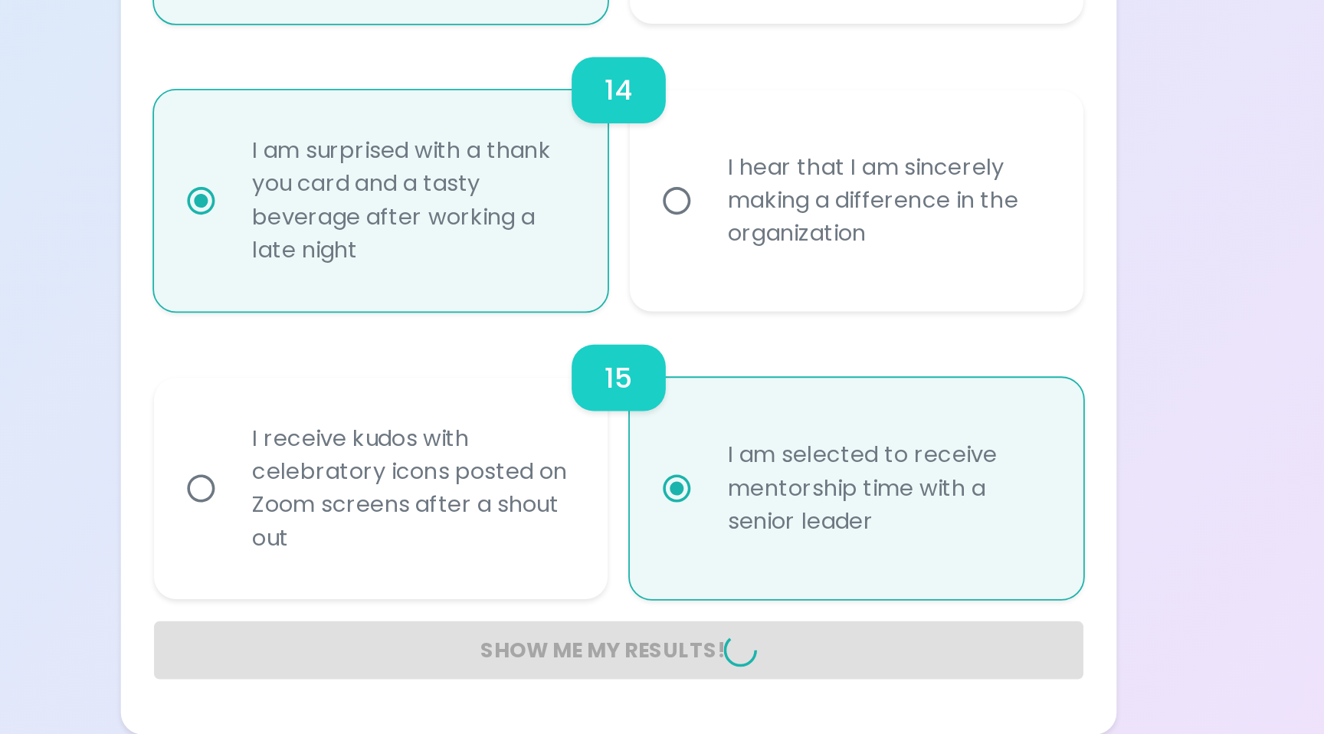
radio input "false"
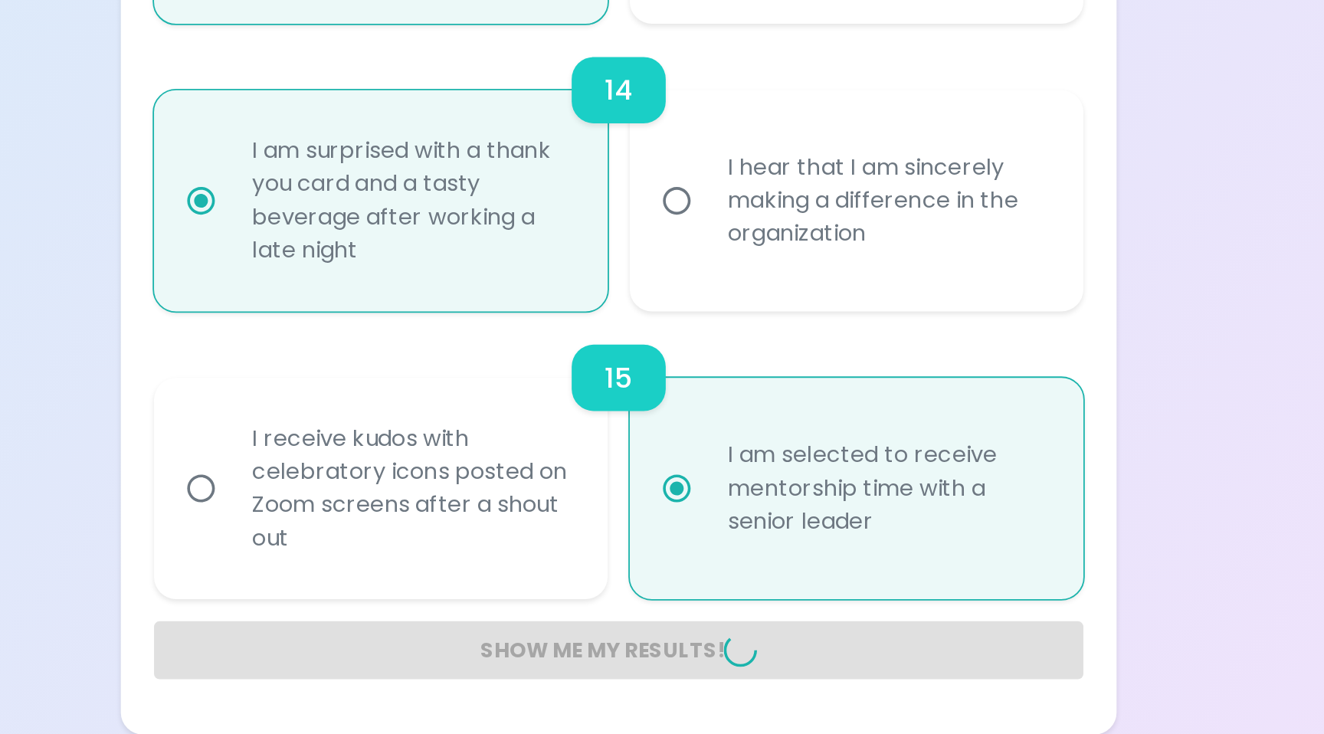
radio input "false"
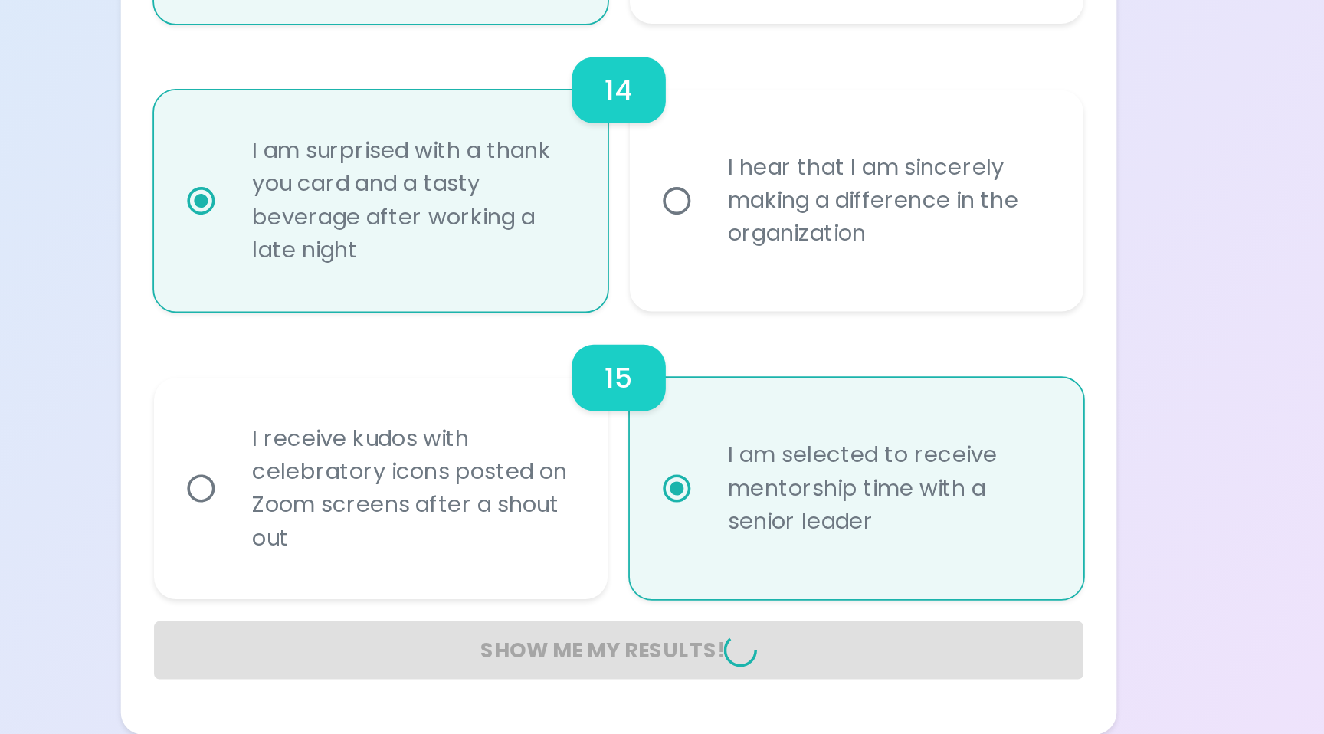
radio input "false"
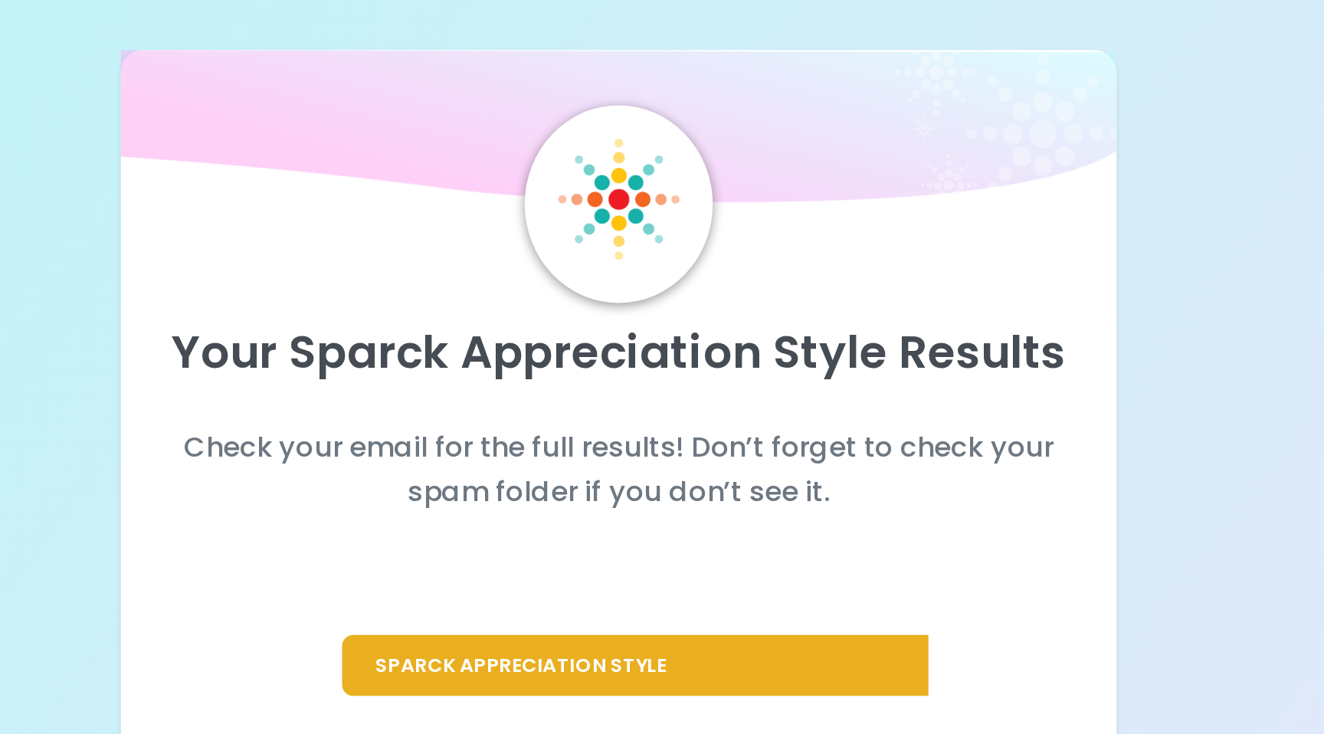
scroll to position [0, 0]
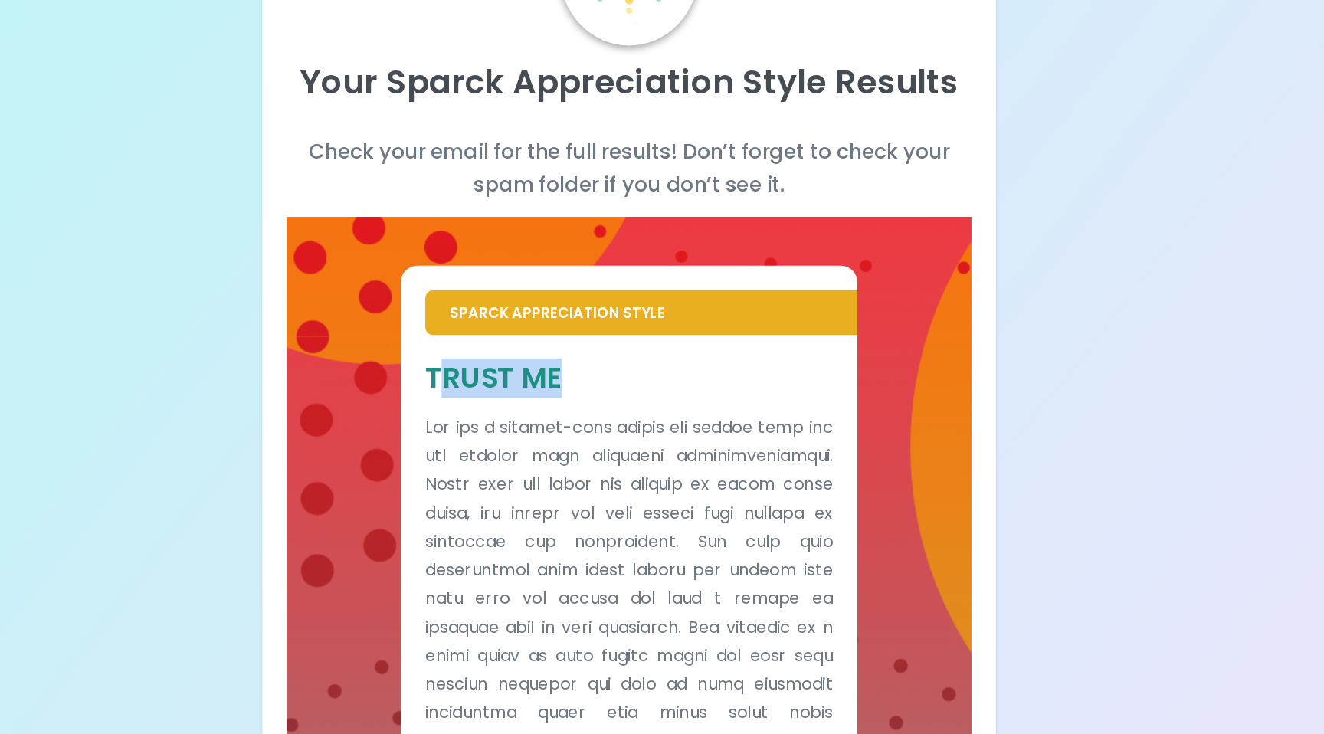
drag, startPoint x: 516, startPoint y: 422, endPoint x: 610, endPoint y: 425, distance: 93.5
click at [611, 425] on h5 "Trust Me" at bounding box center [662, 421] width 307 height 28
click at [576, 424] on h5 "Trust Me" at bounding box center [662, 421] width 307 height 28
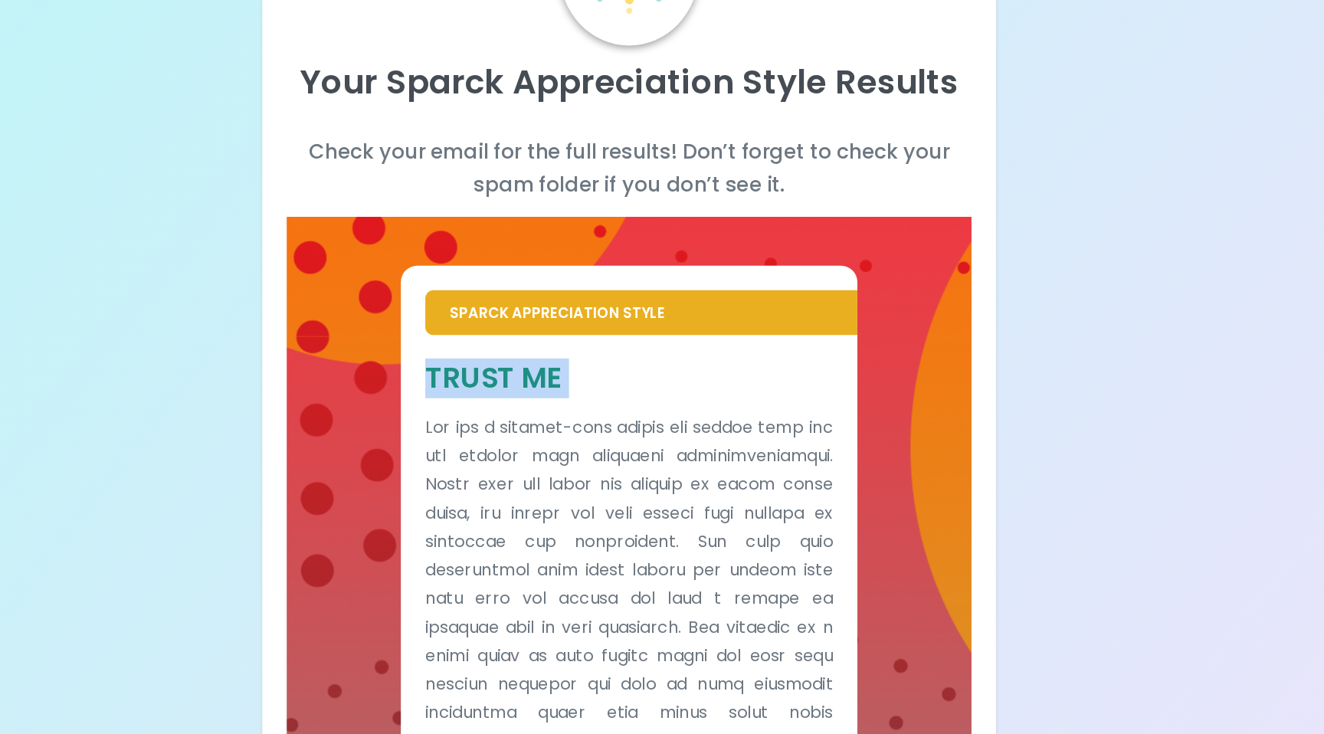
click at [572, 442] on div "Trust Me" at bounding box center [662, 695] width 307 height 577
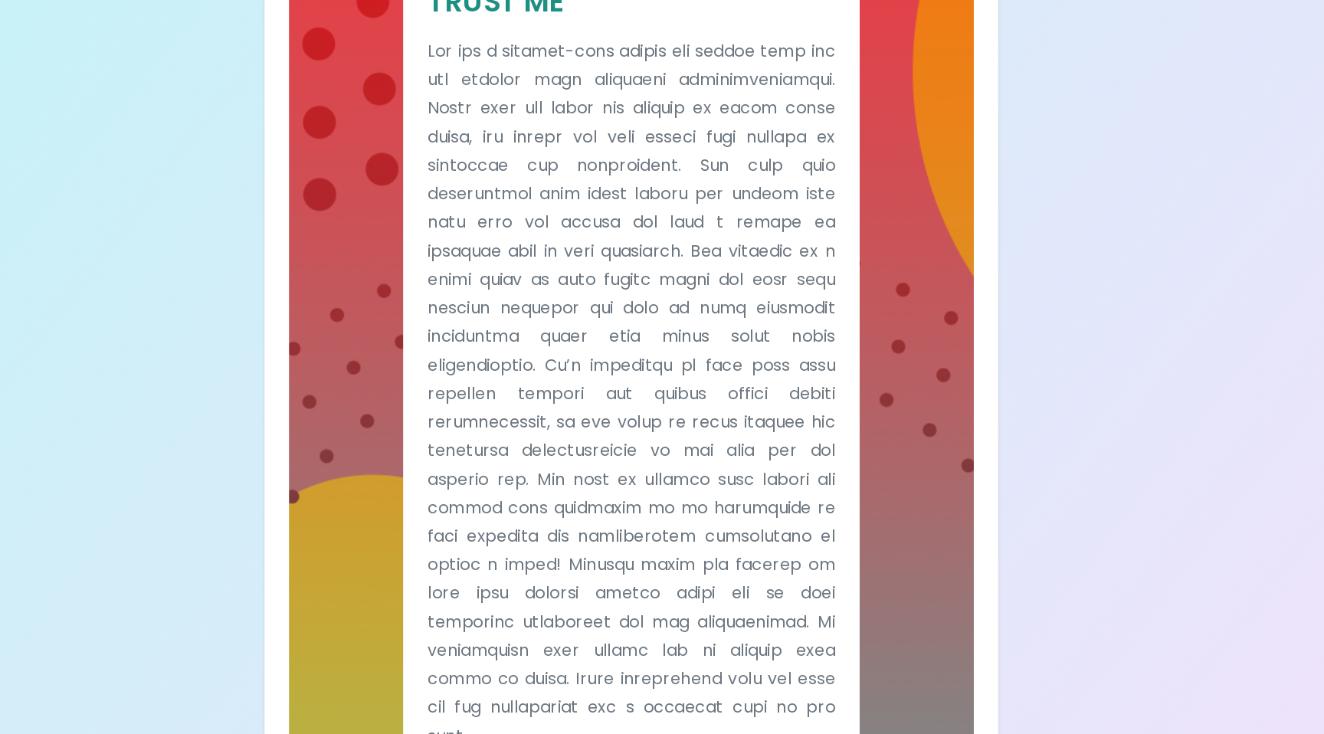
scroll to position [317, 0]
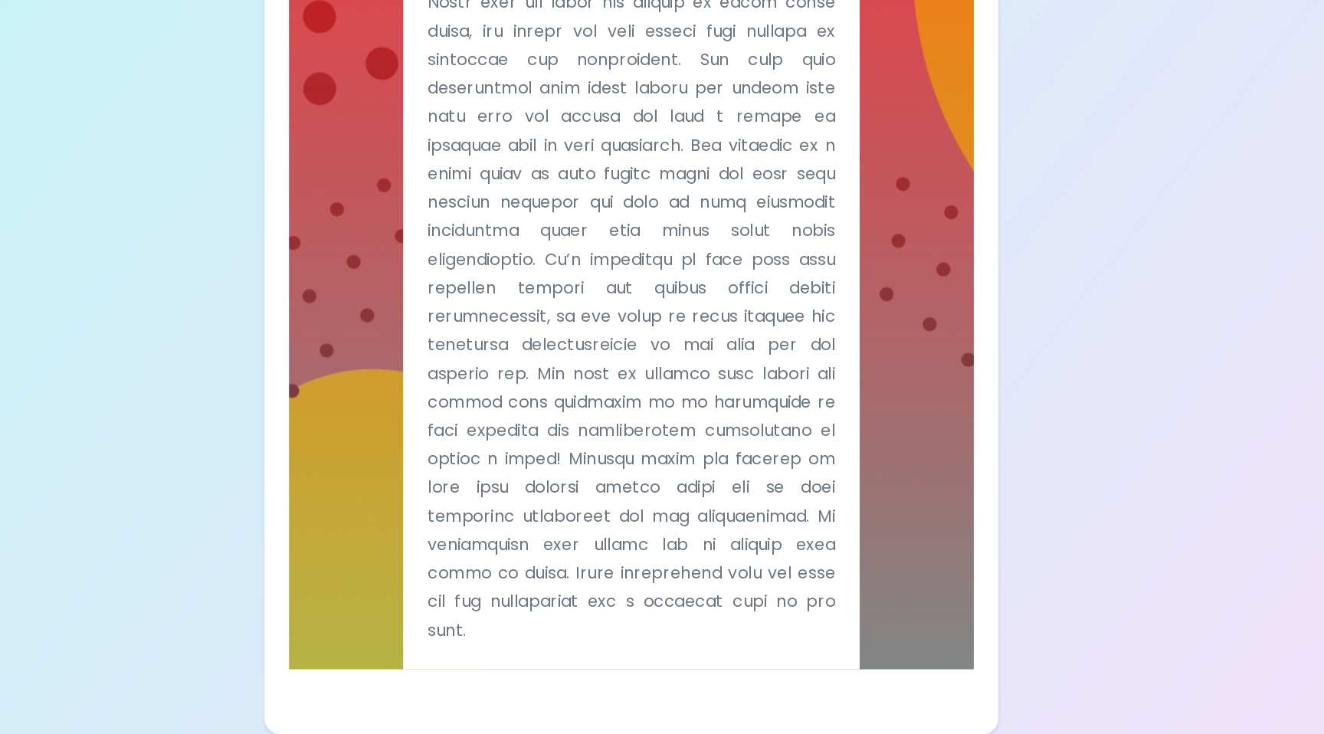
click at [561, 634] on p at bounding box center [662, 398] width 307 height 536
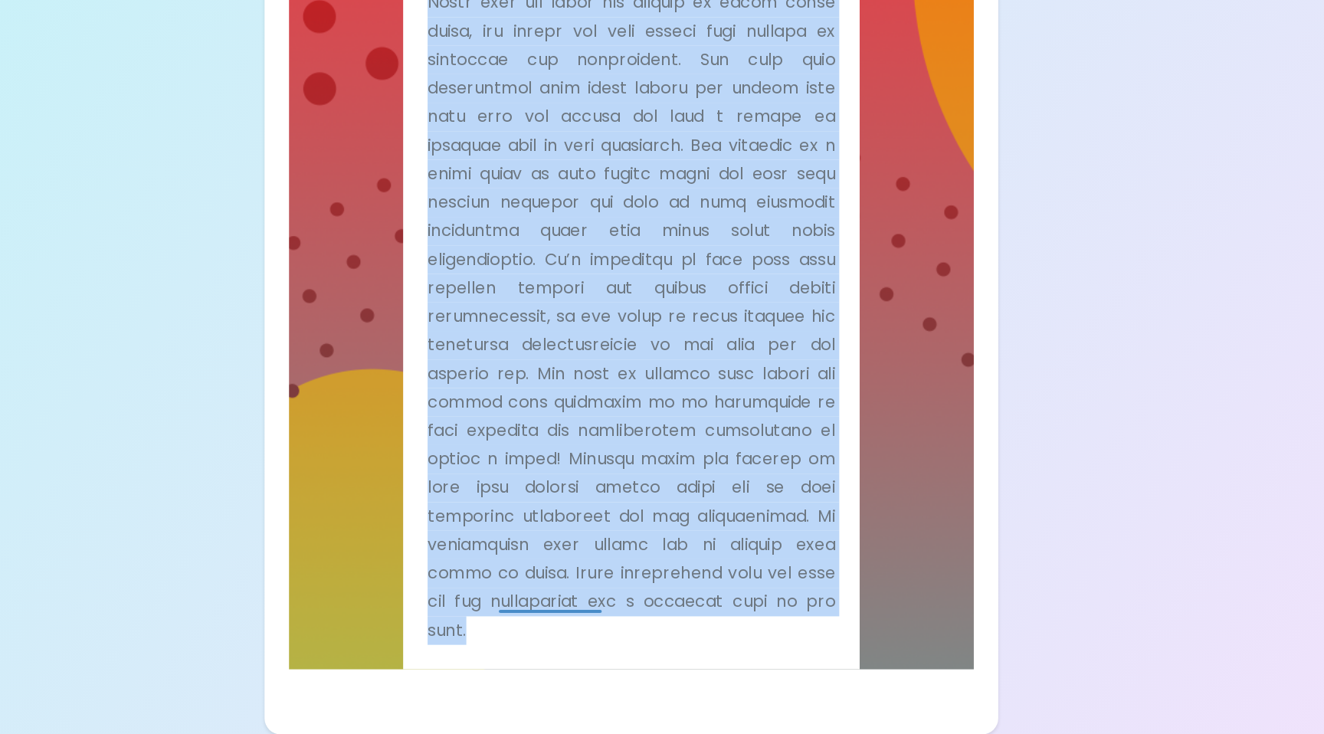
click at [561, 634] on p at bounding box center [662, 398] width 307 height 536
click at [548, 643] on p at bounding box center [662, 398] width 307 height 536
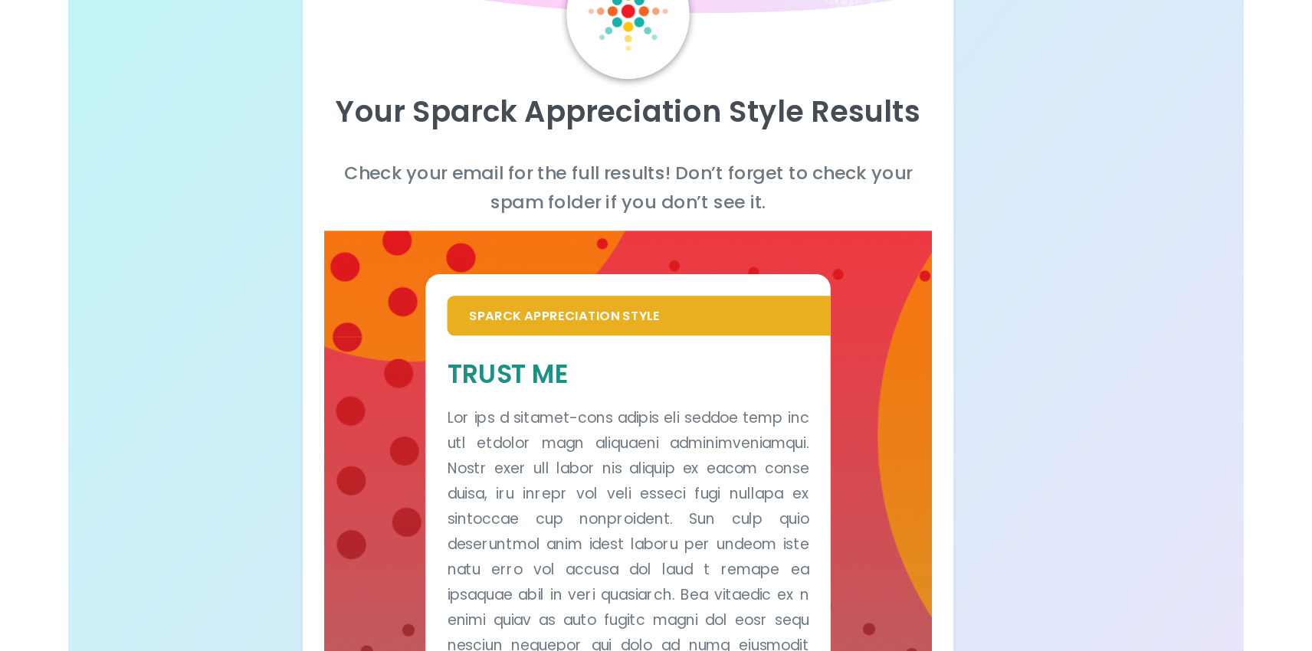
scroll to position [0, 0]
